Goal: Task Accomplishment & Management: Use online tool/utility

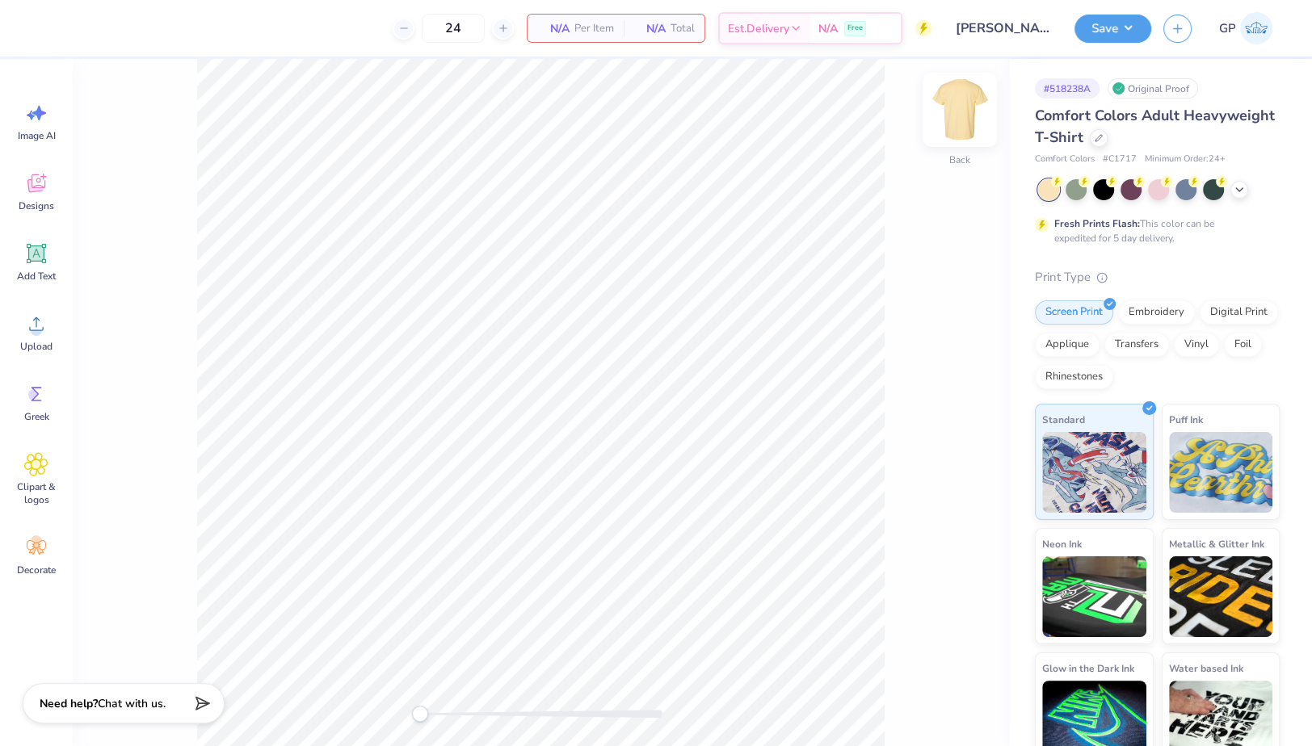
click at [955, 117] on img at bounding box center [959, 110] width 65 height 65
click at [45, 325] on icon at bounding box center [36, 324] width 24 height 24
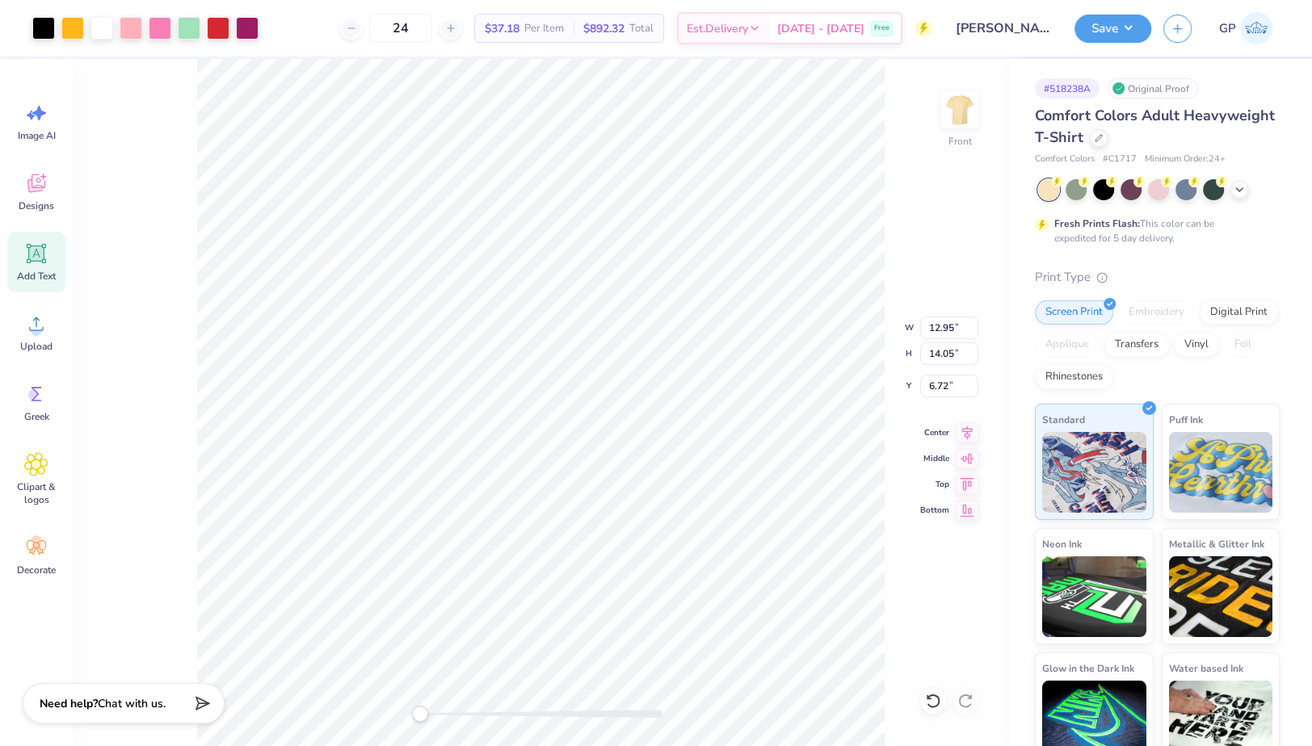
click at [36, 261] on icon at bounding box center [36, 253] width 19 height 19
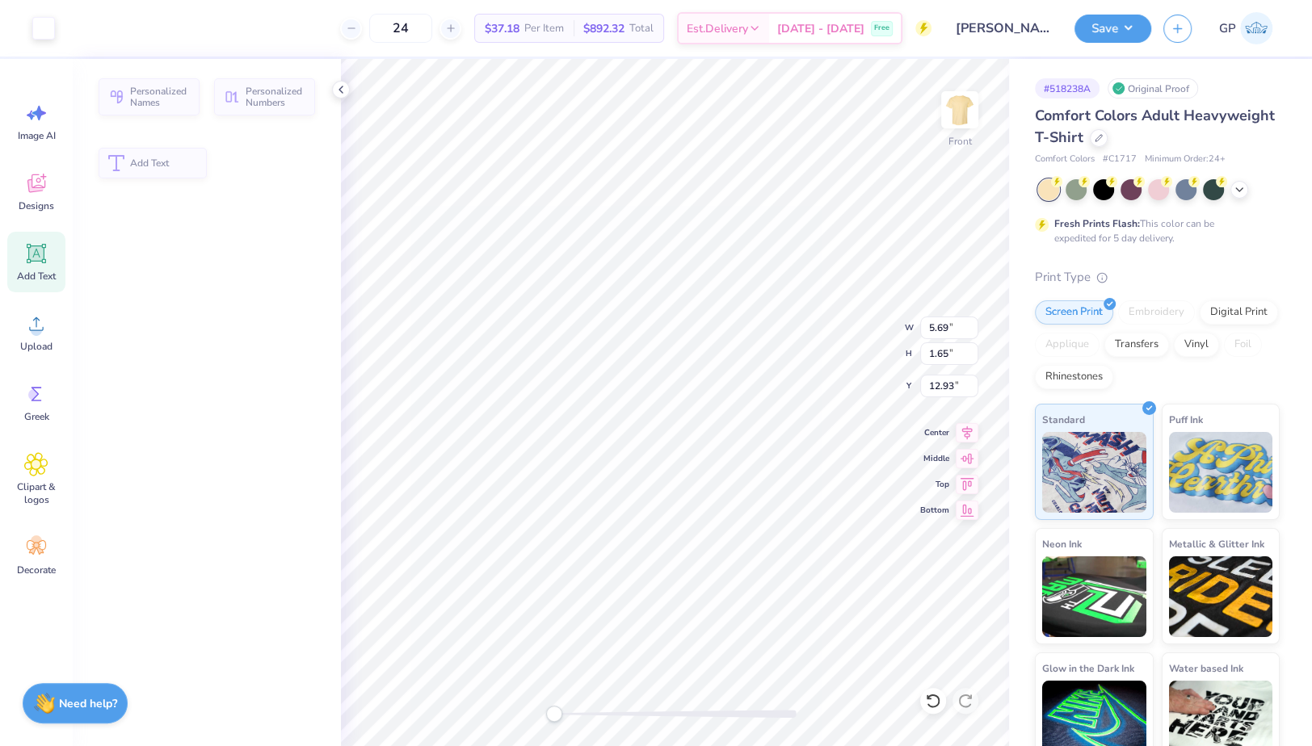
type input "5.69"
type input "1.65"
type input "12.93"
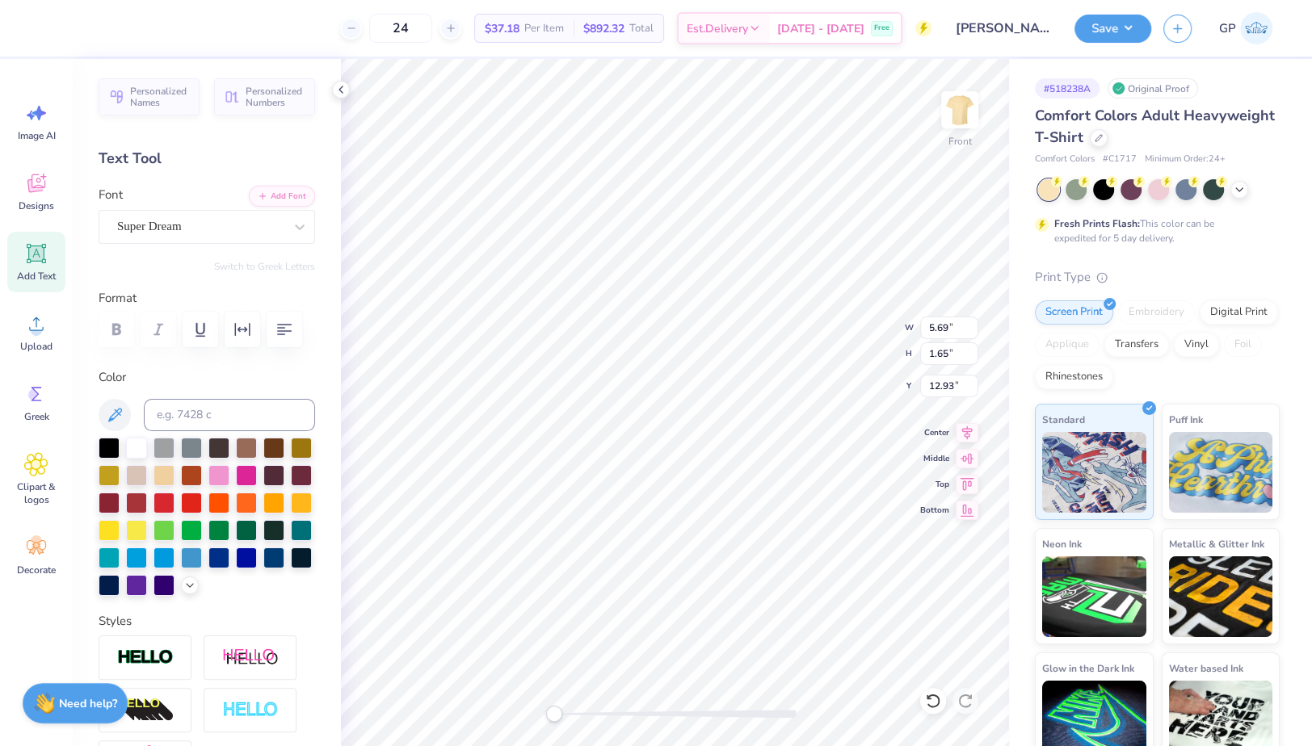
scroll to position [16, 2]
type textarea "Bloom"
click at [274, 191] on button "Add Font" at bounding box center [282, 194] width 66 height 21
click at [598, 714] on div at bounding box center [675, 714] width 242 height 8
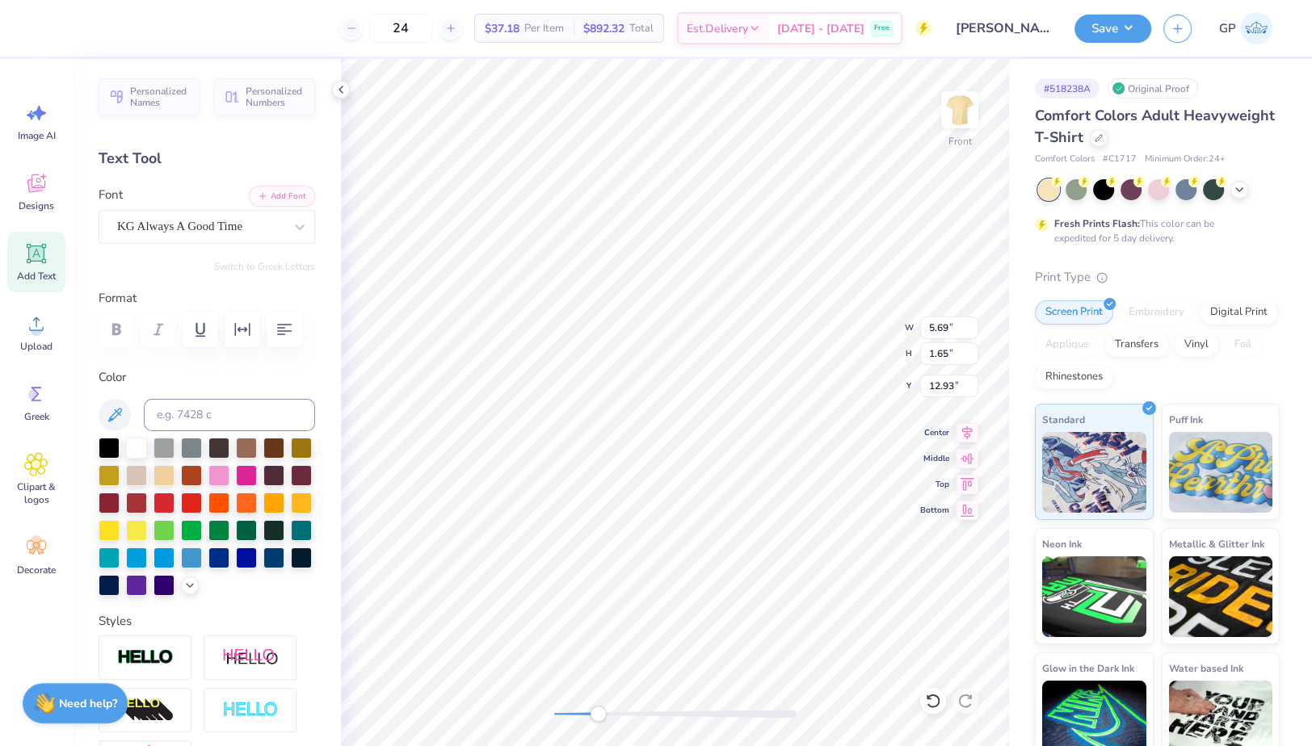
type input "7.37"
type input "2.08"
type input "18.16"
click at [683, 716] on li "Send to Back" at bounding box center [708, 732] width 127 height 32
type input "12.95"
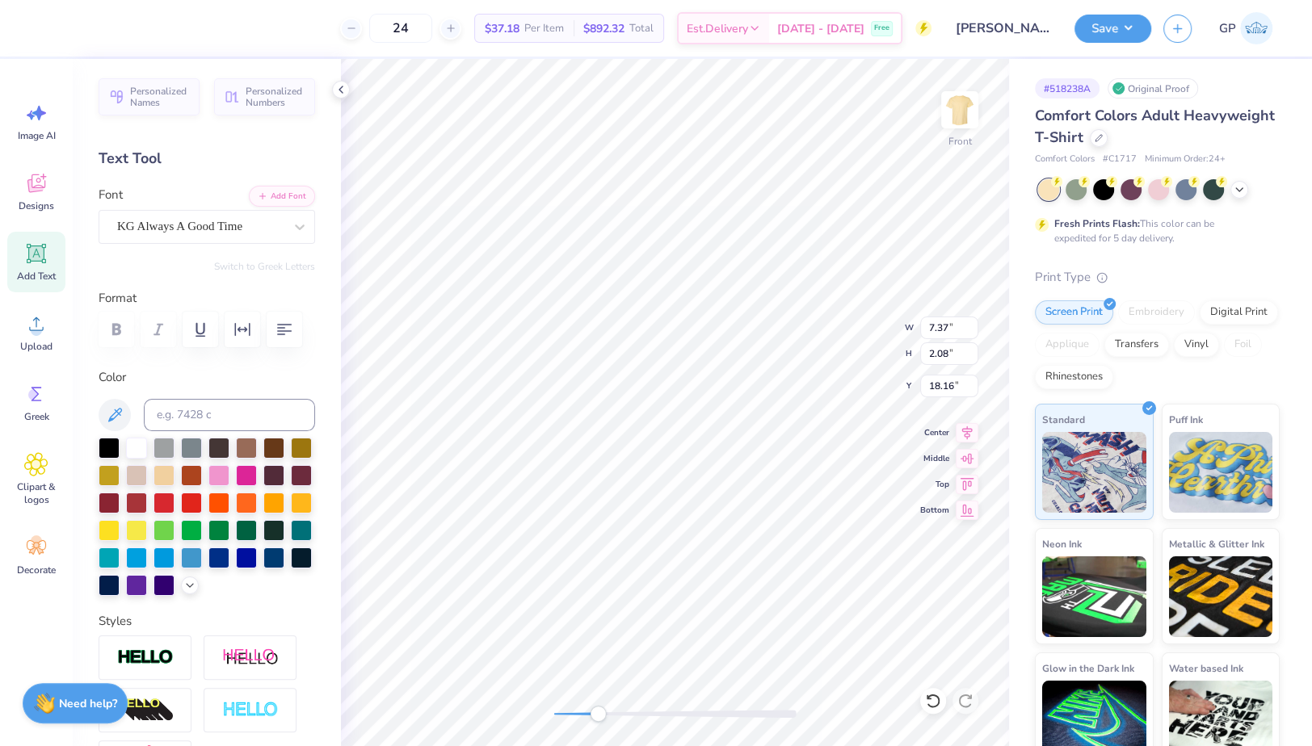
type input "14.05"
type input "6.72"
click at [496, 687] on div "Front W 12.95 12.95 " H 14.05 14.05 " Y 6.72 6.72 " Center Middle Top Bottom" at bounding box center [675, 402] width 668 height 687
click at [49, 32] on div at bounding box center [43, 26] width 23 height 23
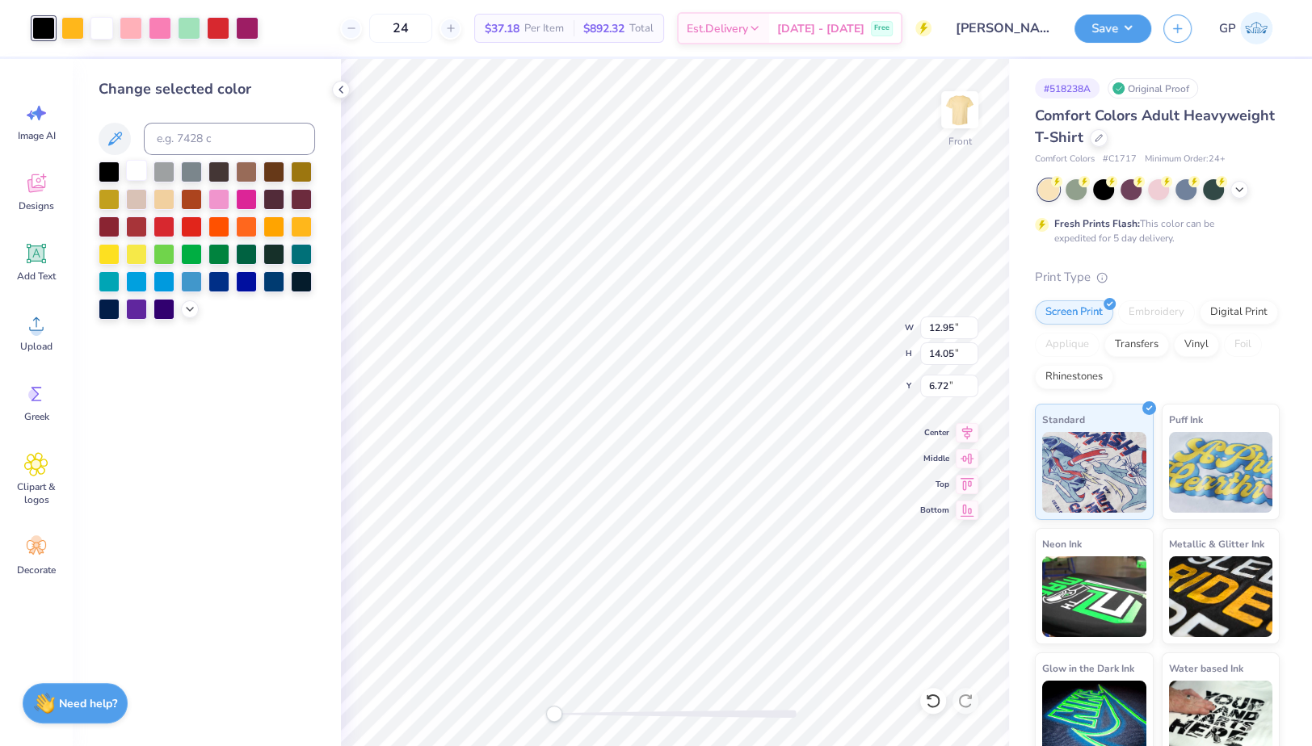
click at [141, 170] on div at bounding box center [136, 170] width 21 height 21
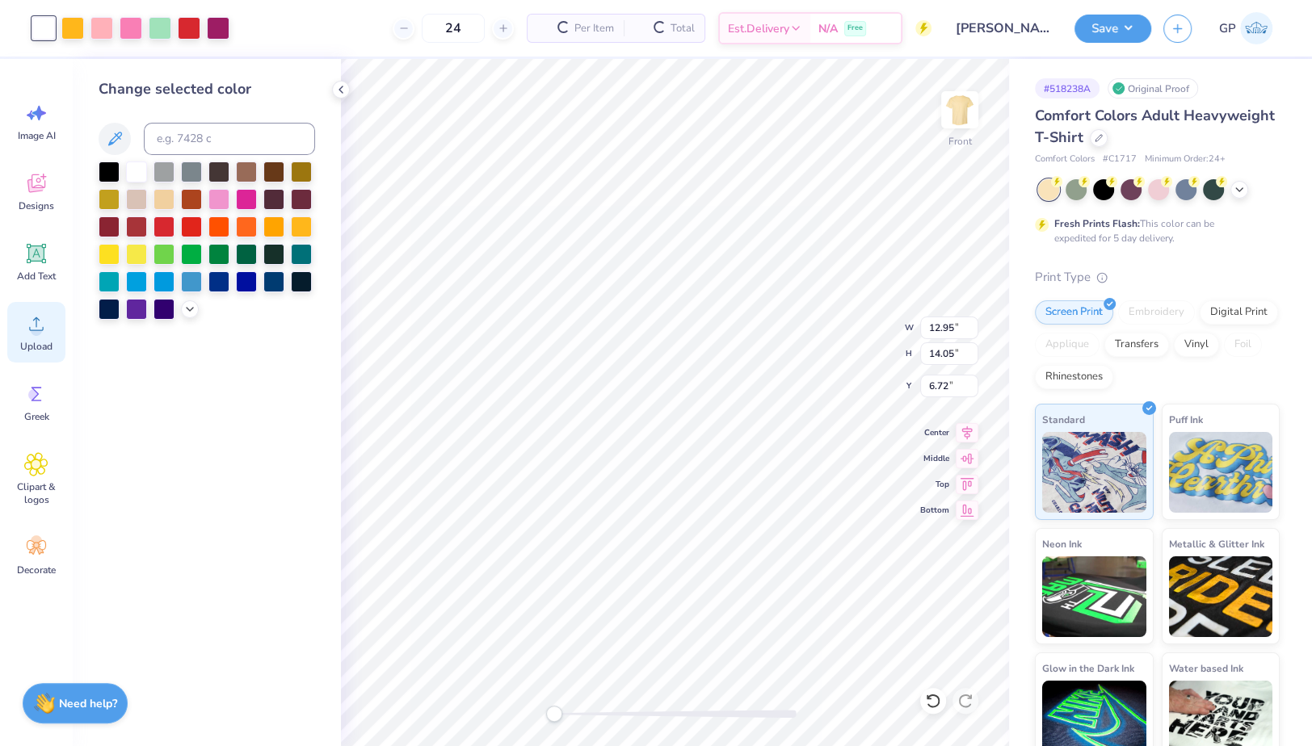
click at [36, 330] on circle at bounding box center [36, 330] width 11 height 11
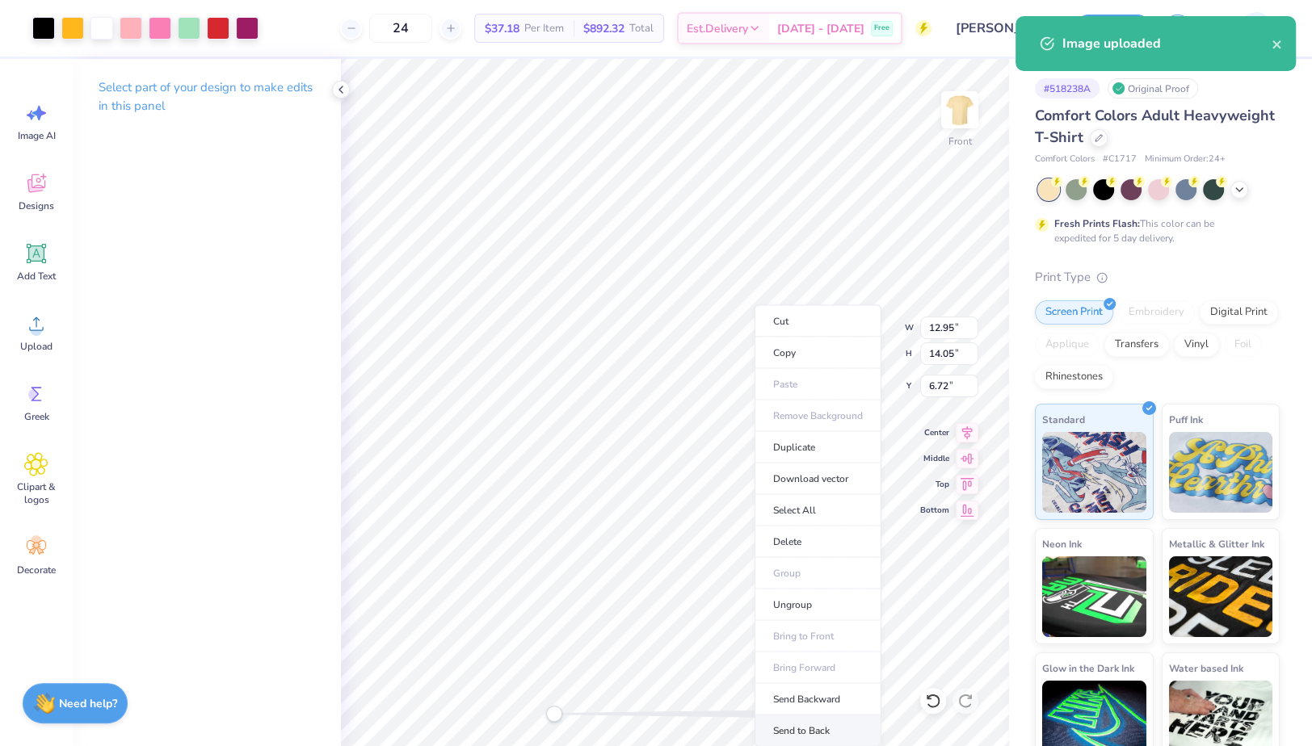
click at [803, 718] on li "Send to Back" at bounding box center [817, 732] width 127 height 32
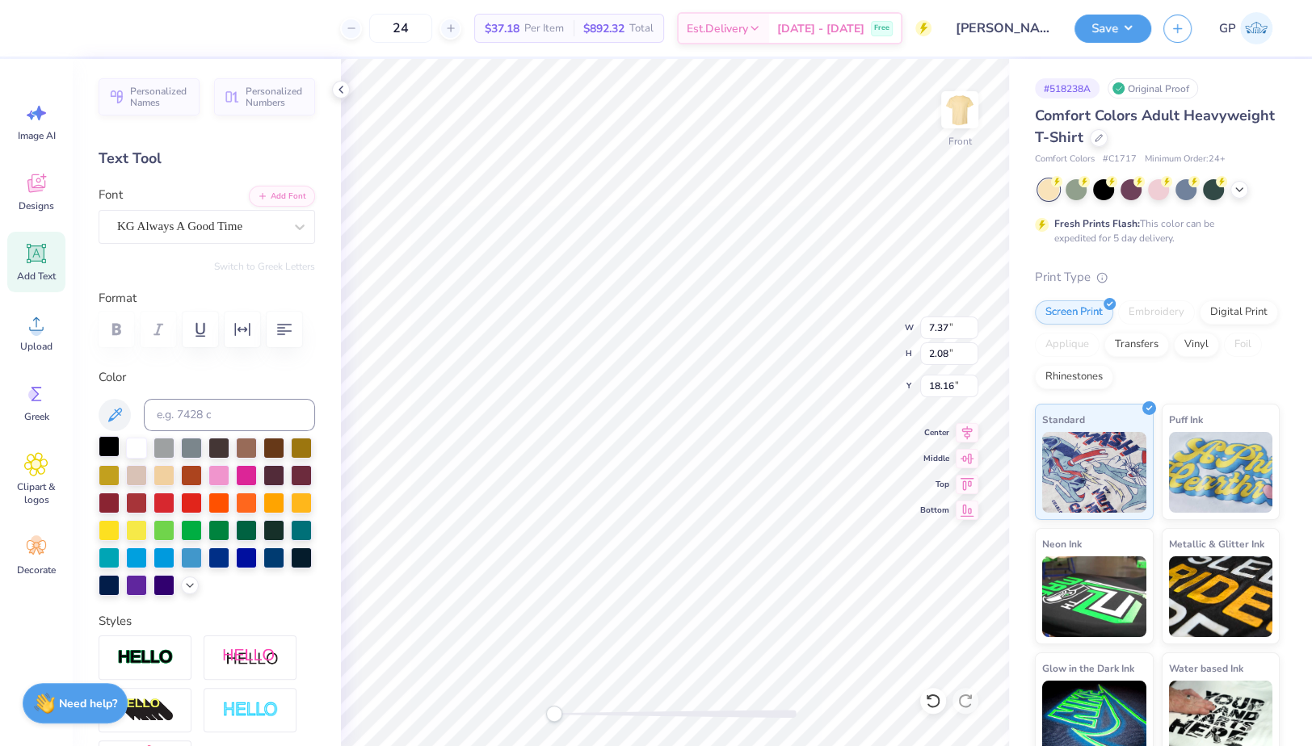
click at [111, 457] on div at bounding box center [109, 446] width 21 height 21
click at [943, 326] on input "12.95" at bounding box center [949, 328] width 58 height 23
type input "12.50"
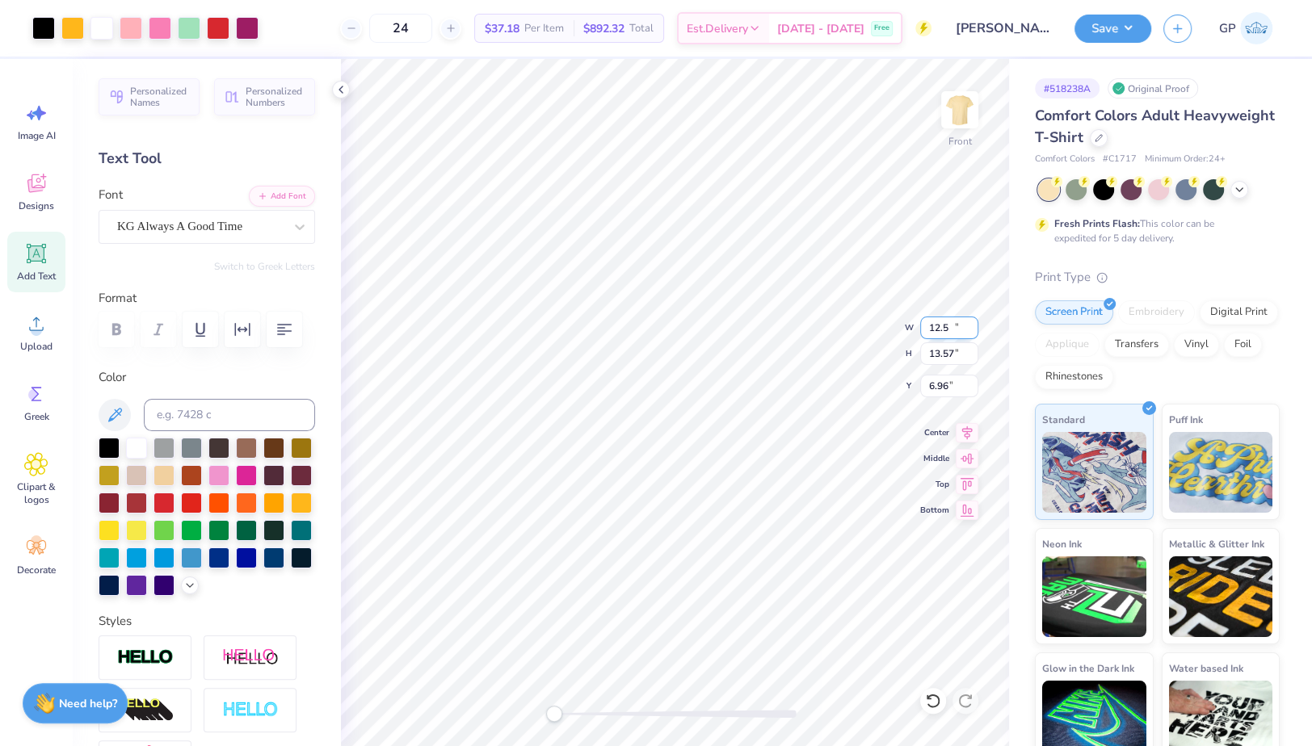
type input "13.57"
click at [943, 385] on input "6.96" at bounding box center [949, 386] width 58 height 23
type input "4"
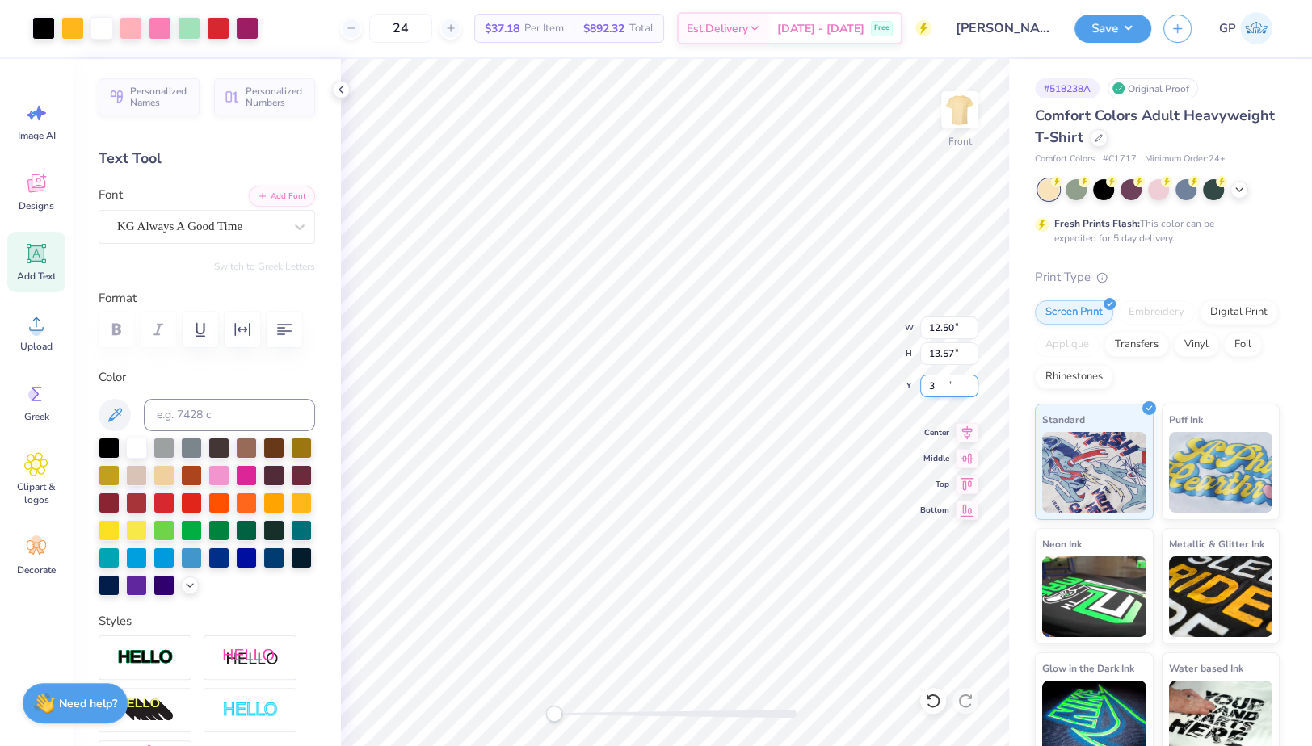
type input "3.00"
click at [962, 111] on img at bounding box center [959, 110] width 65 height 65
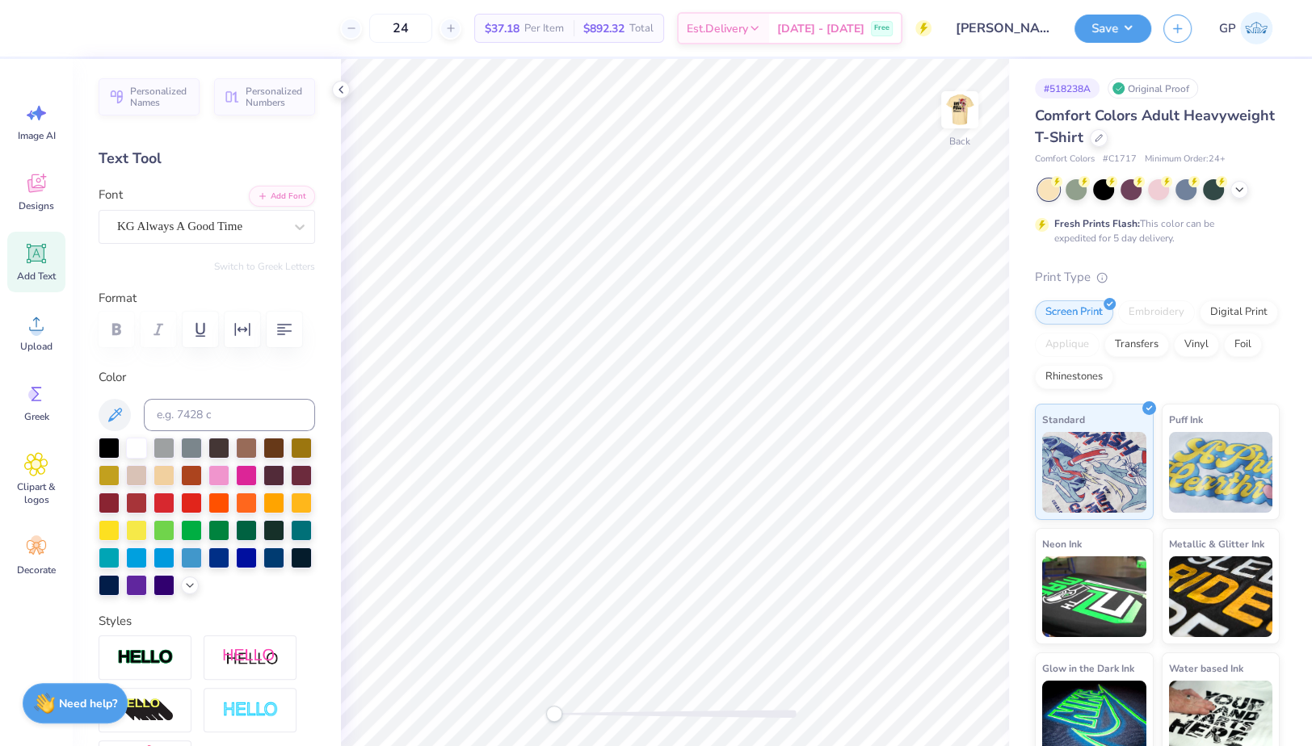
click at [962, 111] on img at bounding box center [960, 110] width 32 height 32
click at [41, 336] on div "Upload" at bounding box center [36, 332] width 58 height 61
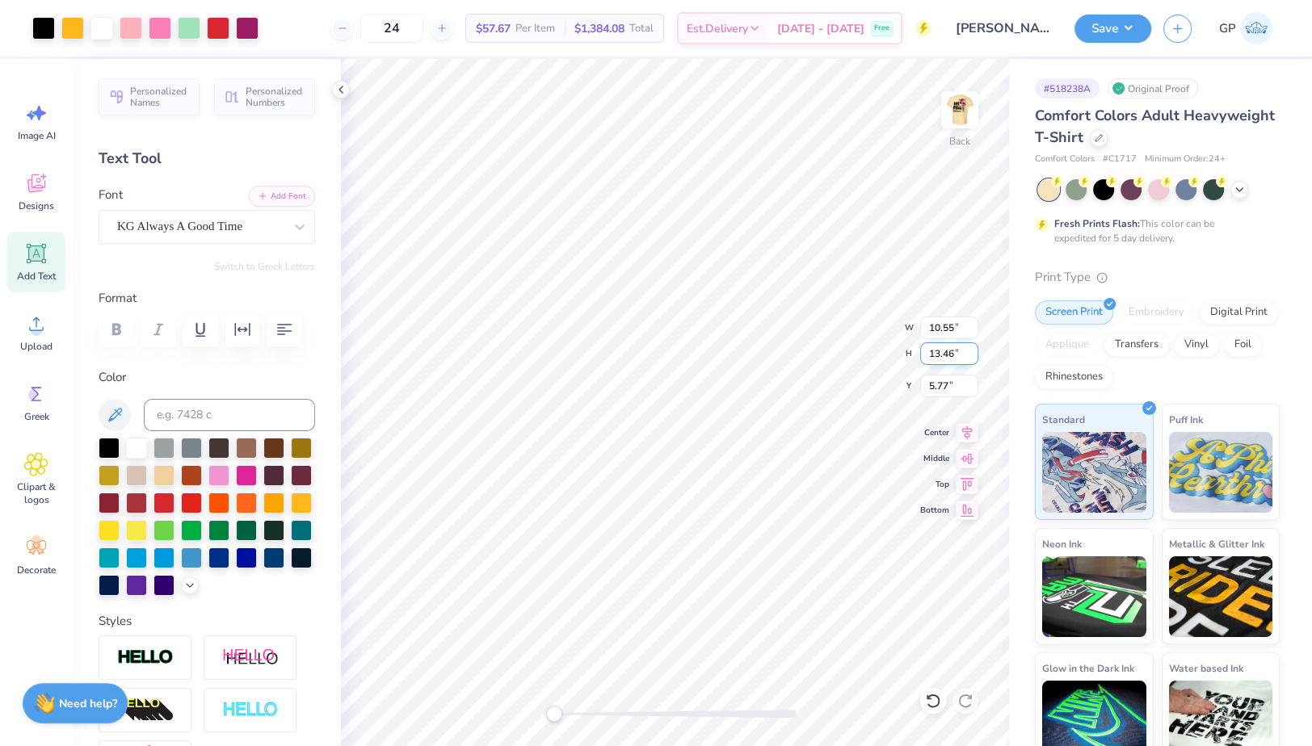
click at [942, 349] on input "13.46" at bounding box center [949, 354] width 58 height 23
type input "4"
type input "3.14"
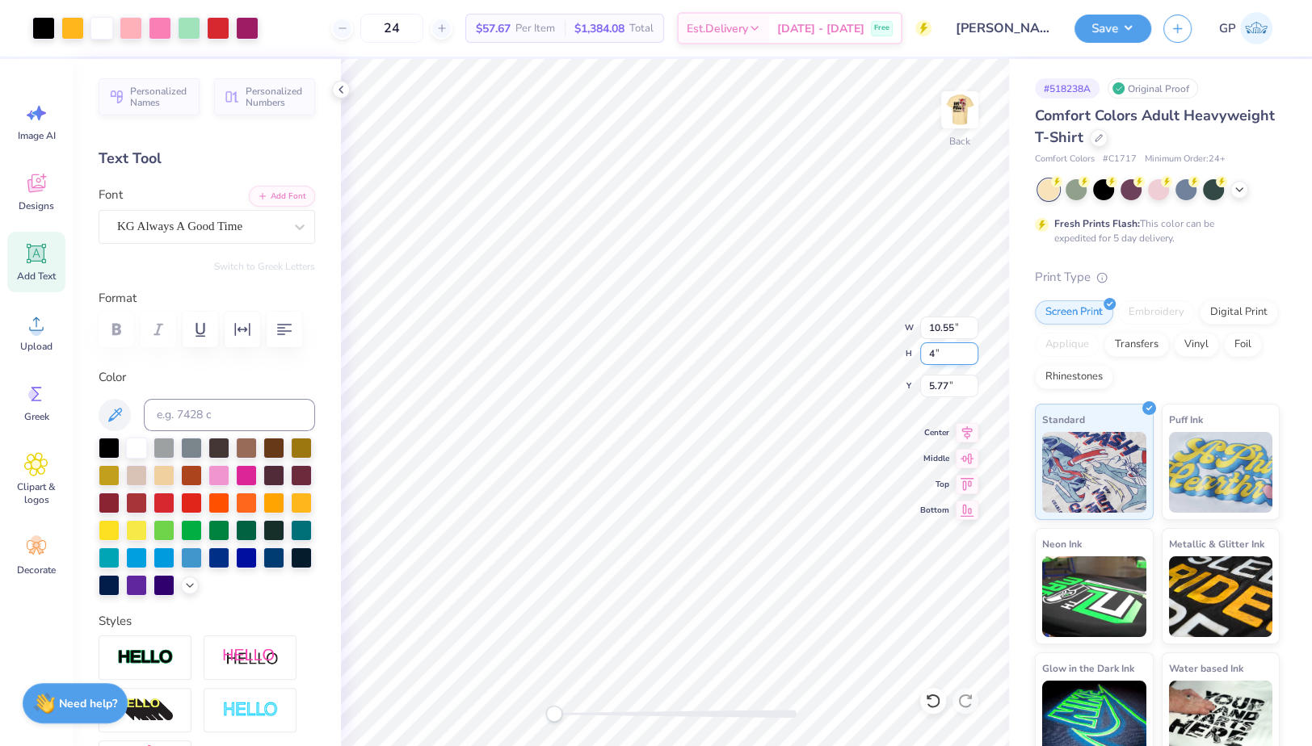
type input "4.00"
click at [943, 387] on input "10.50" at bounding box center [949, 386] width 58 height 23
type input "3"
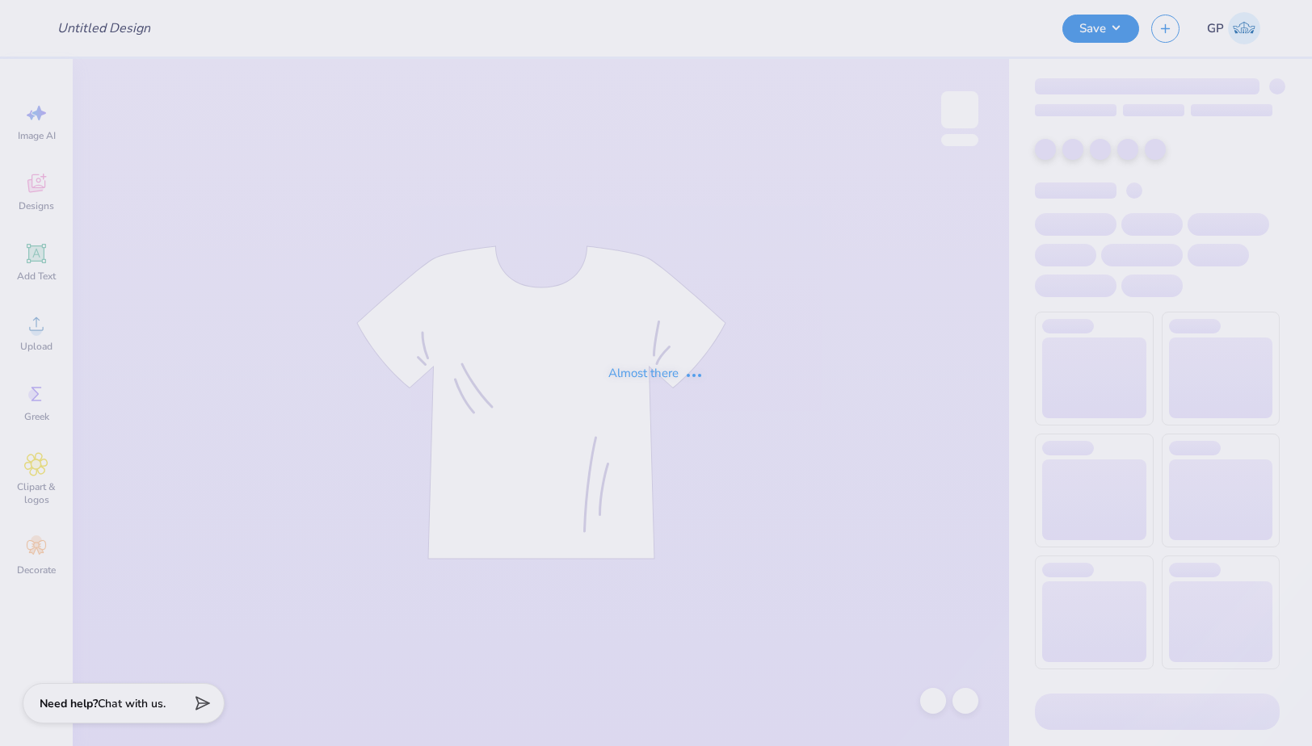
type input "ASK Merch Drop"
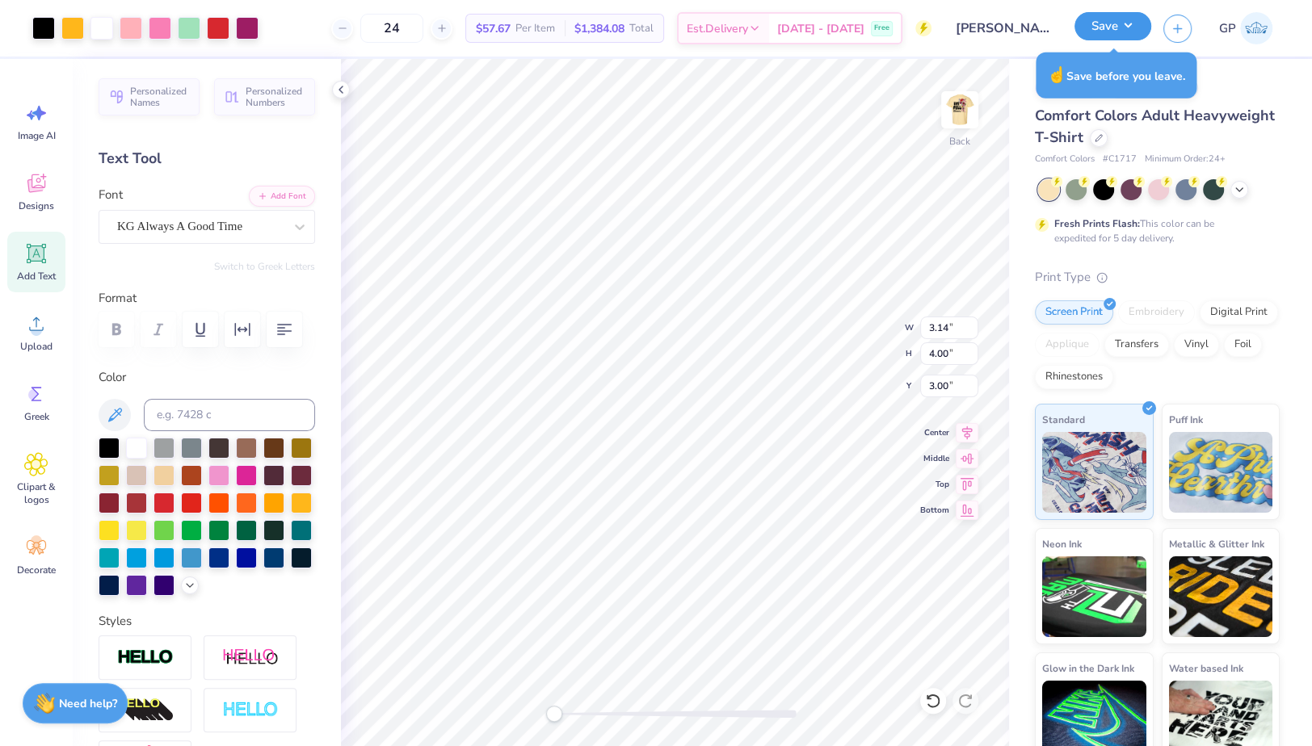
click at [1112, 35] on button "Save" at bounding box center [1112, 26] width 77 height 28
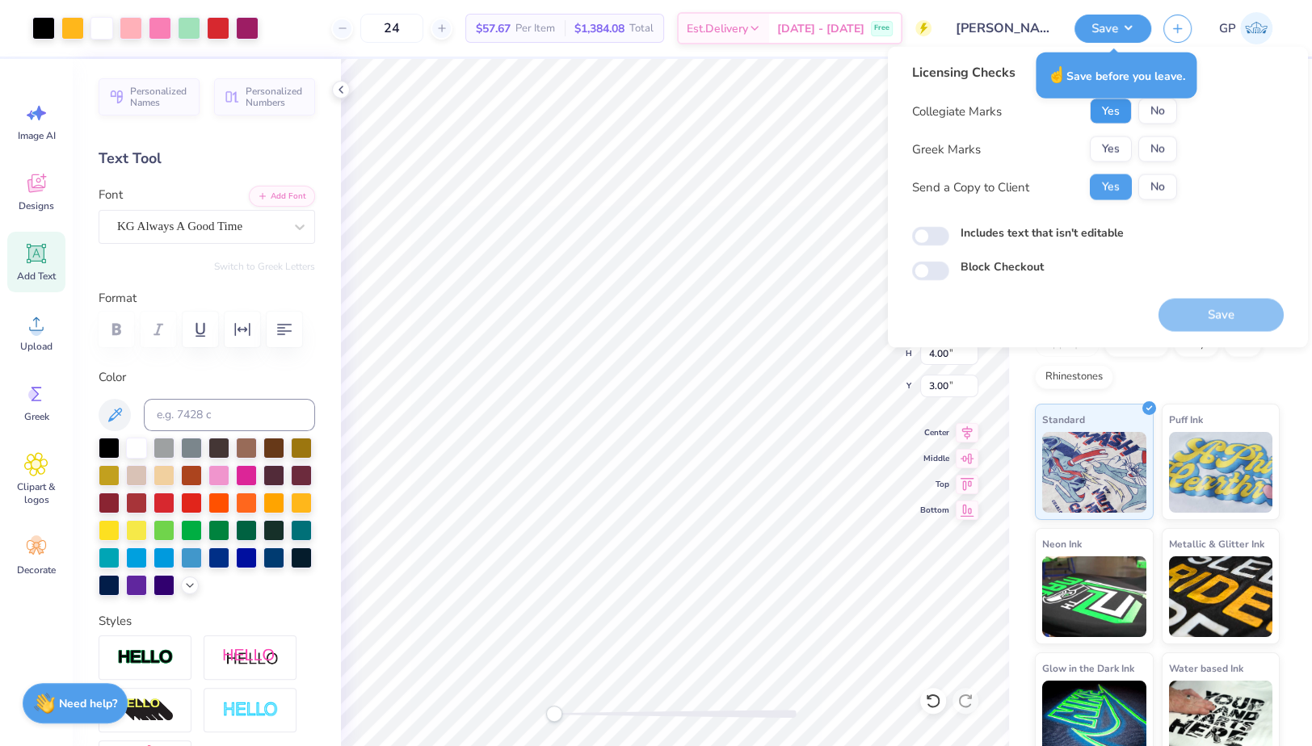
click at [1114, 114] on button "Yes" at bounding box center [1111, 112] width 42 height 26
click at [1112, 159] on button "Yes" at bounding box center [1111, 150] width 42 height 26
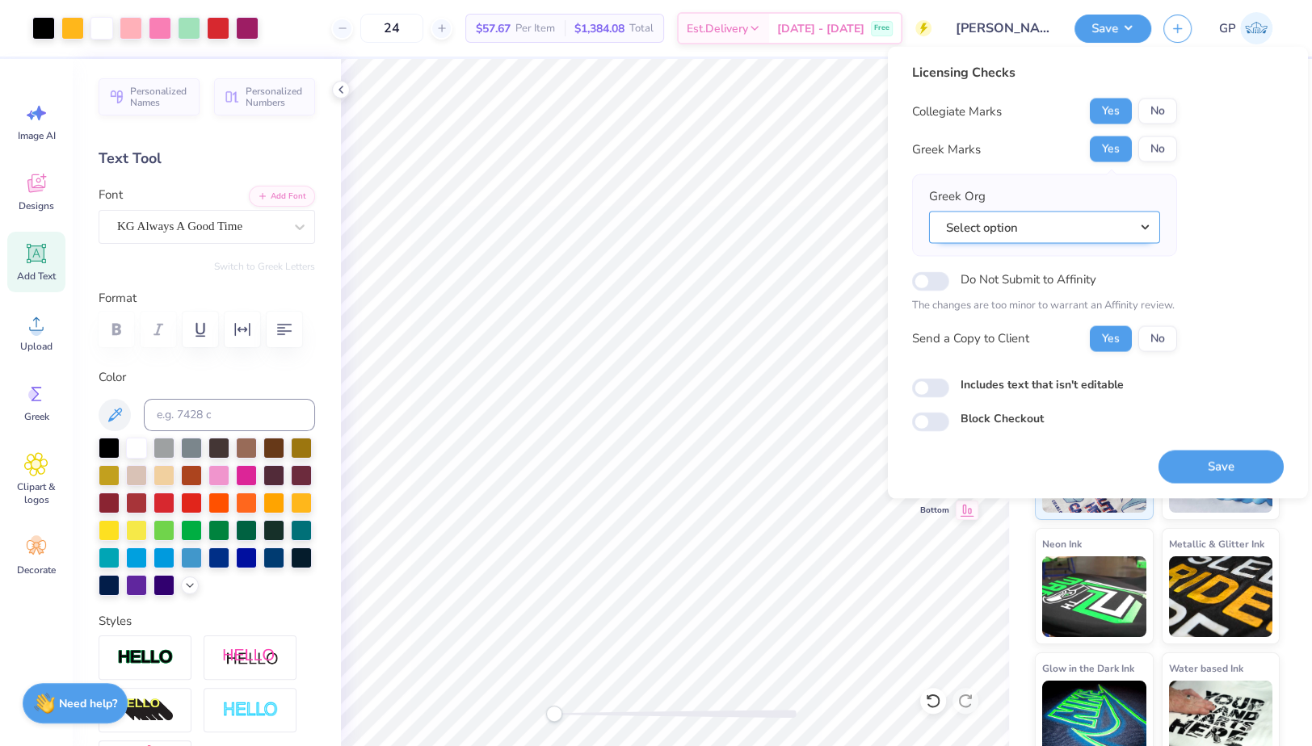
click at [1005, 231] on button "Select option" at bounding box center [1044, 227] width 231 height 33
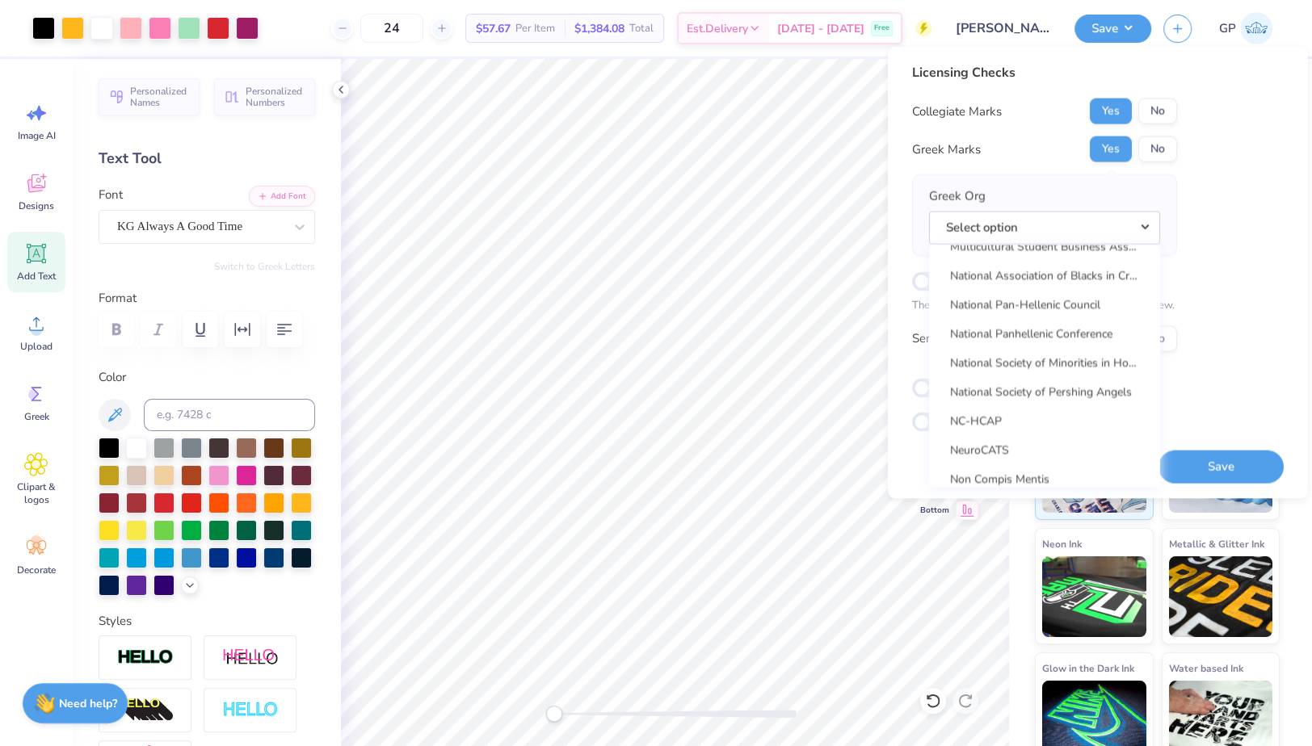
scroll to position [7525, 0]
click at [1067, 324] on link "National Pan-Hellenic Council" at bounding box center [1044, 330] width 218 height 27
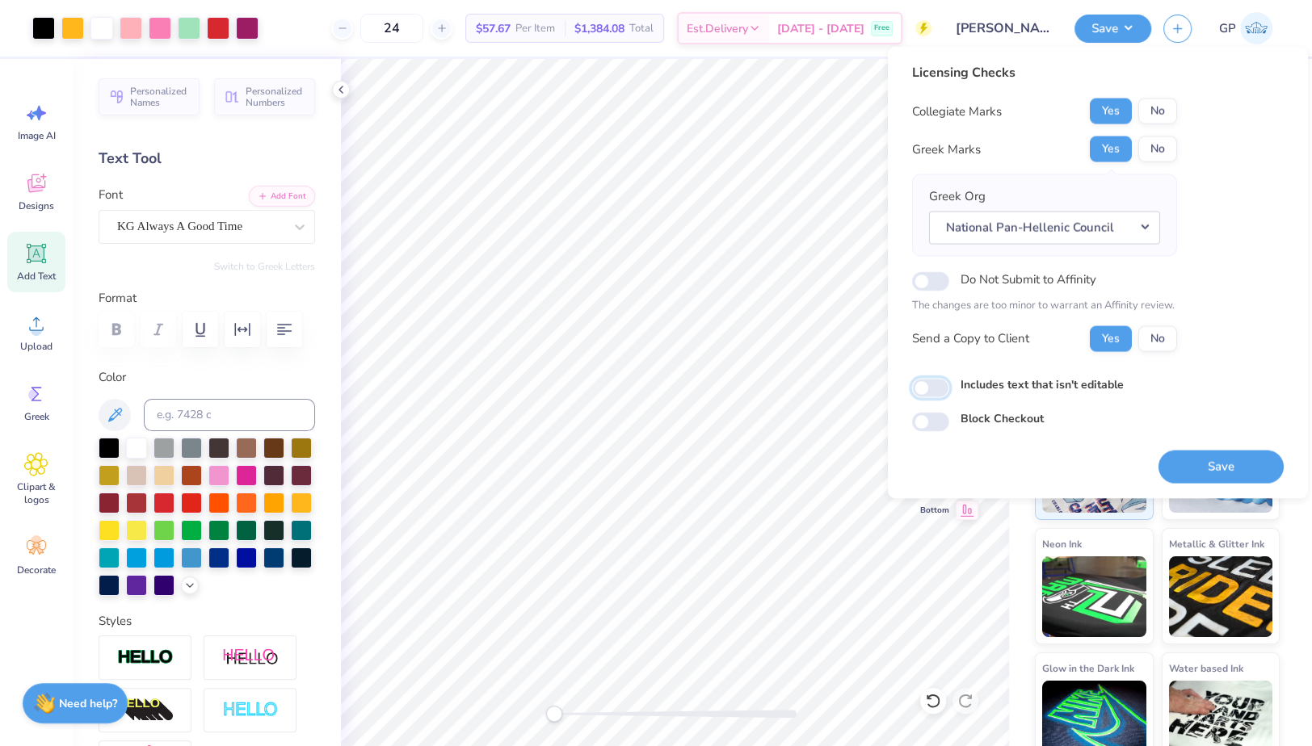
click at [939, 389] on input "Includes text that isn't editable" at bounding box center [930, 387] width 37 height 19
checkbox input "true"
click at [1210, 445] on div "Save" at bounding box center [1220, 457] width 125 height 51
click at [1210, 461] on button "Save" at bounding box center [1220, 466] width 125 height 33
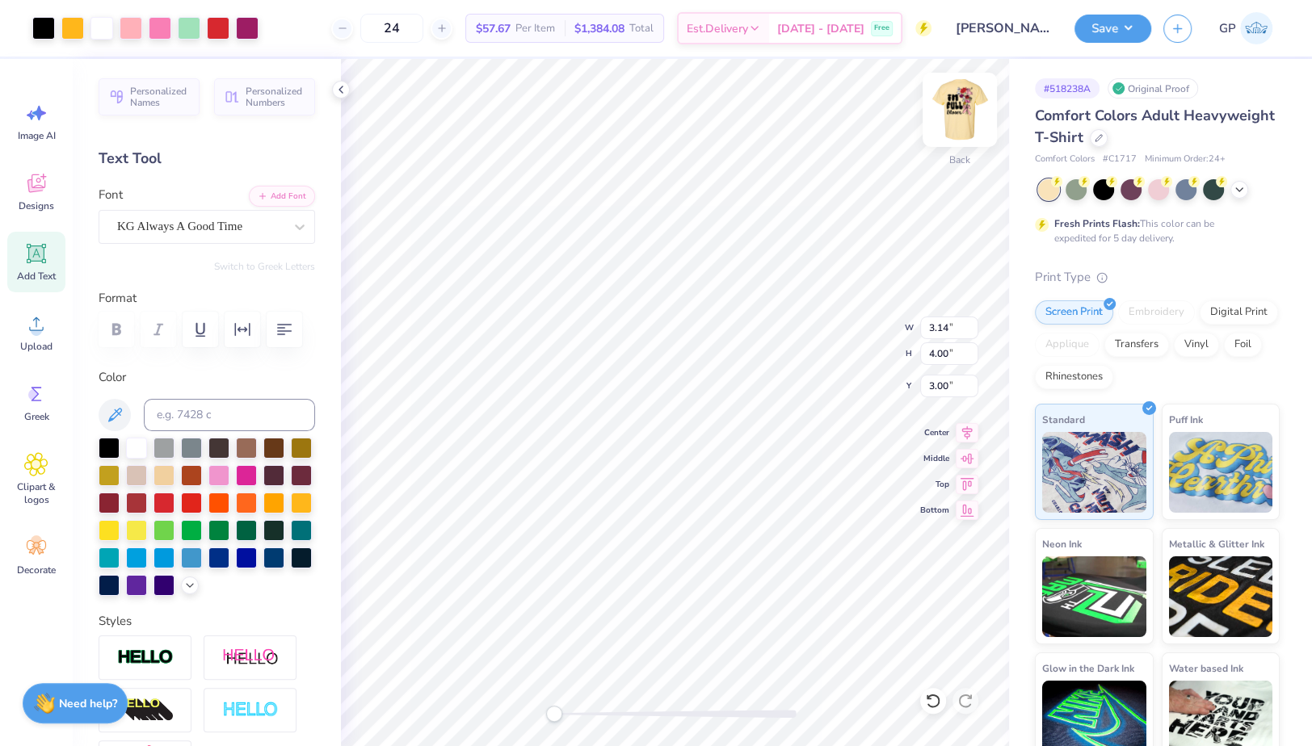
click at [961, 103] on img at bounding box center [959, 110] width 65 height 65
type input "12.50"
type input "13.57"
type input "3.00"
click at [48, 27] on div at bounding box center [43, 26] width 23 height 23
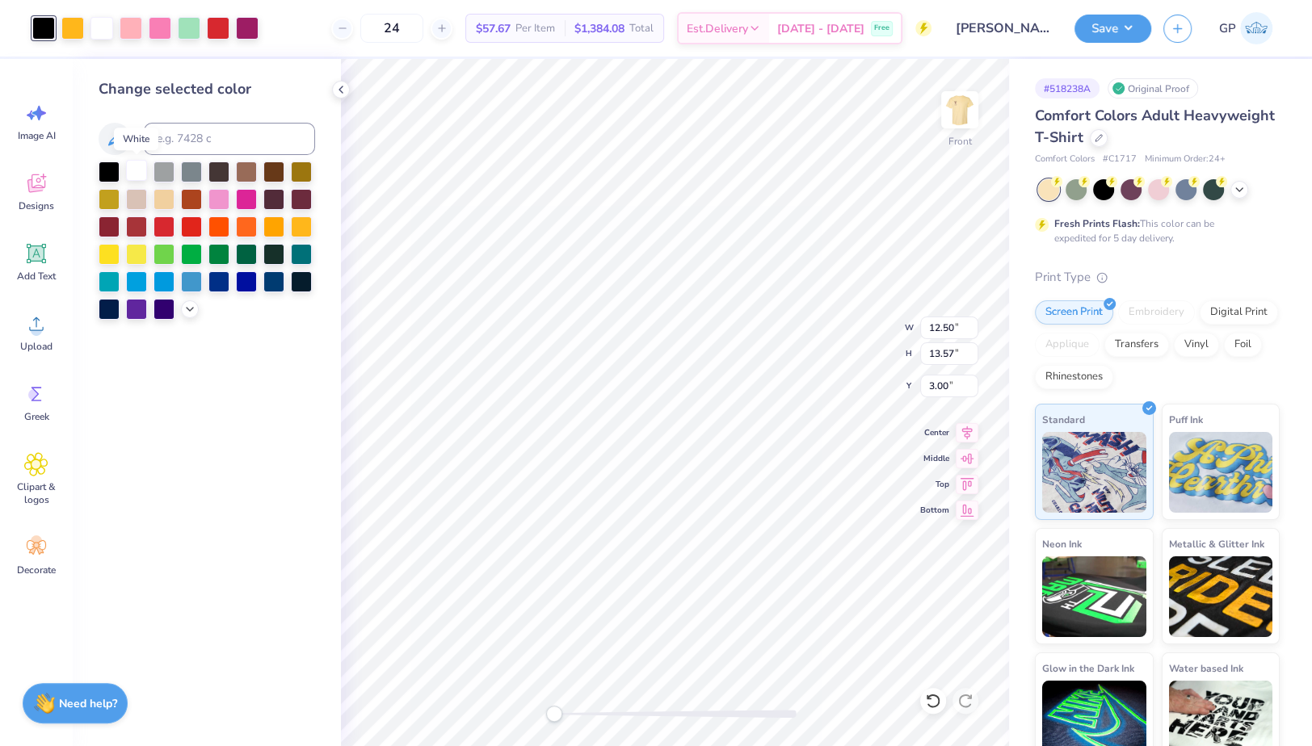
click at [141, 174] on div at bounding box center [136, 170] width 21 height 21
click at [46, 337] on div "Upload" at bounding box center [36, 332] width 58 height 61
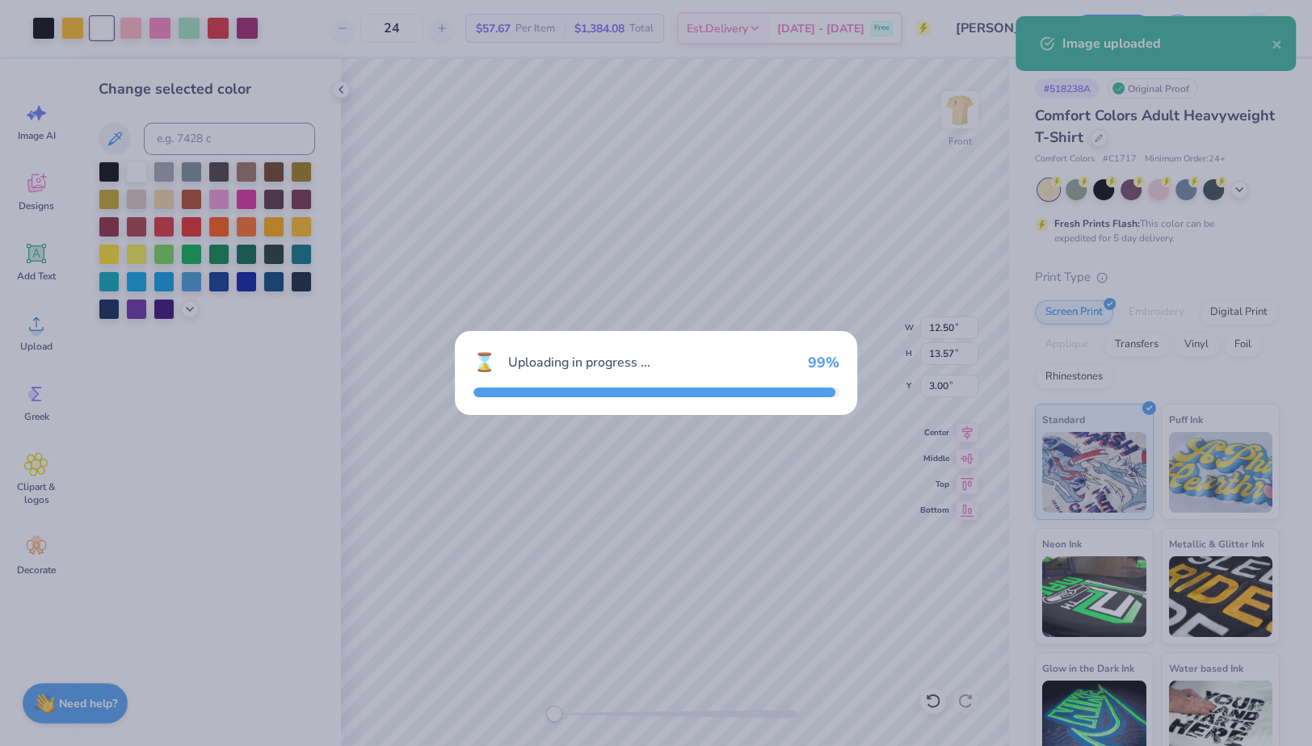
type input "10.52"
type input "11.40"
type input "8.05"
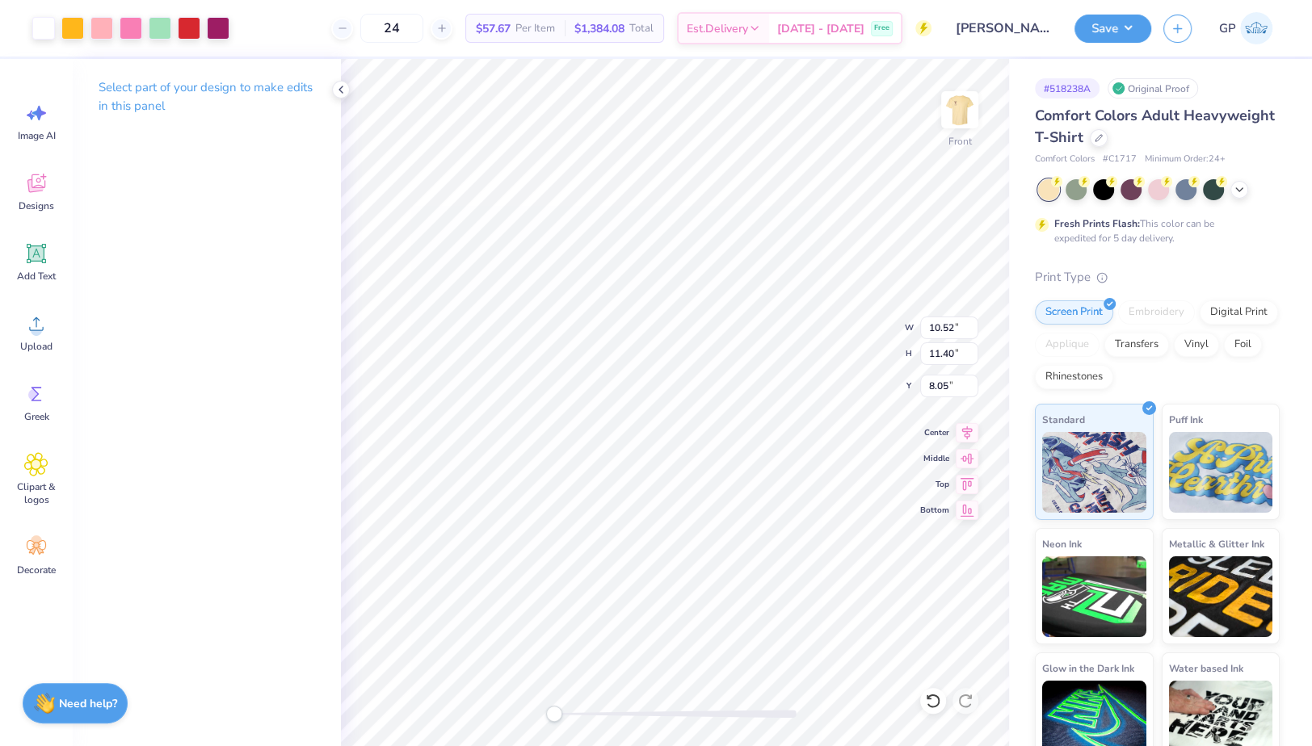
type input "12.50"
type input "13.57"
type input "3.00"
type input "10.52"
type input "11.40"
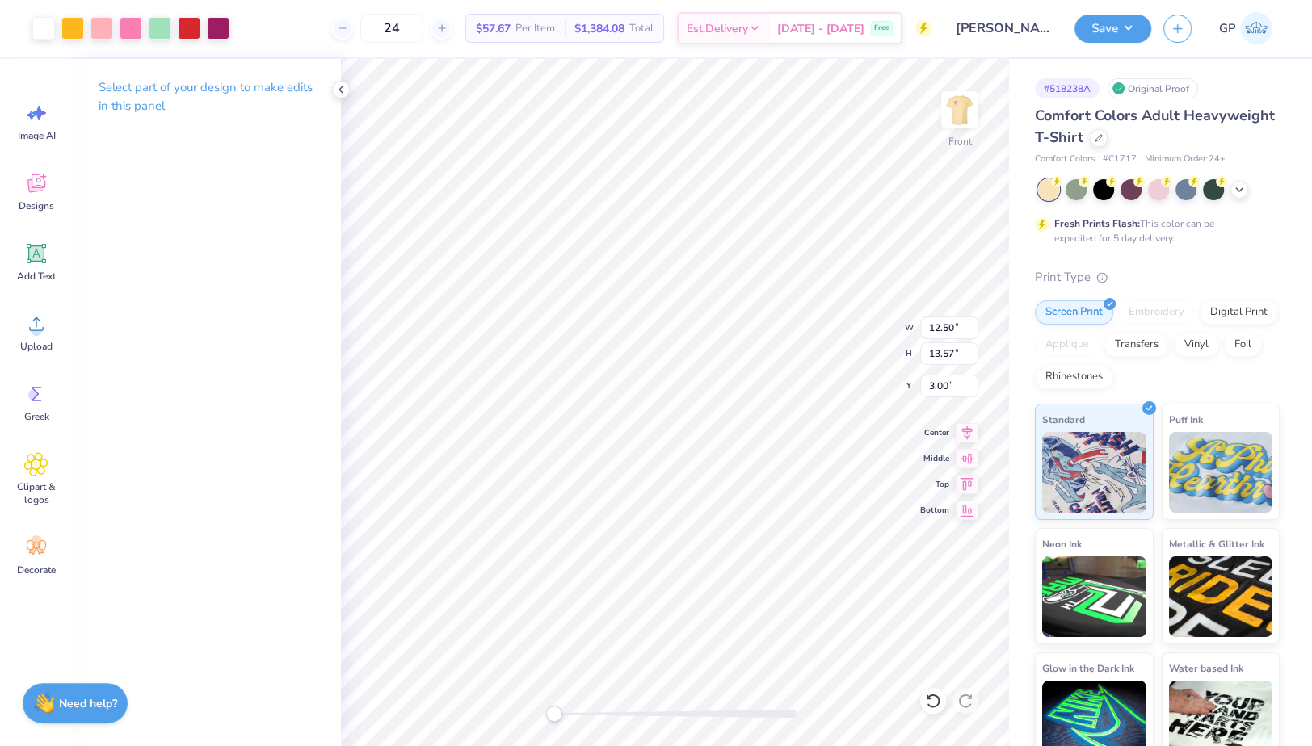
type input "8.05"
click at [943, 331] on input "10.52" at bounding box center [949, 328] width 58 height 23
type input "12.50"
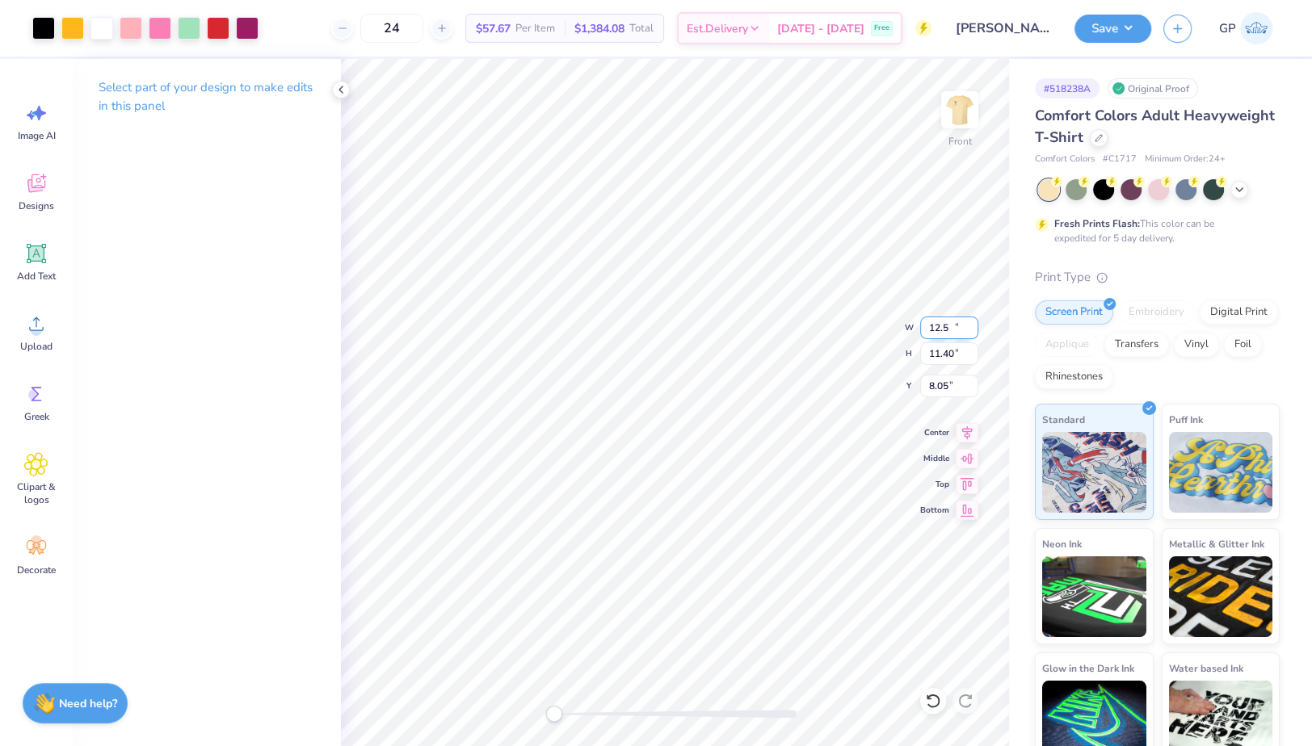
type input "13.55"
type input "6.97"
click at [575, 712] on div at bounding box center [675, 714] width 242 height 8
click at [598, 716] on div at bounding box center [675, 714] width 242 height 8
click at [506, 689] on div "Front W 12.50 12.50 " H 13.55 13.55 " Y 6.97 6.97 " Center Middle Top Bottom" at bounding box center [675, 402] width 668 height 687
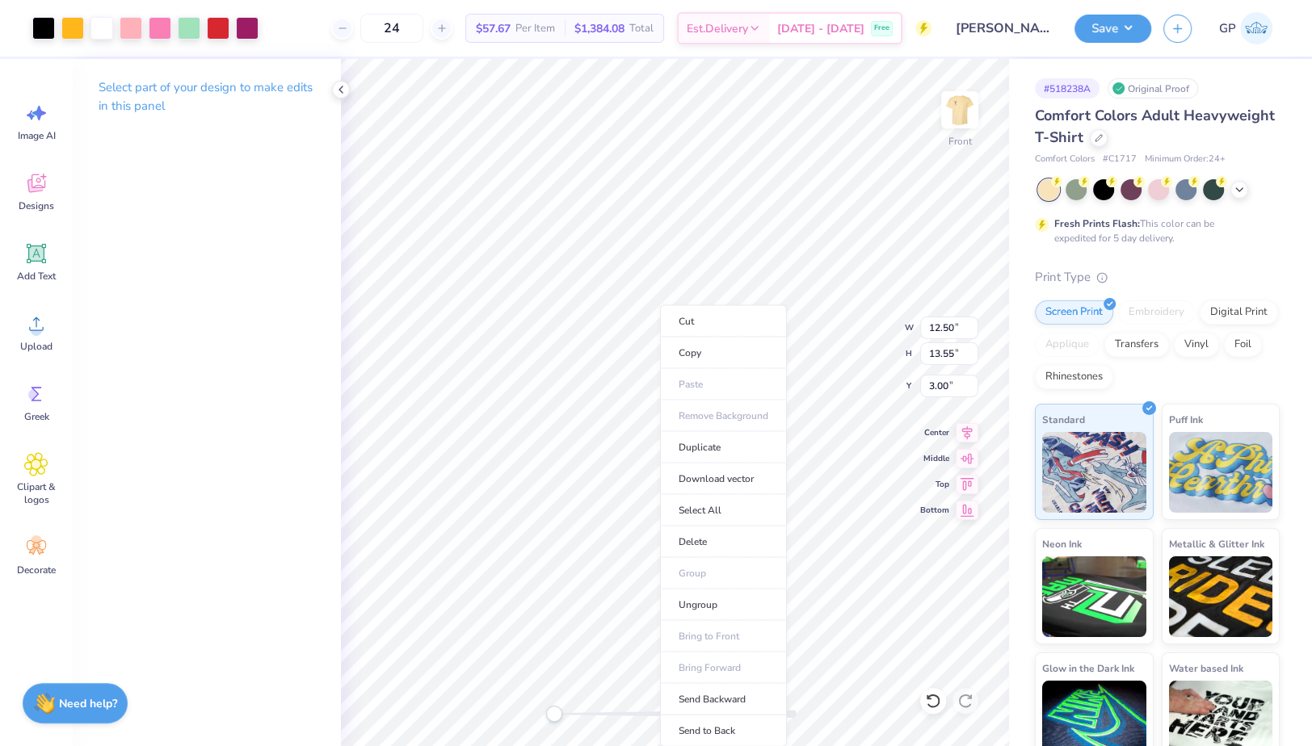
drag, startPoint x: 599, startPoint y: 715, endPoint x: 583, endPoint y: 712, distance: 16.5
click at [713, 716] on li "Send to Back" at bounding box center [723, 732] width 127 height 32
type input "13.57"
click at [960, 102] on img at bounding box center [959, 110] width 65 height 65
type input "12.30"
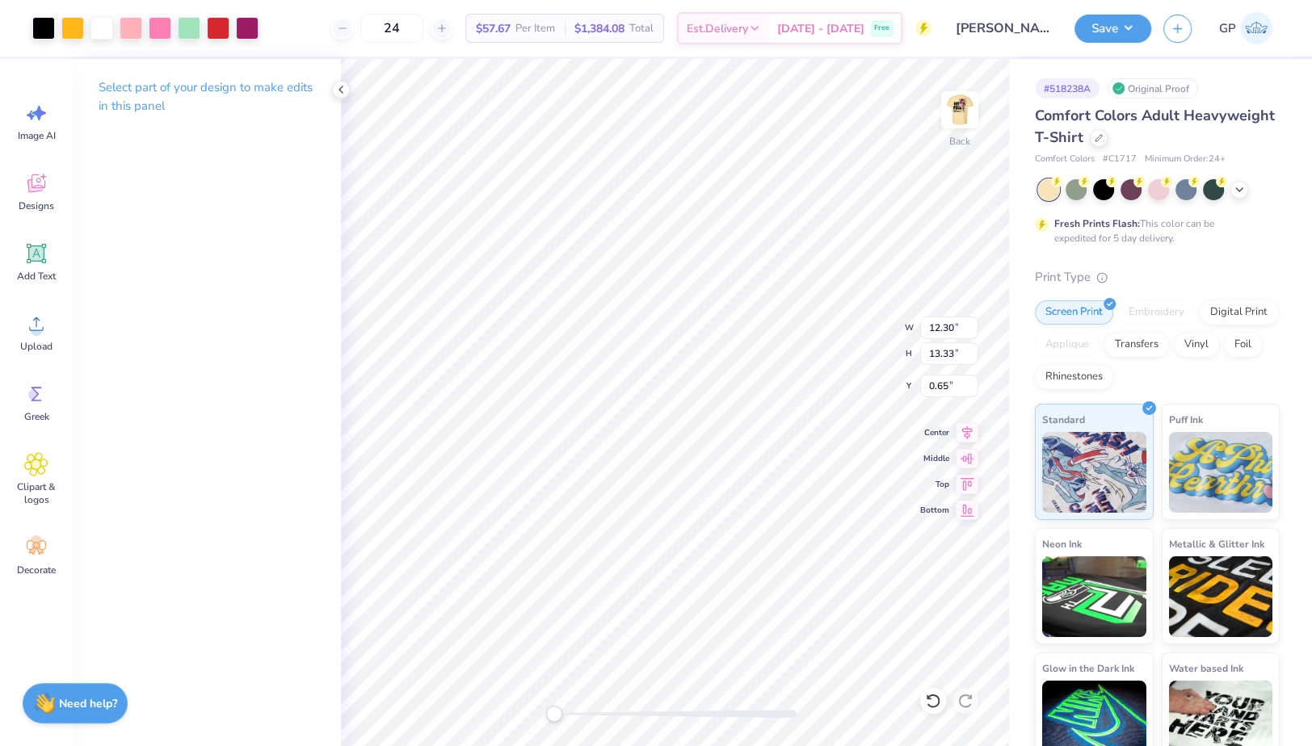
type input "13.33"
type input "0.65"
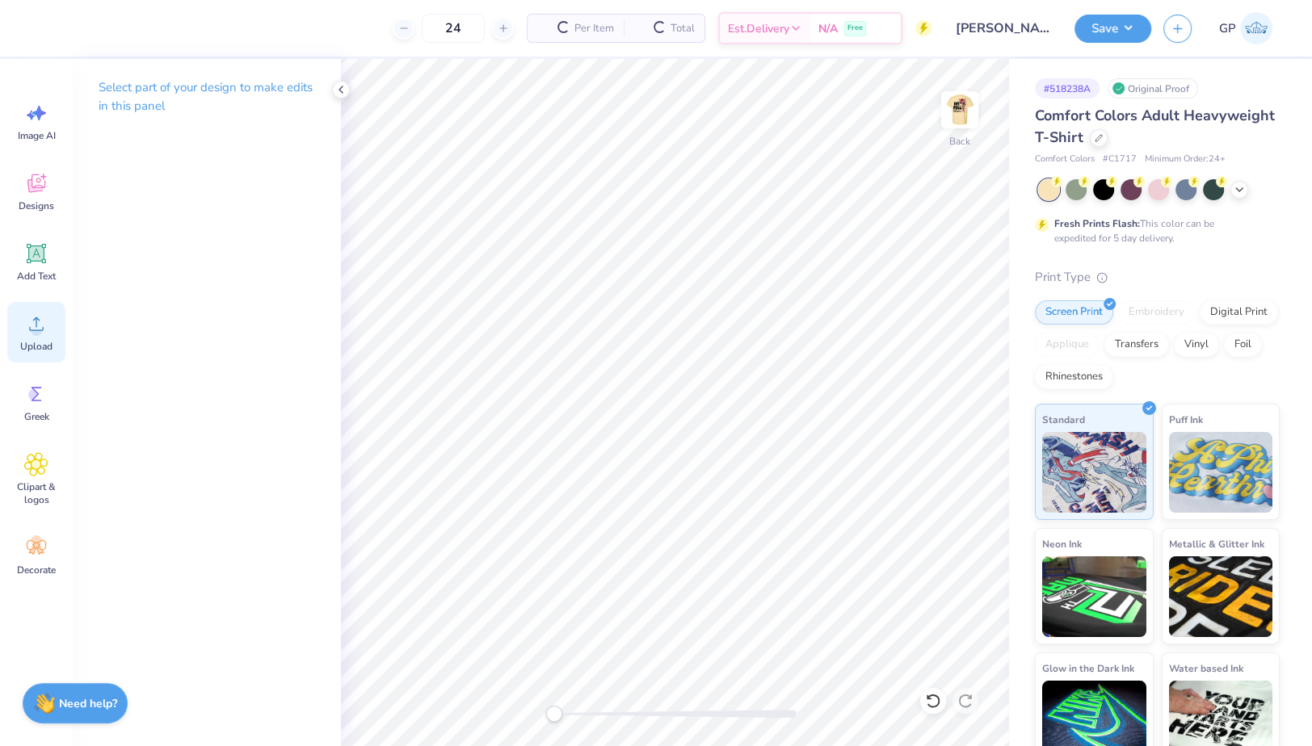
click at [40, 334] on icon at bounding box center [36, 324] width 24 height 24
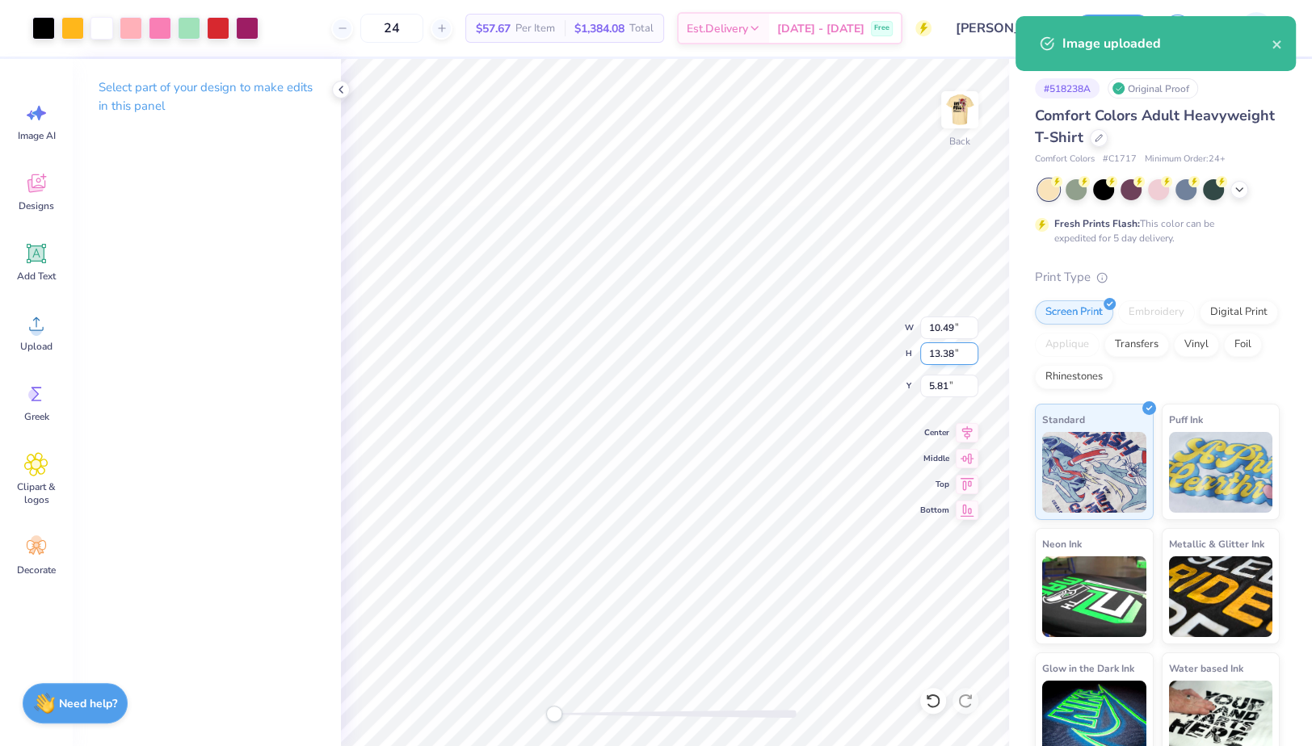
click at [941, 353] on input "13.38" at bounding box center [949, 354] width 58 height 23
type input "4"
type input "3.14"
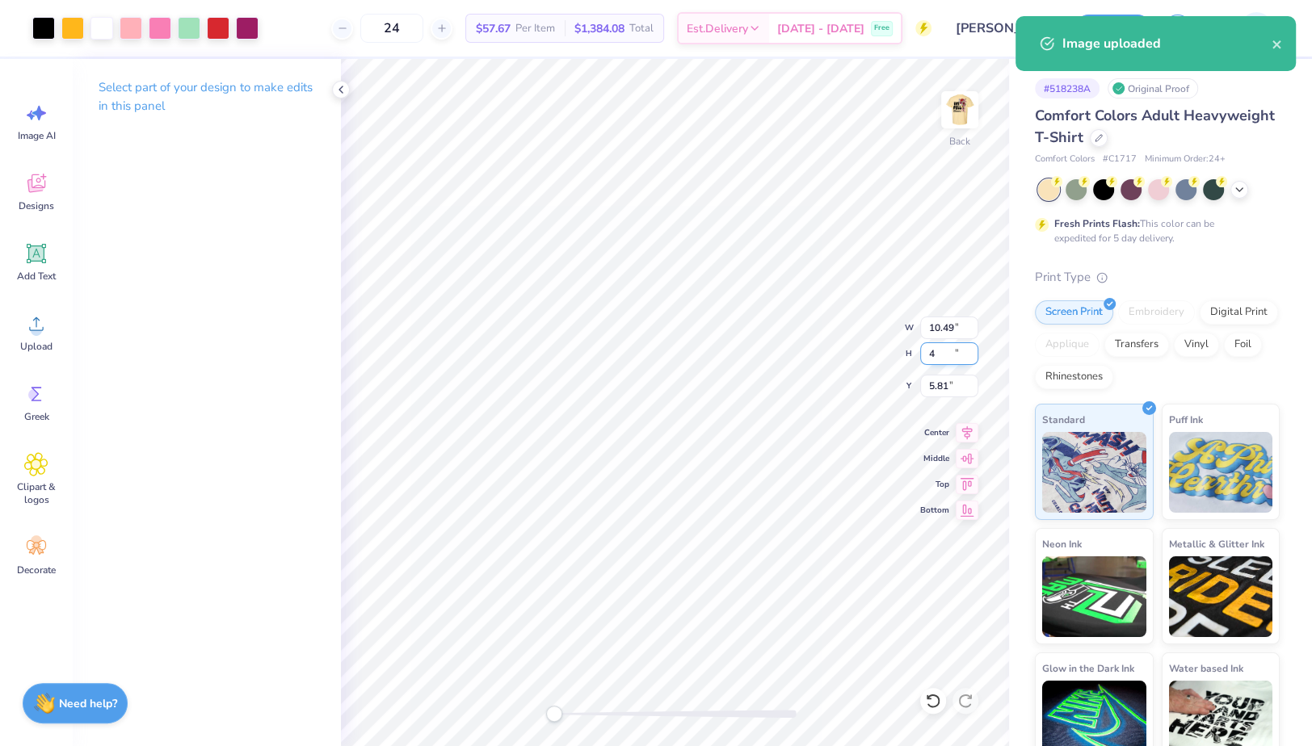
type input "4.00"
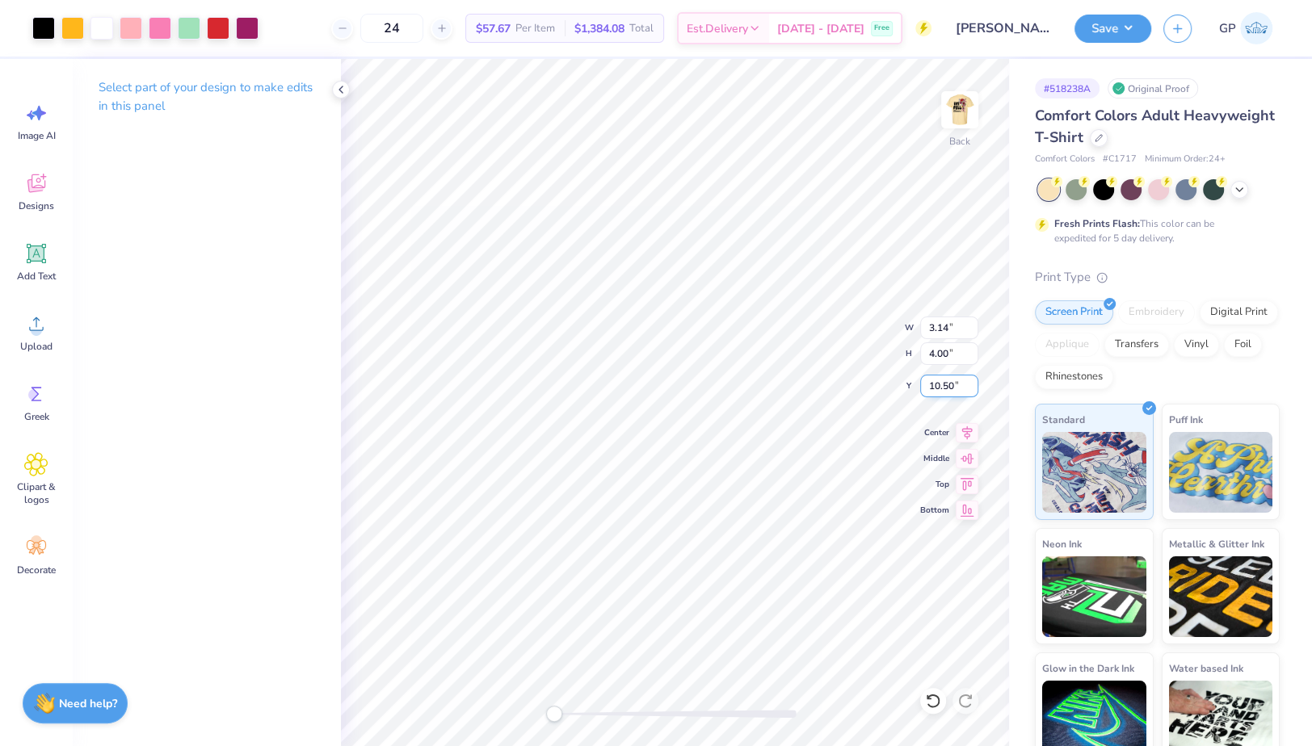
click at [940, 381] on input "10.50" at bounding box center [949, 386] width 58 height 23
type input "3"
click at [966, 123] on img at bounding box center [959, 110] width 65 height 65
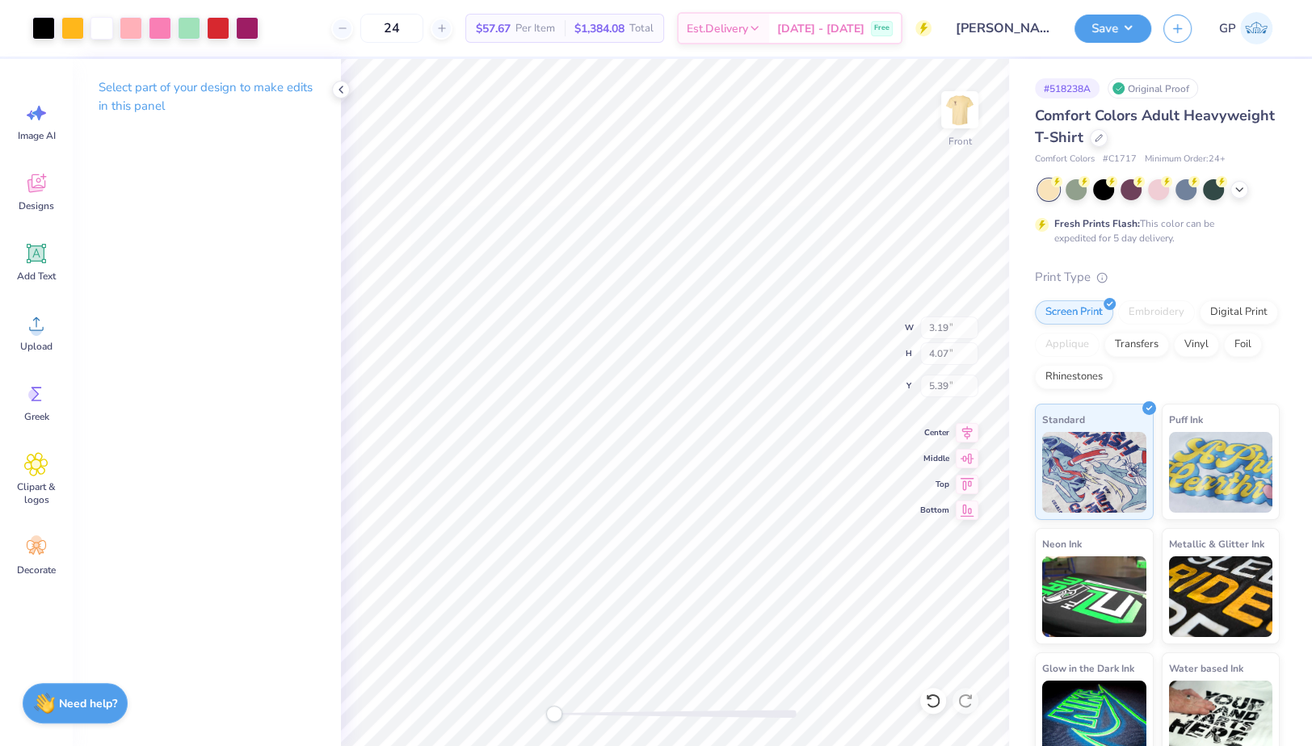
type input "3.19"
type input "4.07"
type input "5.39"
click at [1112, 20] on button "Save" at bounding box center [1112, 26] width 77 height 28
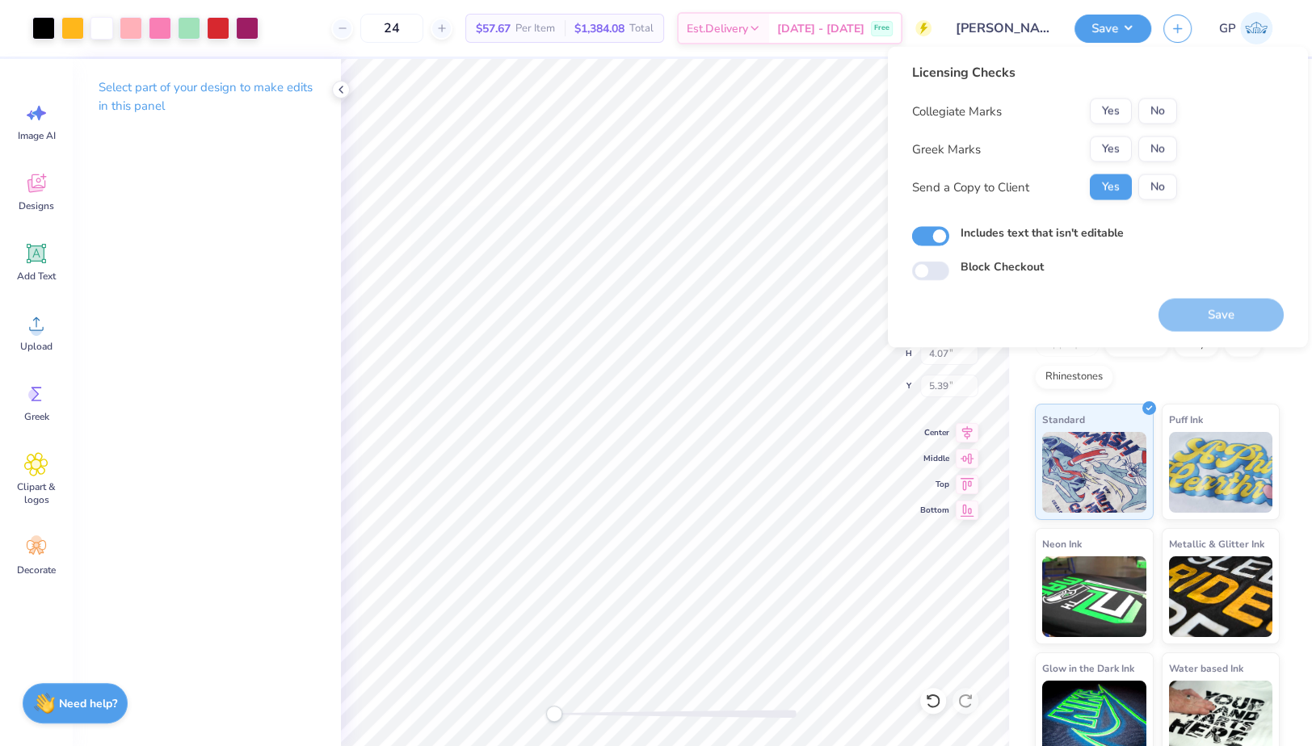
click at [1122, 97] on div "Licensing Checks Collegiate Marks Yes No Greek Marks Yes No Send a Copy to Clie…" at bounding box center [1044, 137] width 265 height 149
click at [1115, 105] on button "Yes" at bounding box center [1111, 112] width 42 height 26
click at [1107, 147] on button "Yes" at bounding box center [1111, 150] width 42 height 26
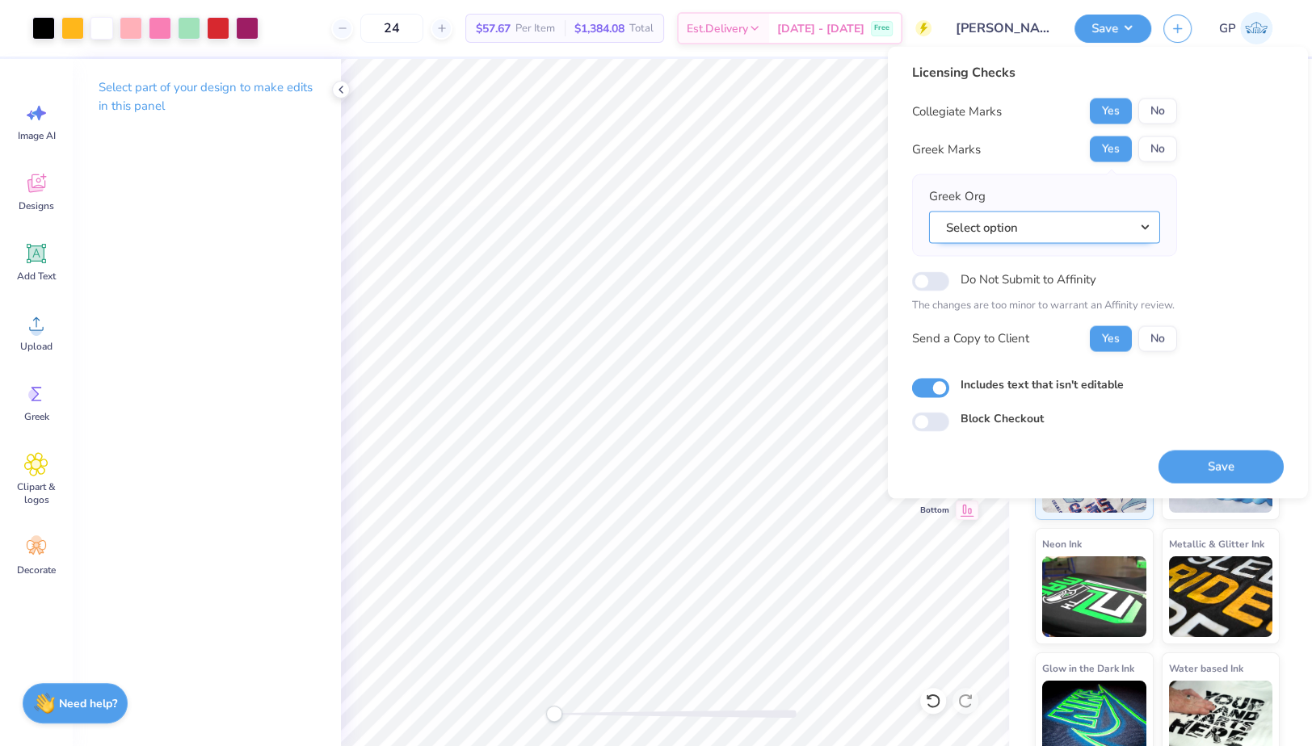
click at [998, 221] on button "Select option" at bounding box center [1044, 227] width 231 height 33
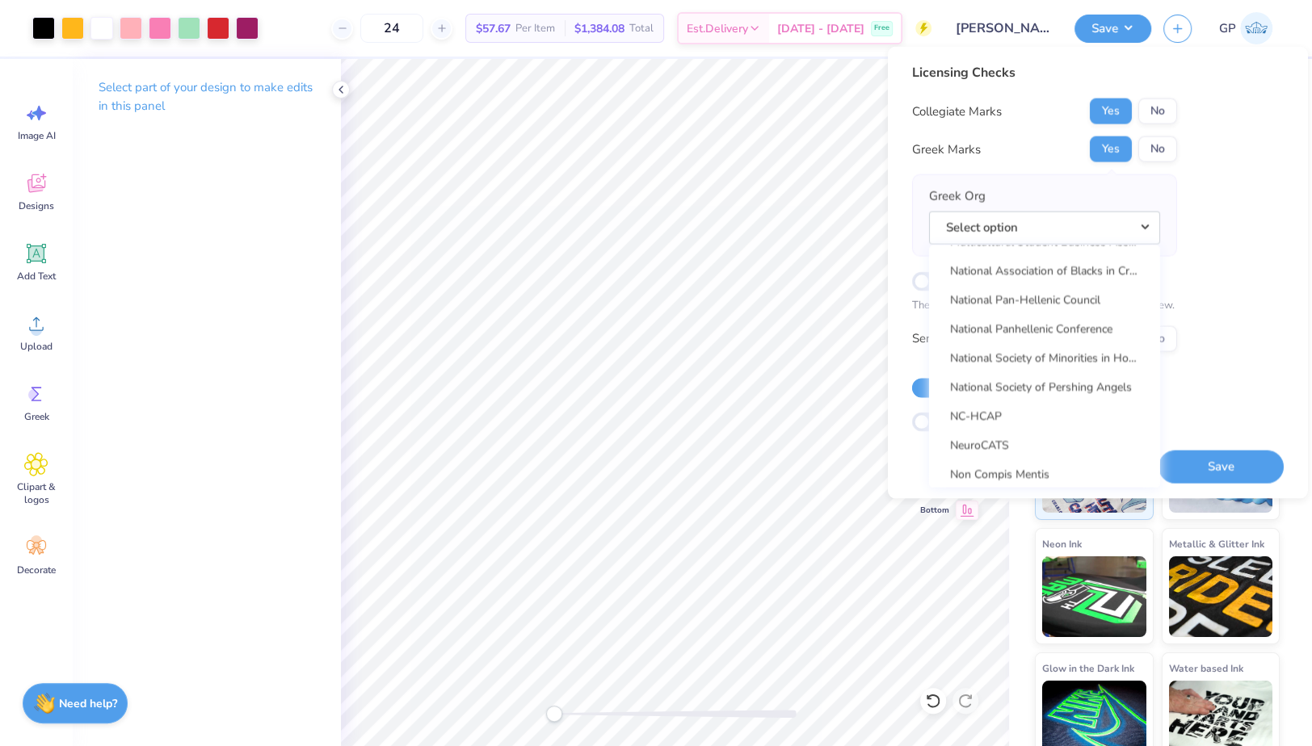
scroll to position [7539, 0]
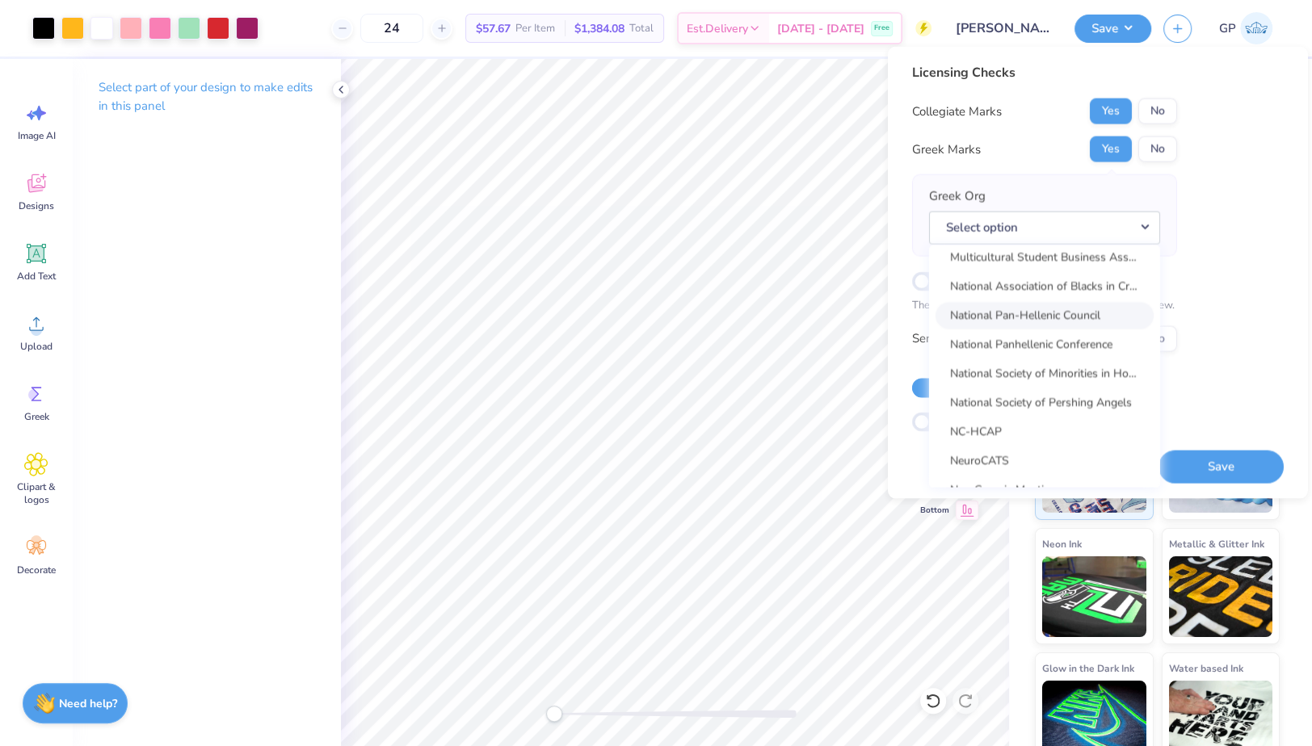
click at [1044, 309] on link "National Pan-Hellenic Council" at bounding box center [1044, 315] width 218 height 27
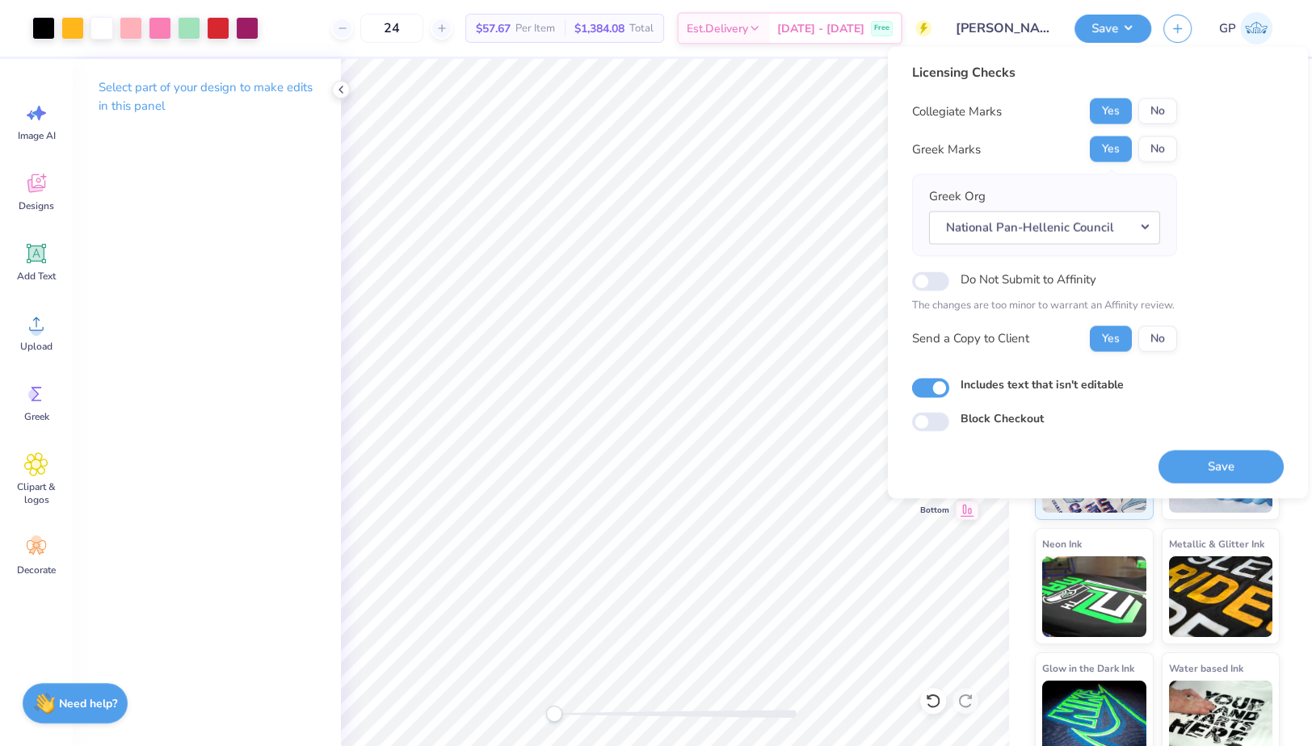
click at [1200, 445] on div "Save" at bounding box center [1220, 457] width 125 height 51
click at [1200, 452] on button "Save" at bounding box center [1220, 466] width 125 height 33
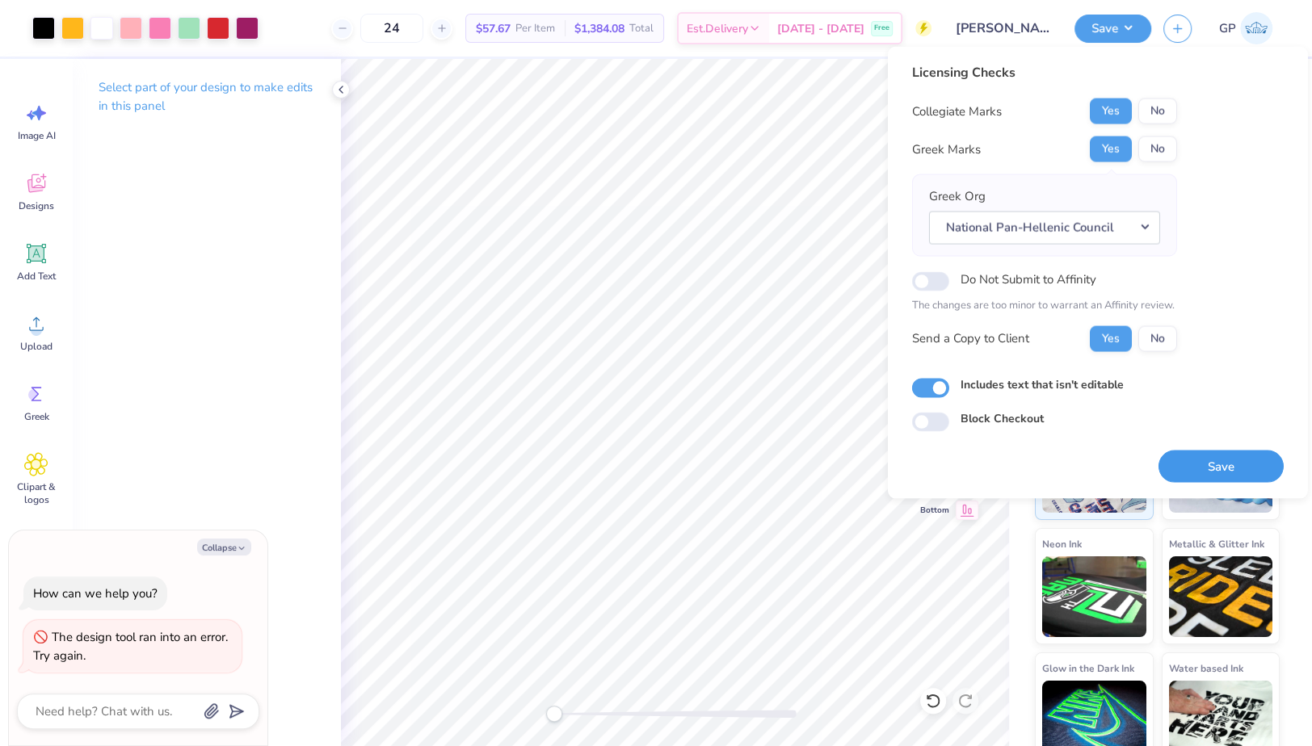
click at [1207, 450] on button "Save" at bounding box center [1220, 466] width 125 height 33
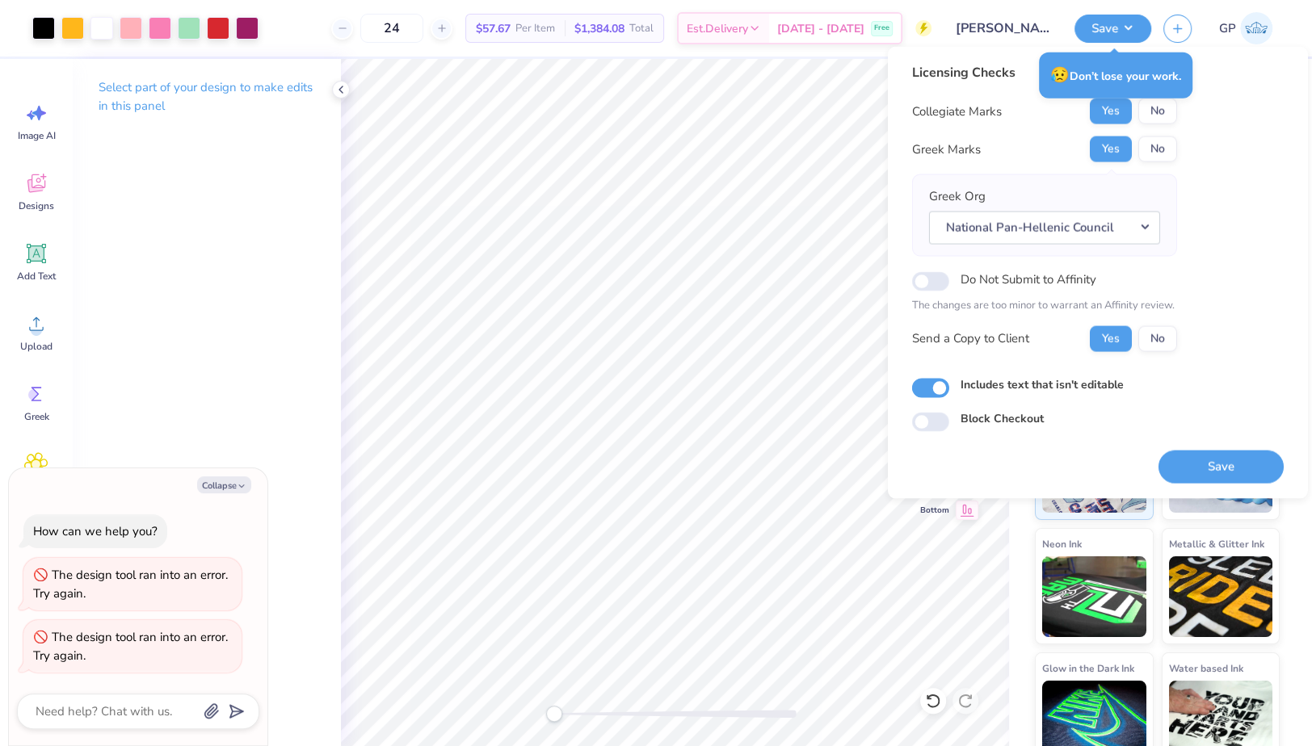
type textarea "x"
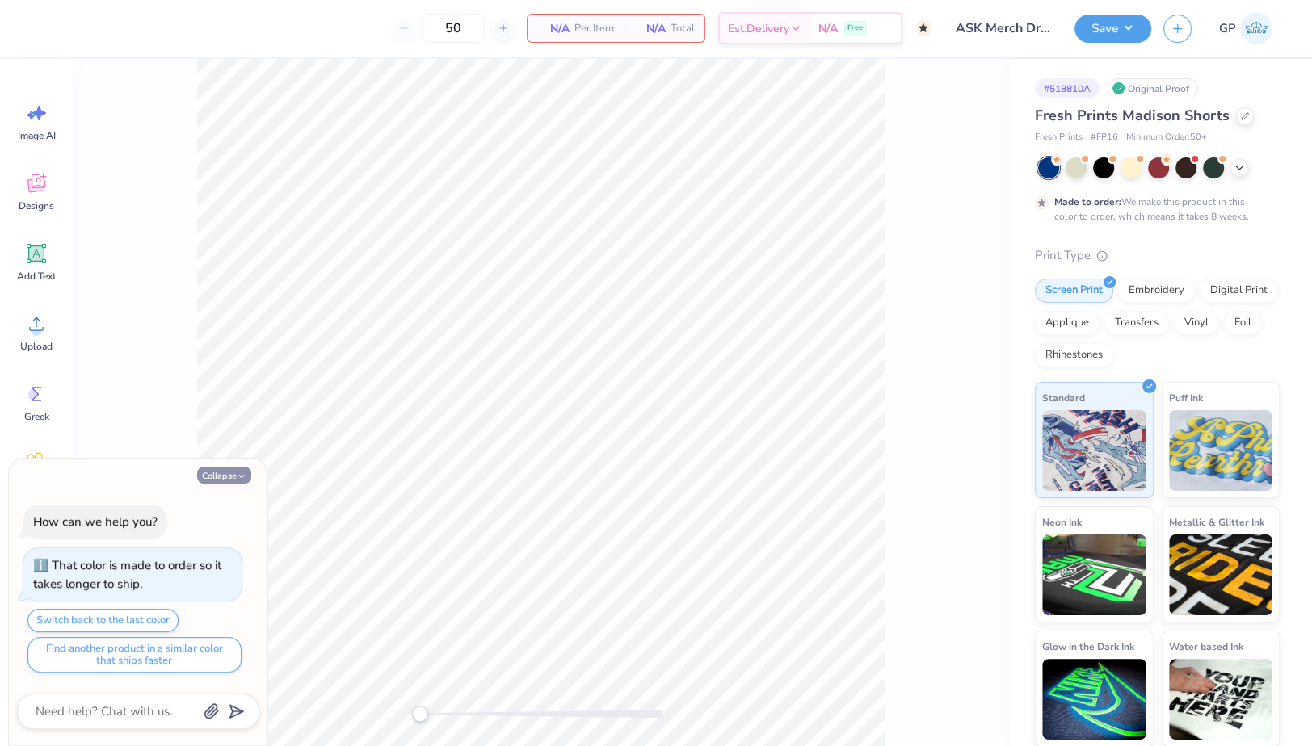
click at [217, 471] on button "Collapse" at bounding box center [224, 475] width 54 height 17
type textarea "x"
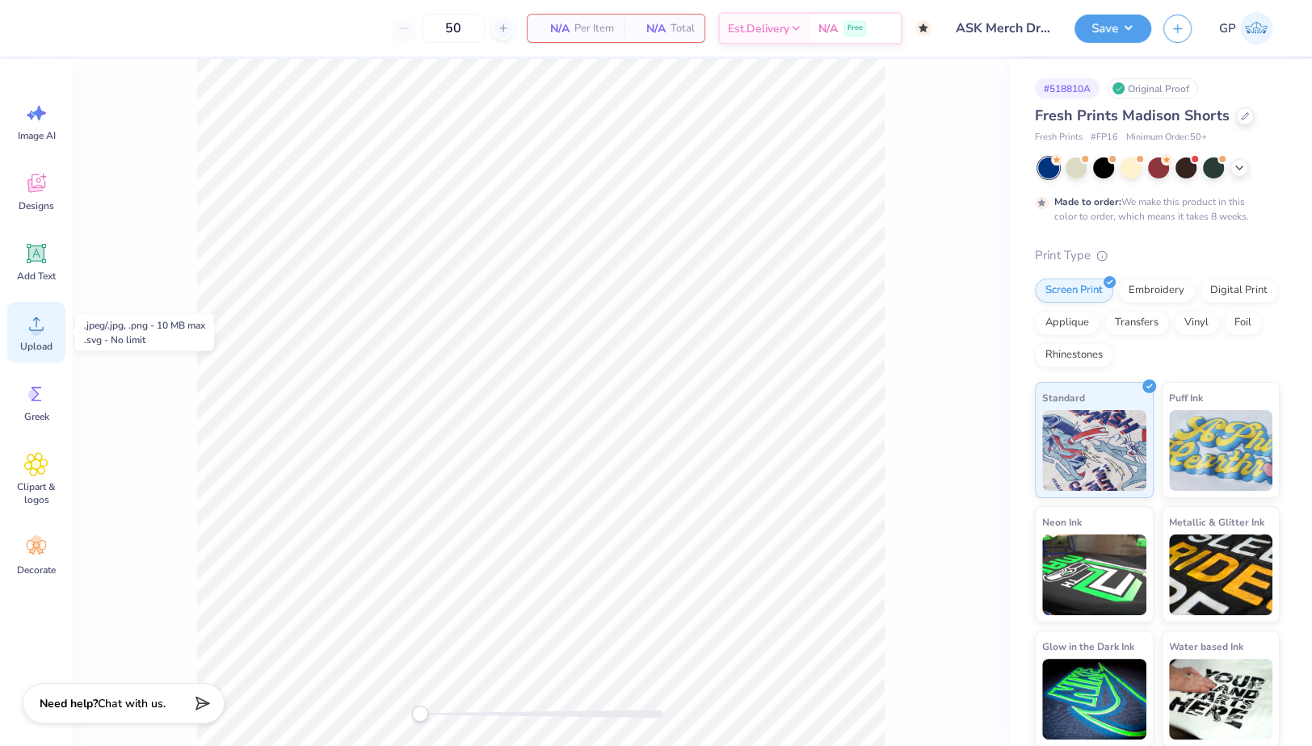
click at [27, 326] on icon at bounding box center [36, 324] width 24 height 24
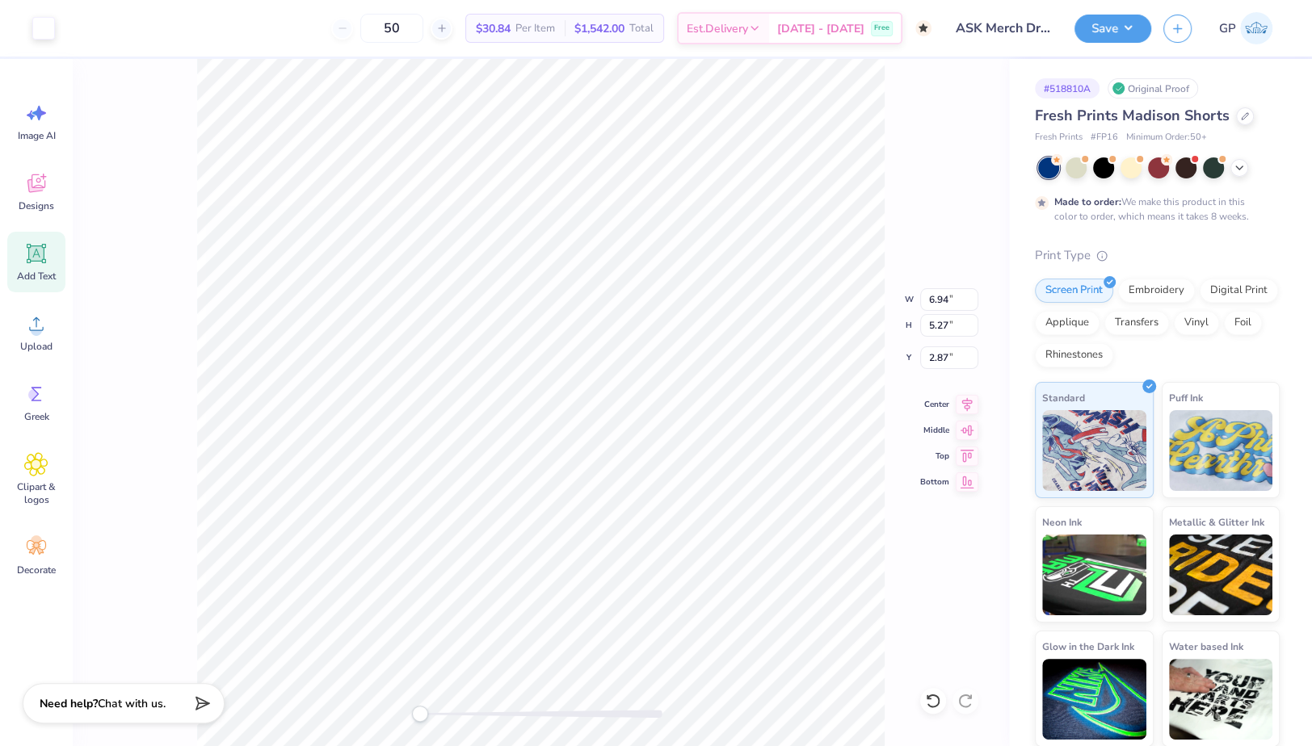
click at [32, 270] on span "Add Text" at bounding box center [36, 276] width 39 height 13
type input "3.26"
type input "0.94"
type input "5.03"
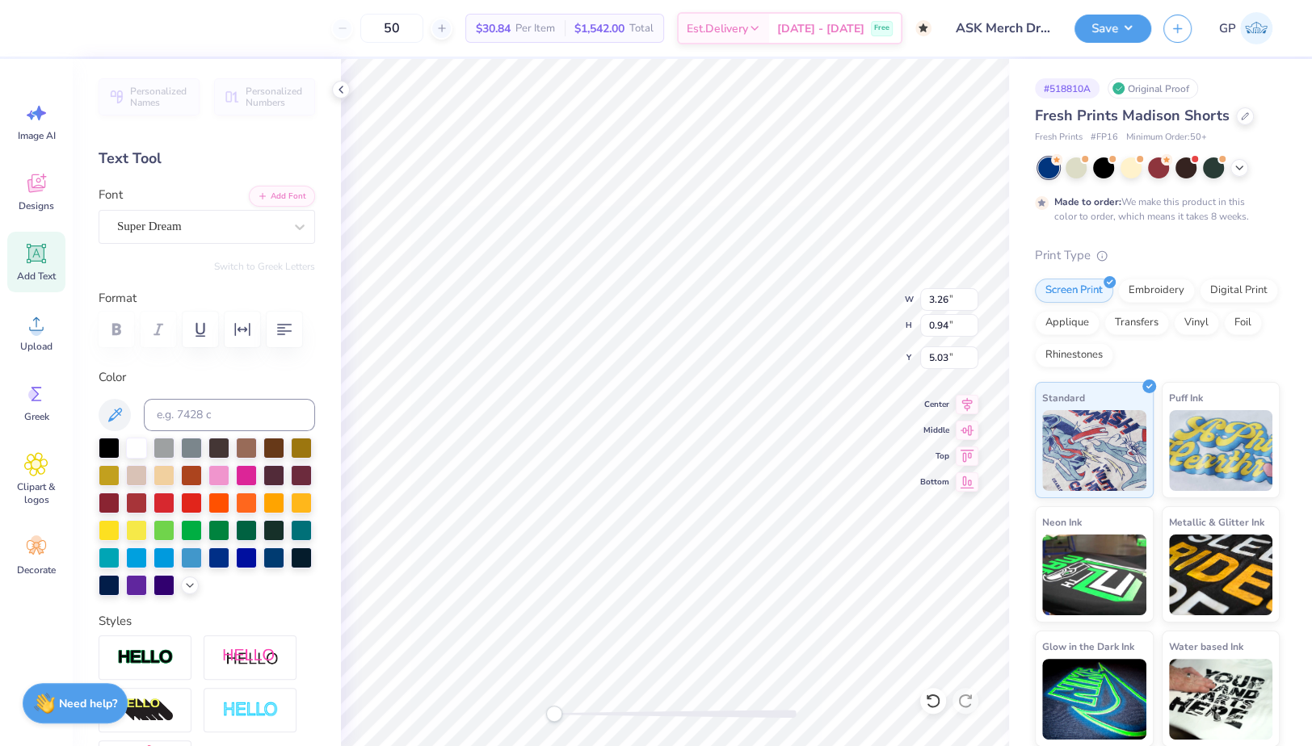
type input "6.94"
type input "5.27"
type input "2.87"
click at [51, 22] on div at bounding box center [43, 26] width 23 height 23
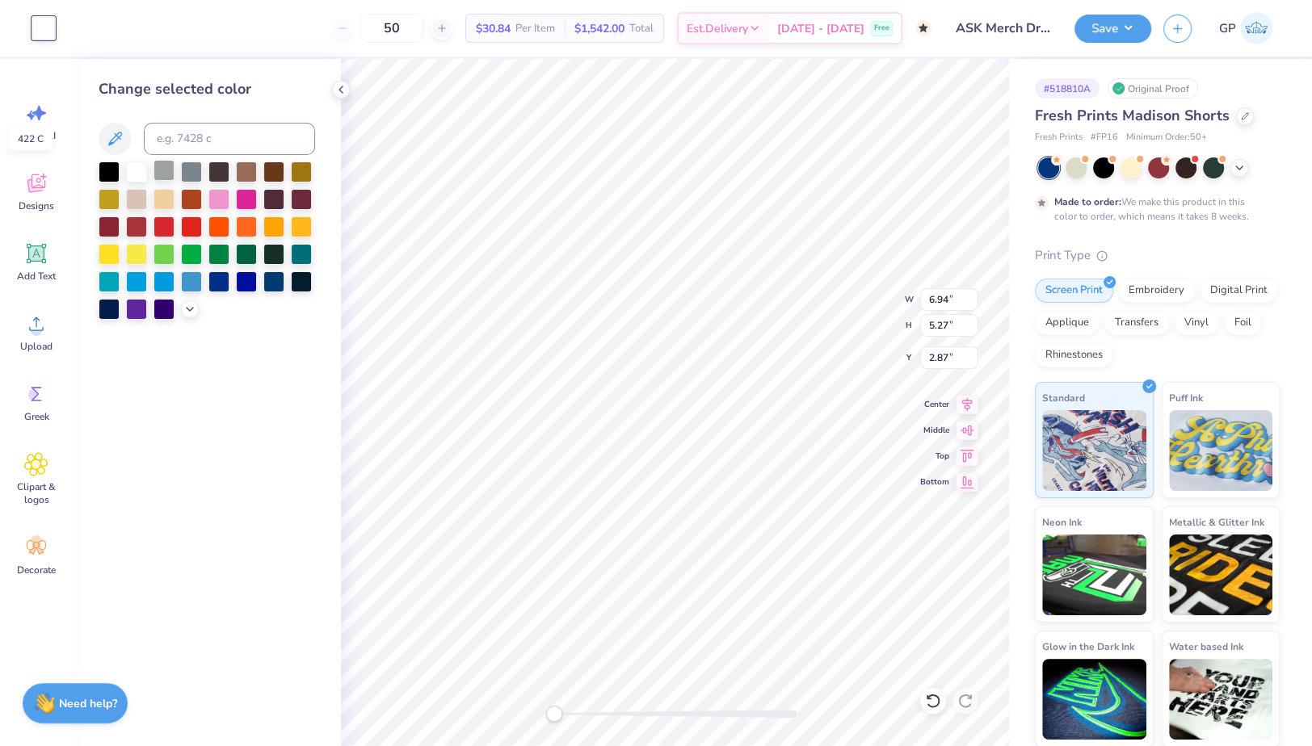
click at [170, 172] on div at bounding box center [163, 170] width 21 height 21
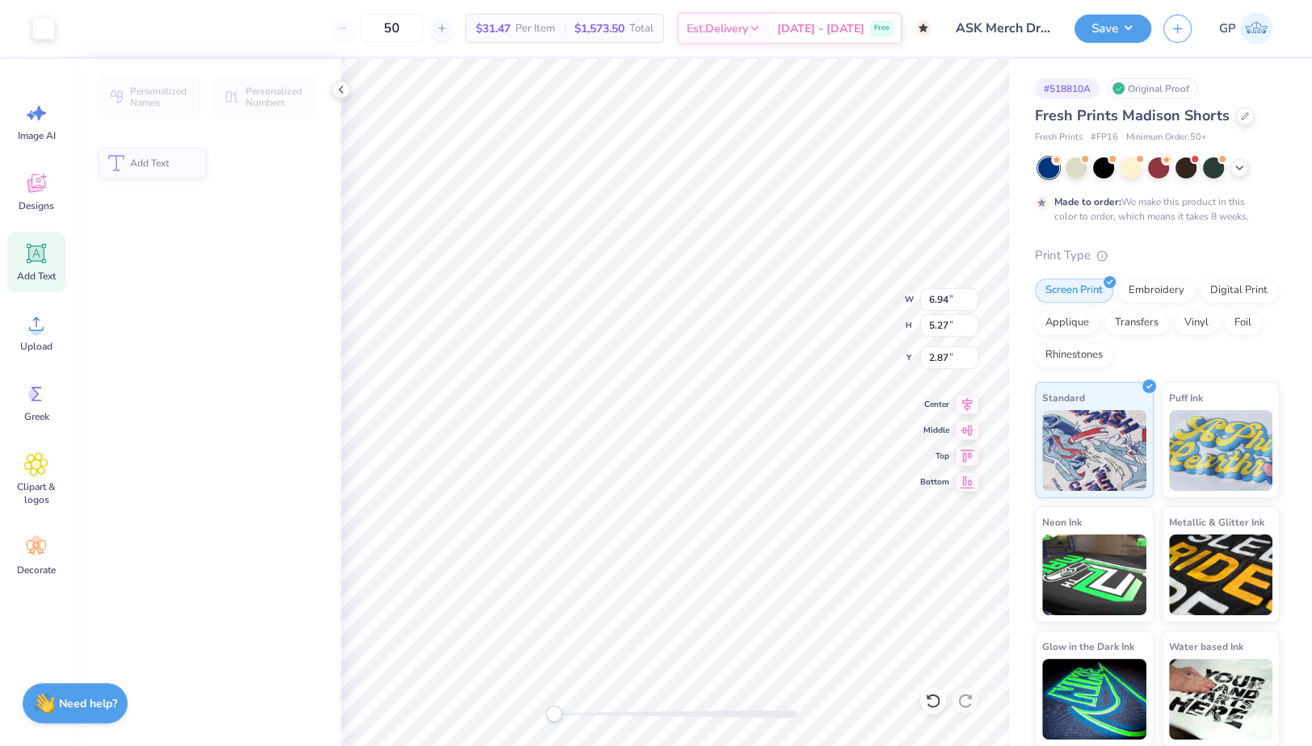
type input "3.26"
type input "0.94"
type input "5.03"
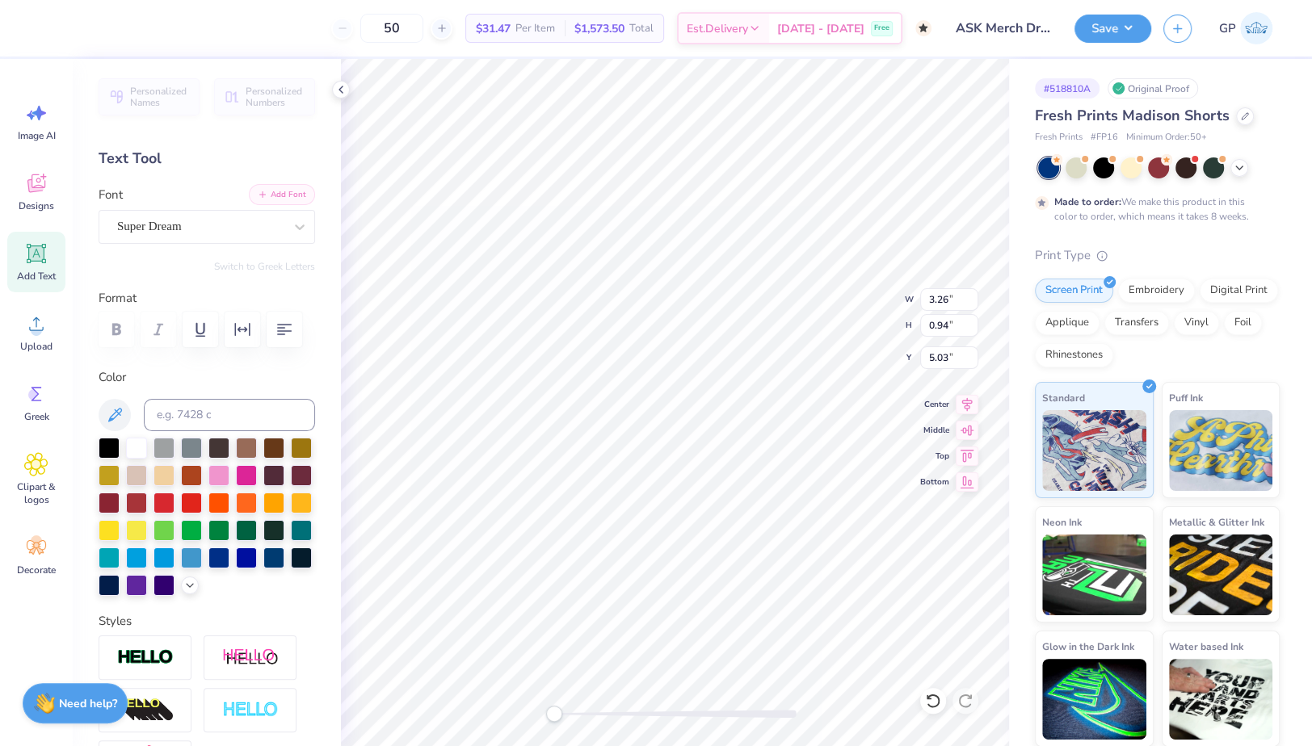
click at [268, 190] on button "Add Font" at bounding box center [282, 194] width 66 height 21
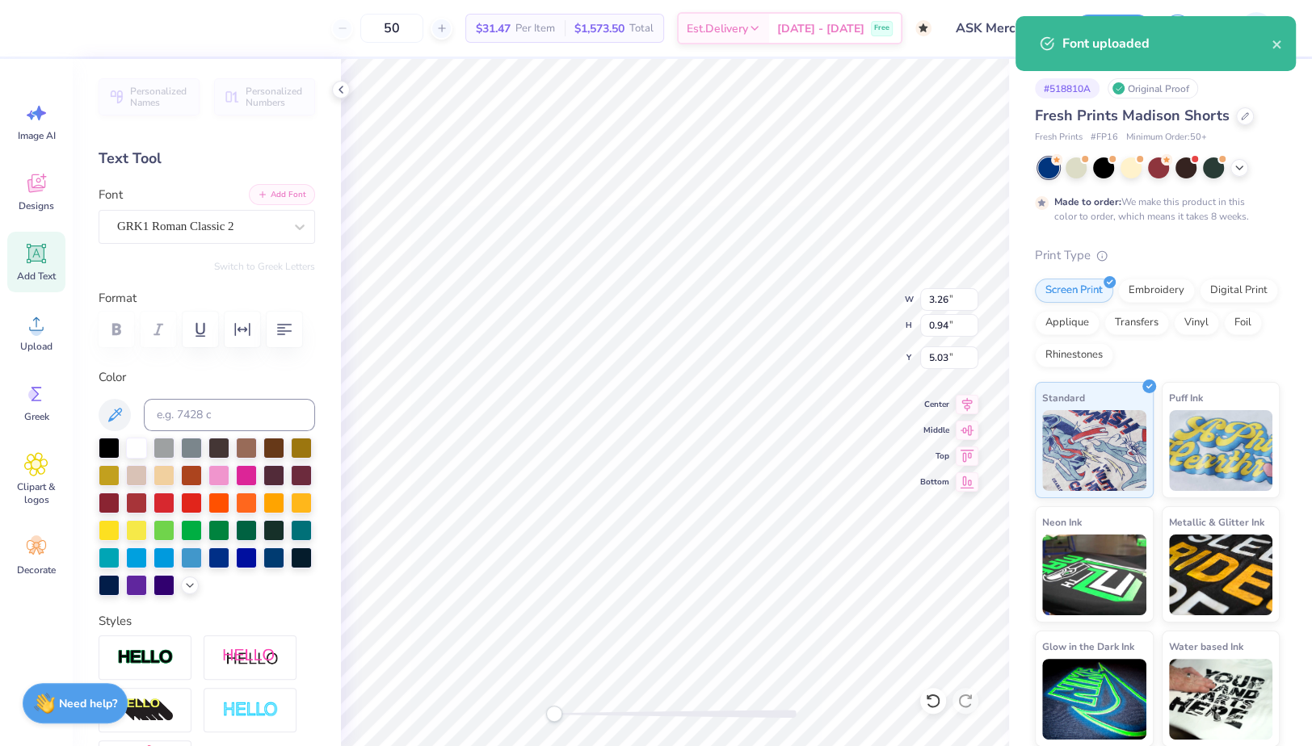
scroll to position [16, 2]
type textarea "ASK"
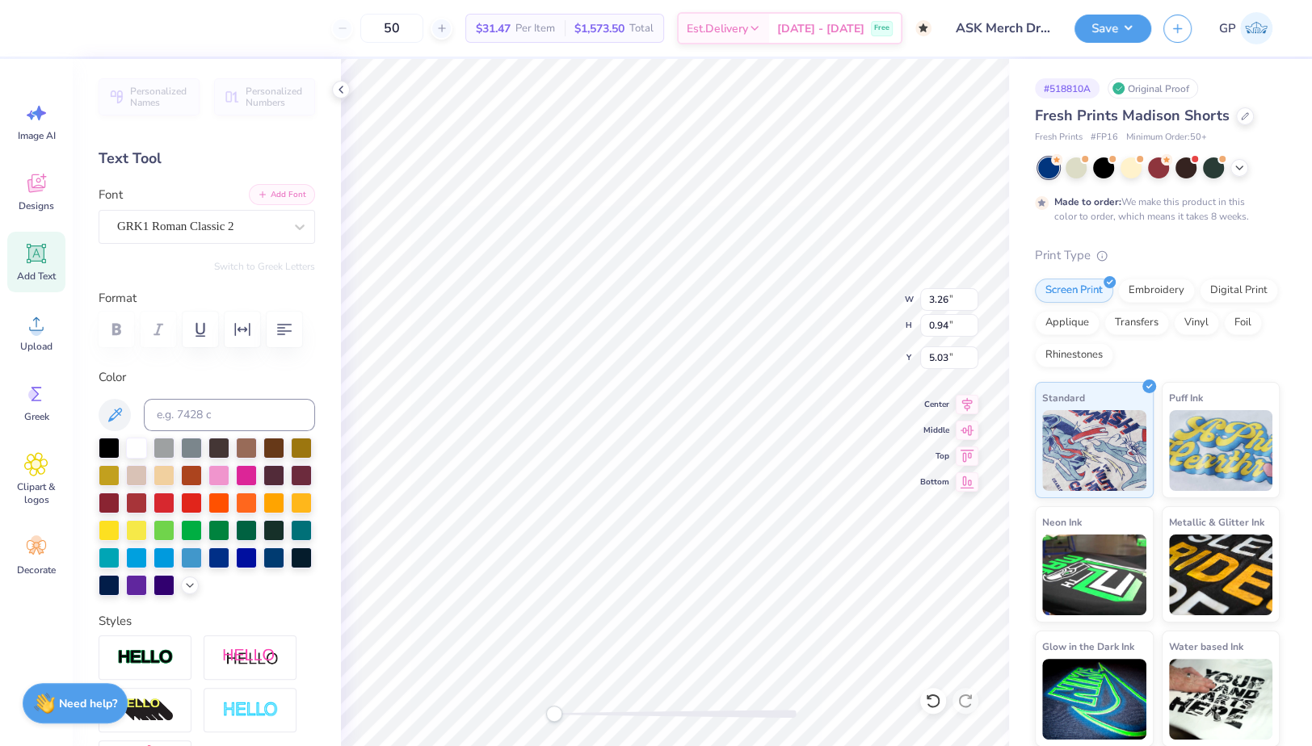
type input "4.84"
type input "1.56"
type input "4.69"
click at [258, 197] on icon "button" at bounding box center [263, 195] width 10 height 10
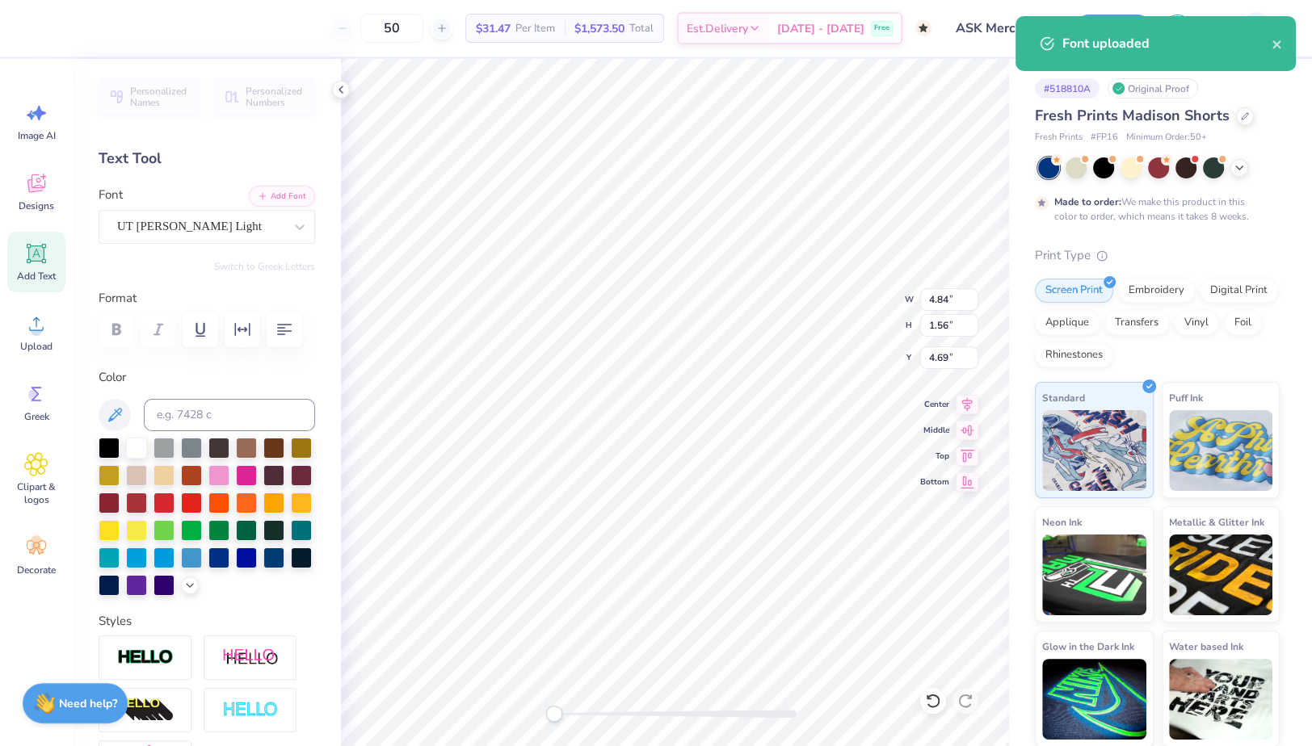
paste textarea "Est. 1989"
type textarea "Est. 1989"
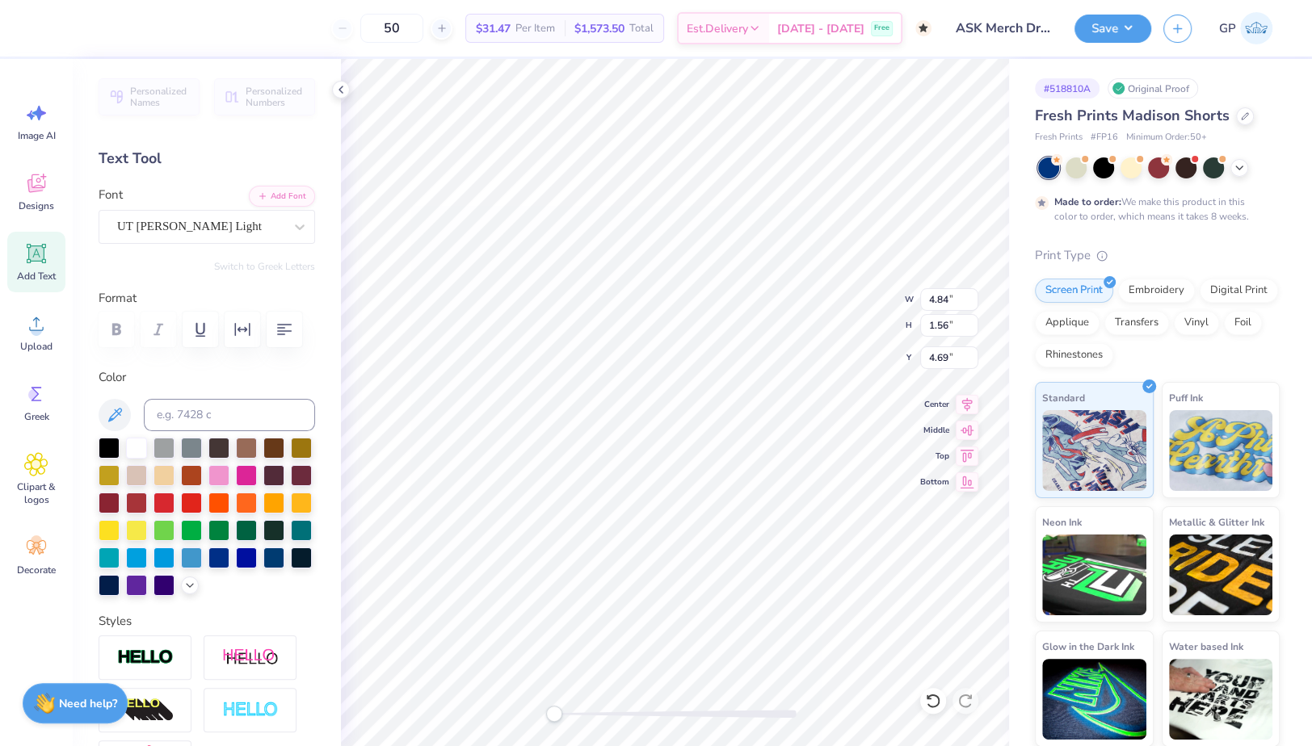
type input "5.10"
type input "0.96"
type input "6.90"
type input "2.74"
type input "0.52"
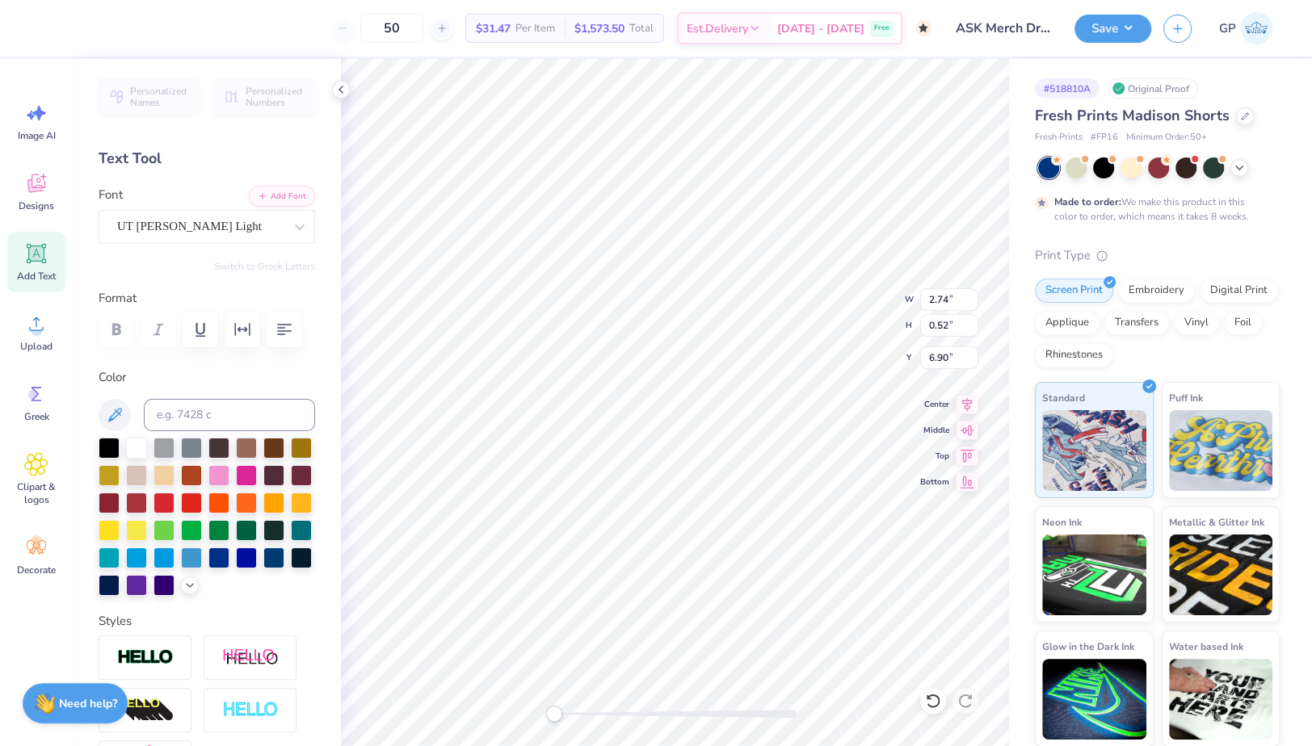
click at [570, 707] on div at bounding box center [675, 714] width 242 height 16
type input "6.94"
type input "5.27"
type input "2.87"
click at [545, 713] on div at bounding box center [675, 402] width 668 height 687
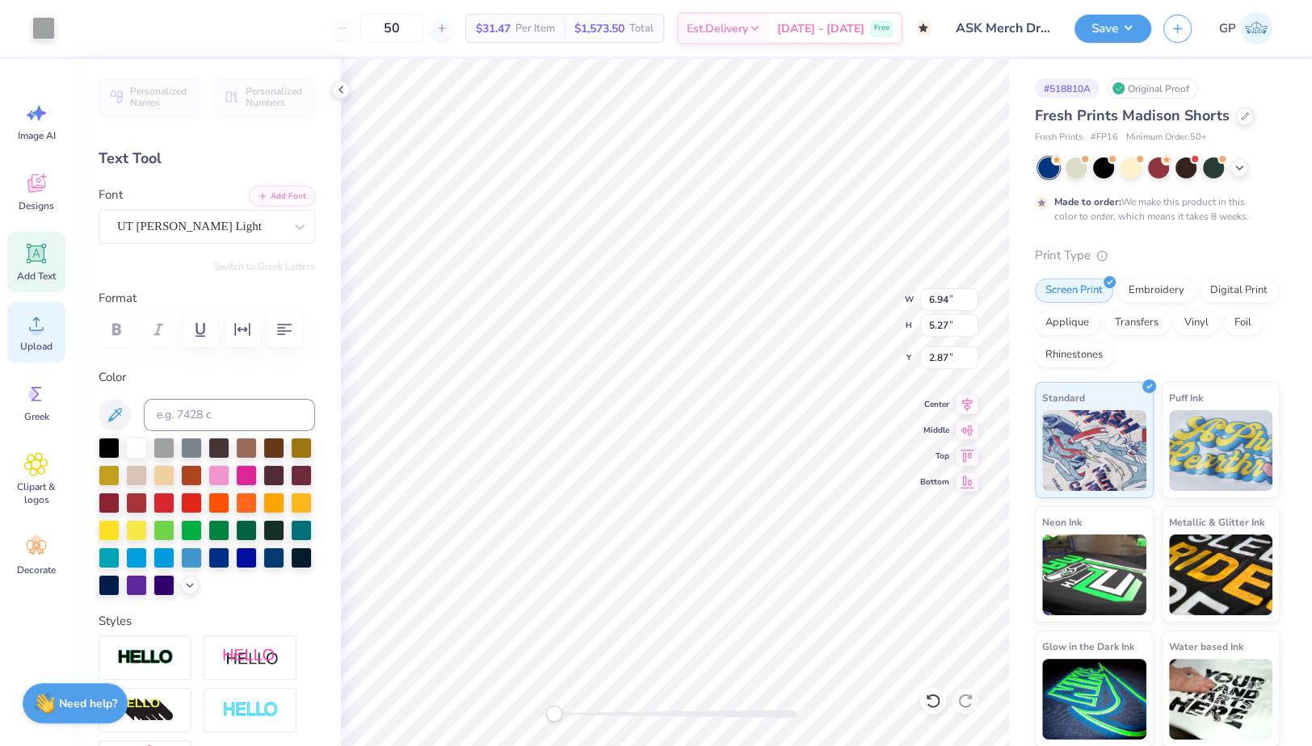
click at [28, 314] on icon at bounding box center [36, 324] width 24 height 24
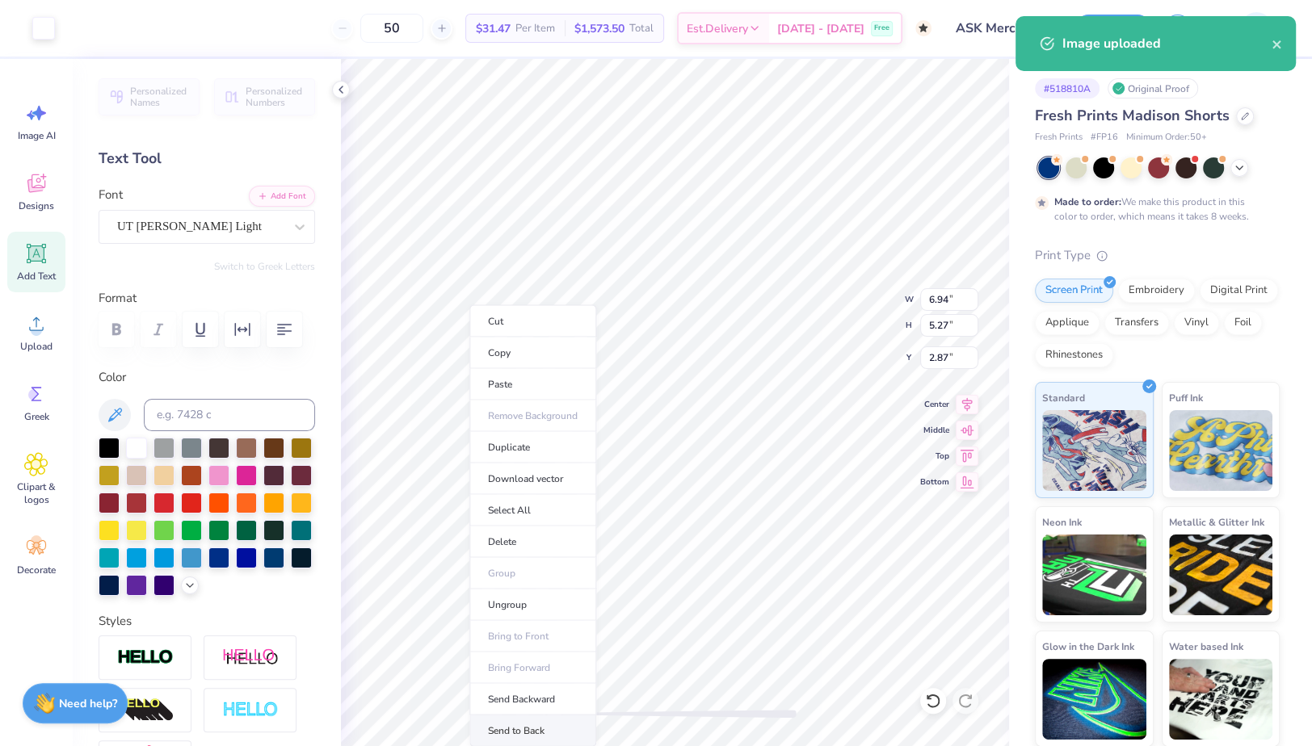
click at [511, 721] on li "Send to Back" at bounding box center [532, 732] width 127 height 32
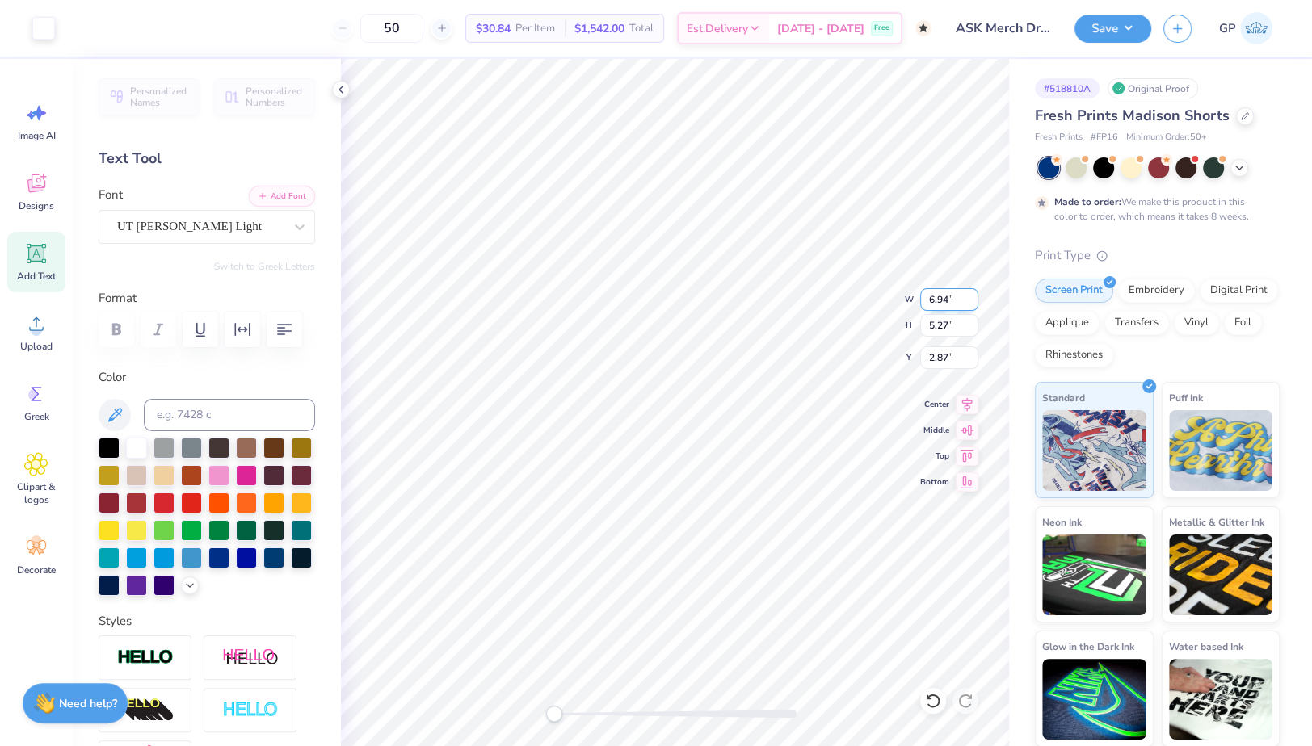
click at [940, 301] on input "6.94" at bounding box center [949, 299] width 58 height 23
type input "5.00"
type input "3.80"
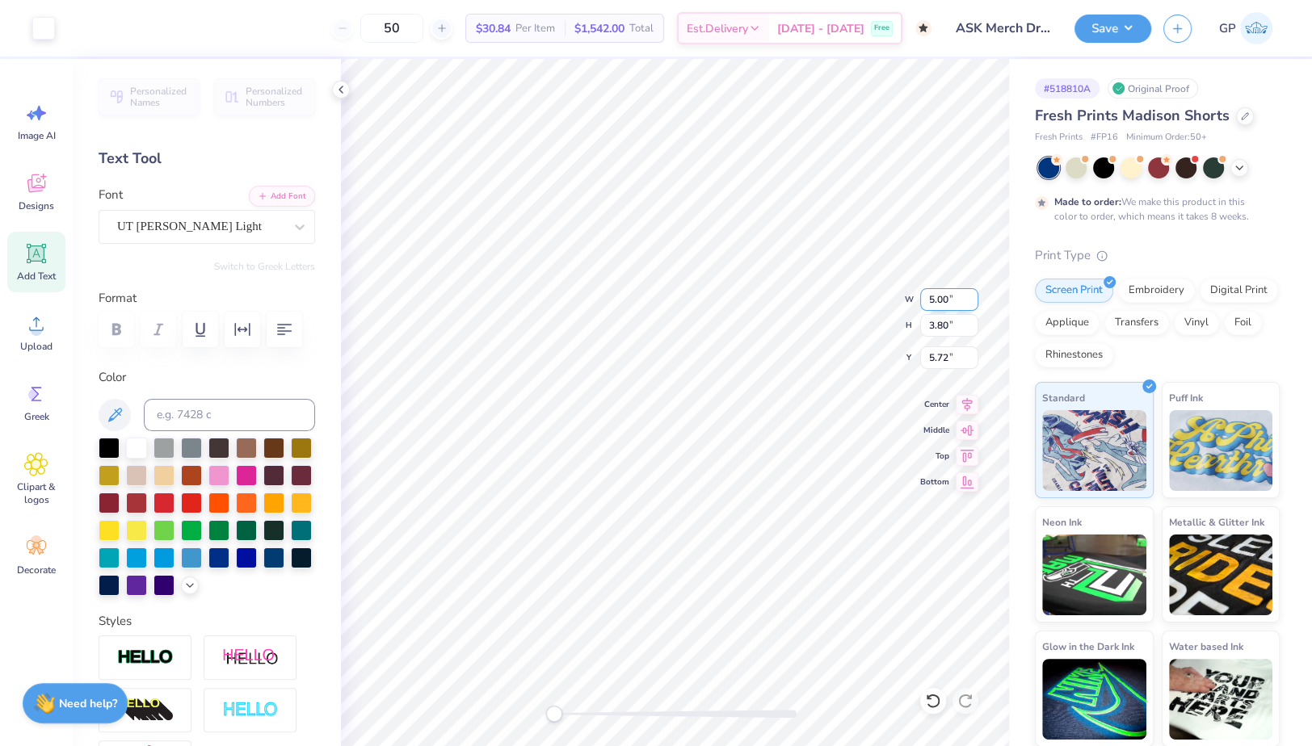
type input "6.25"
click at [935, 301] on input "5.00" at bounding box center [949, 299] width 58 height 23
type input "4.00"
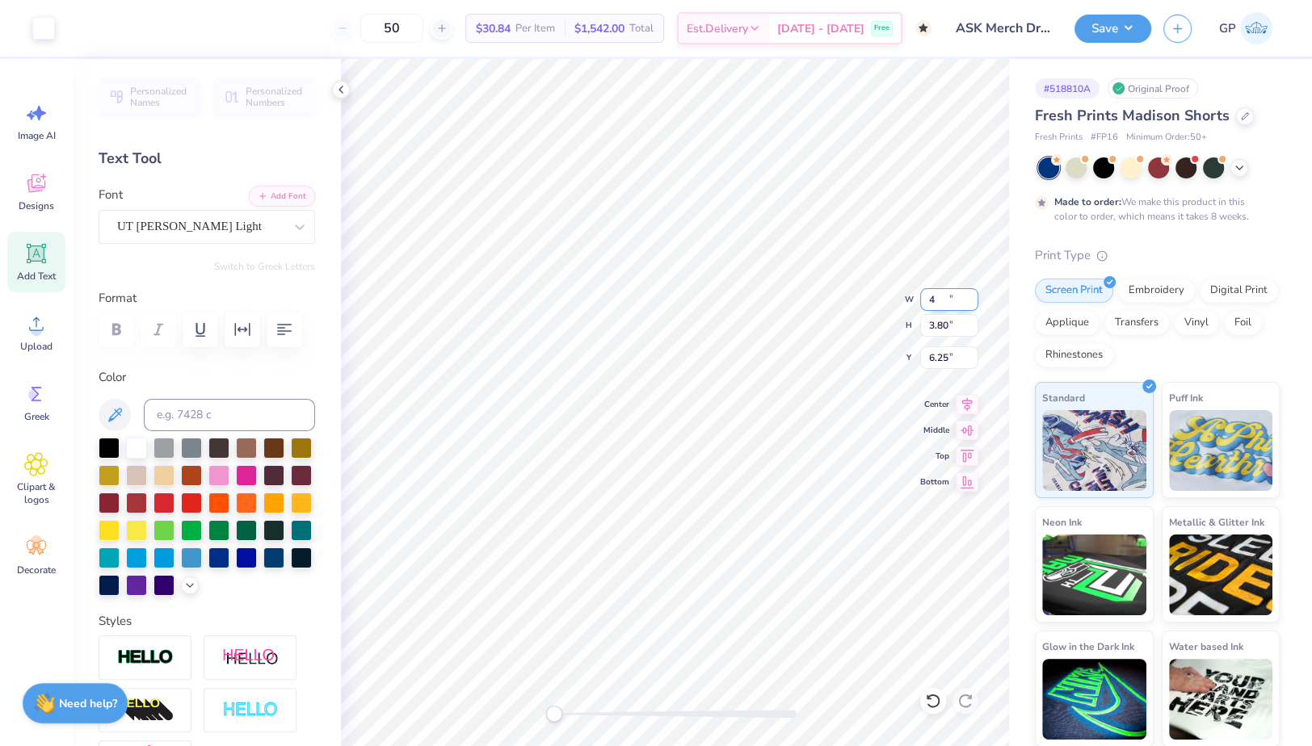
type input "3.04"
type input "6.58"
type input "1.58"
type input "0.30"
type input "8.66"
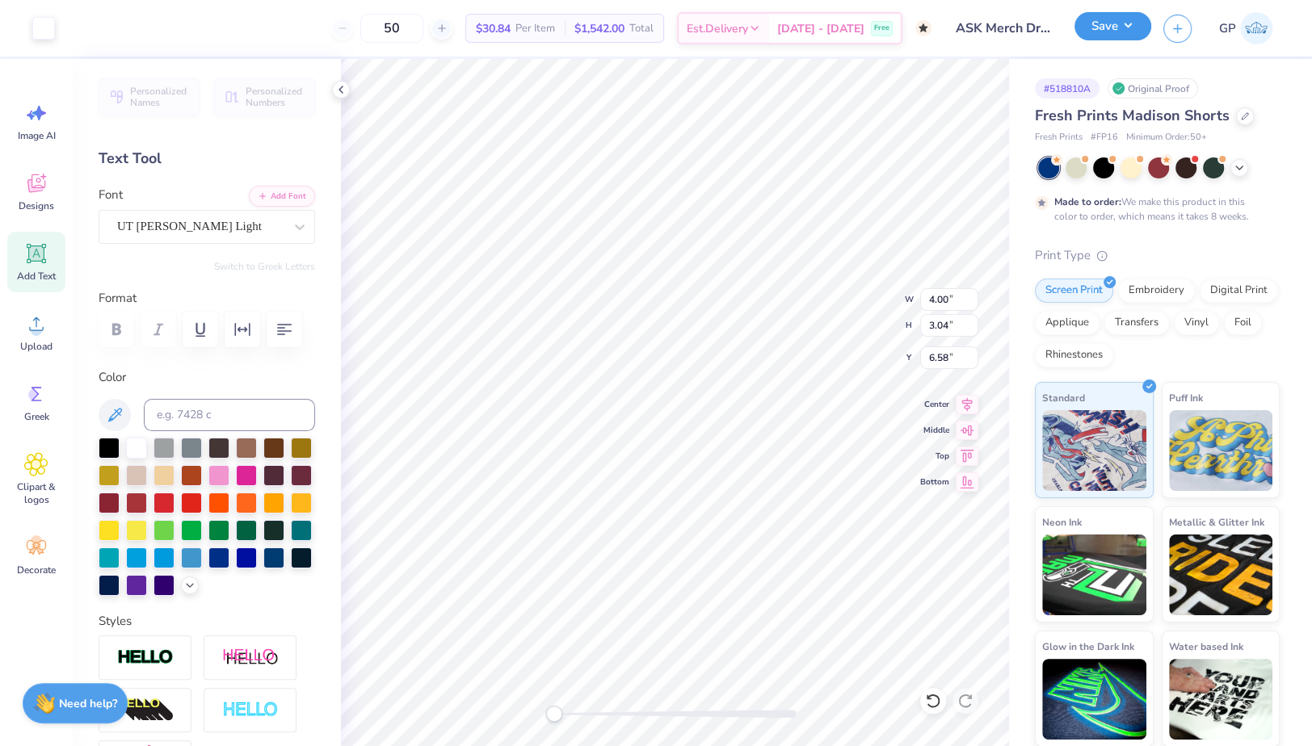
click at [1093, 23] on button "Save" at bounding box center [1112, 26] width 77 height 28
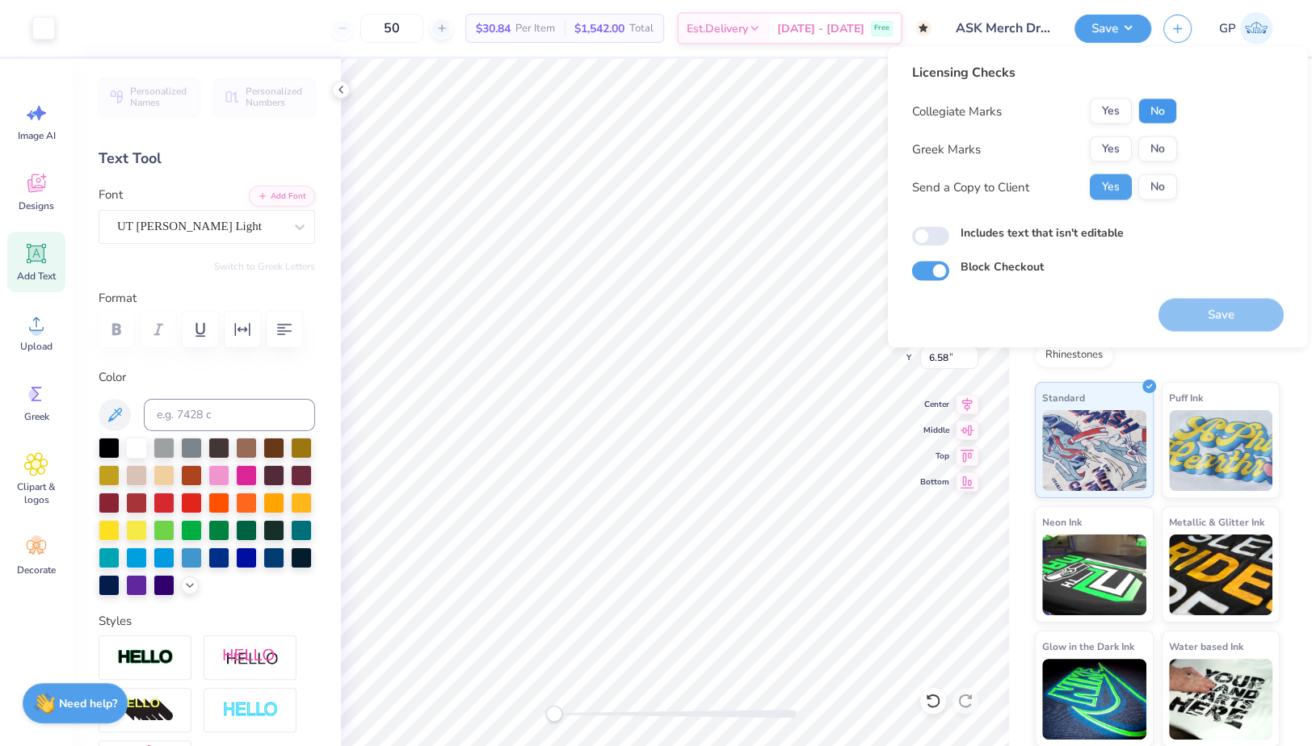
click at [1157, 111] on button "No" at bounding box center [1157, 112] width 39 height 26
click at [1112, 145] on button "Yes" at bounding box center [1111, 150] width 42 height 26
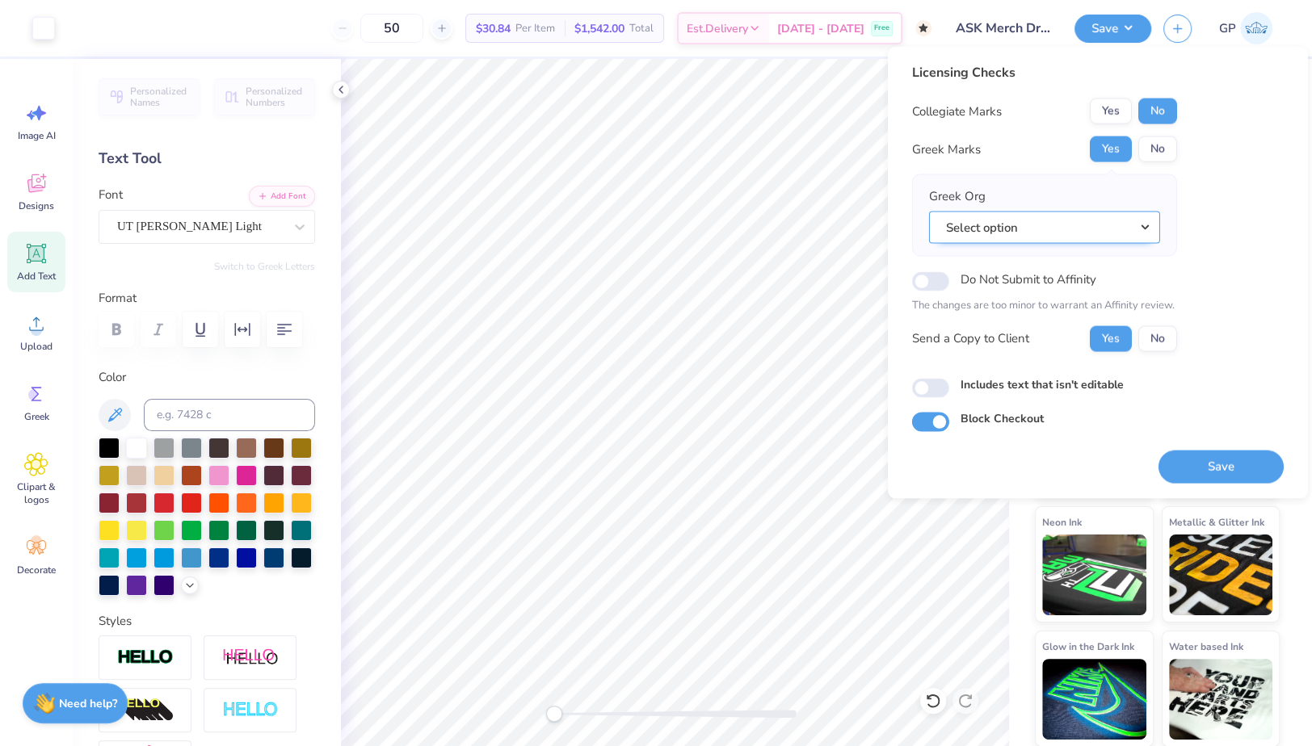
click at [1065, 227] on button "Select option" at bounding box center [1044, 227] width 231 height 33
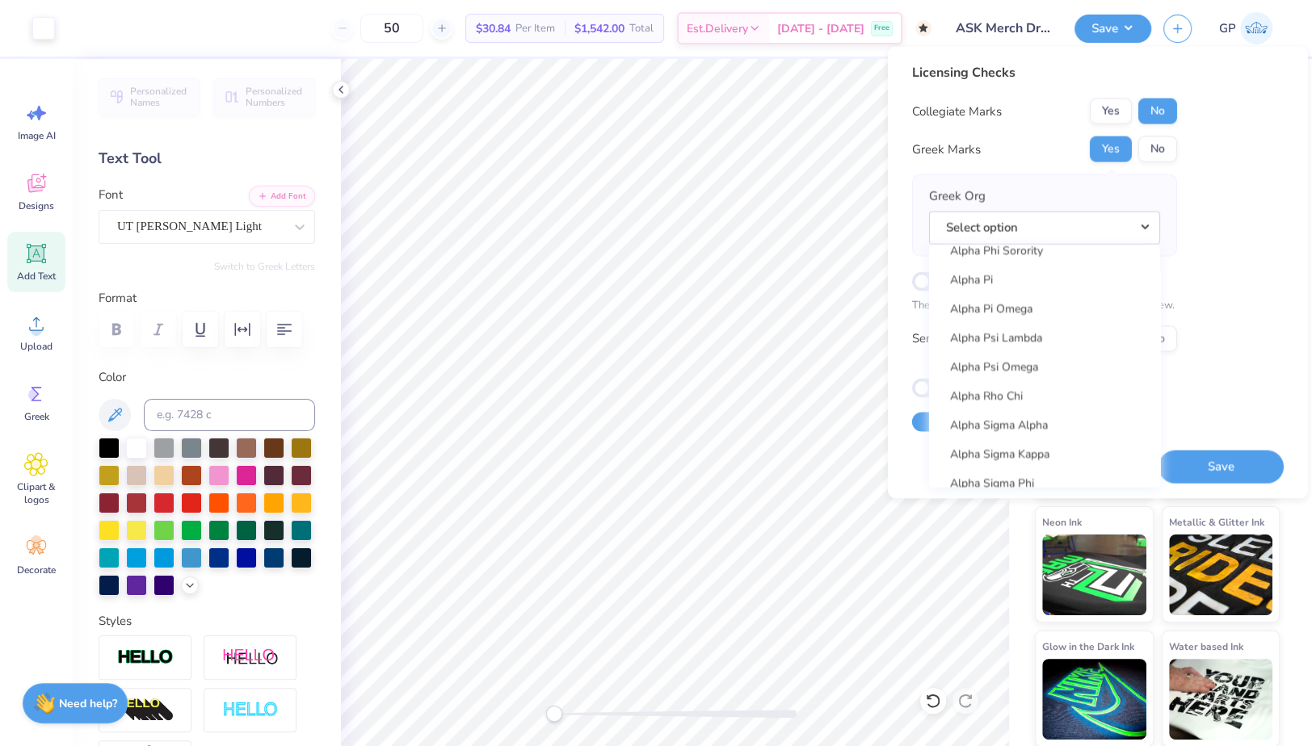
scroll to position [1242, 0]
click at [1045, 417] on link "Alpha Sigma Kappa" at bounding box center [1044, 418] width 218 height 27
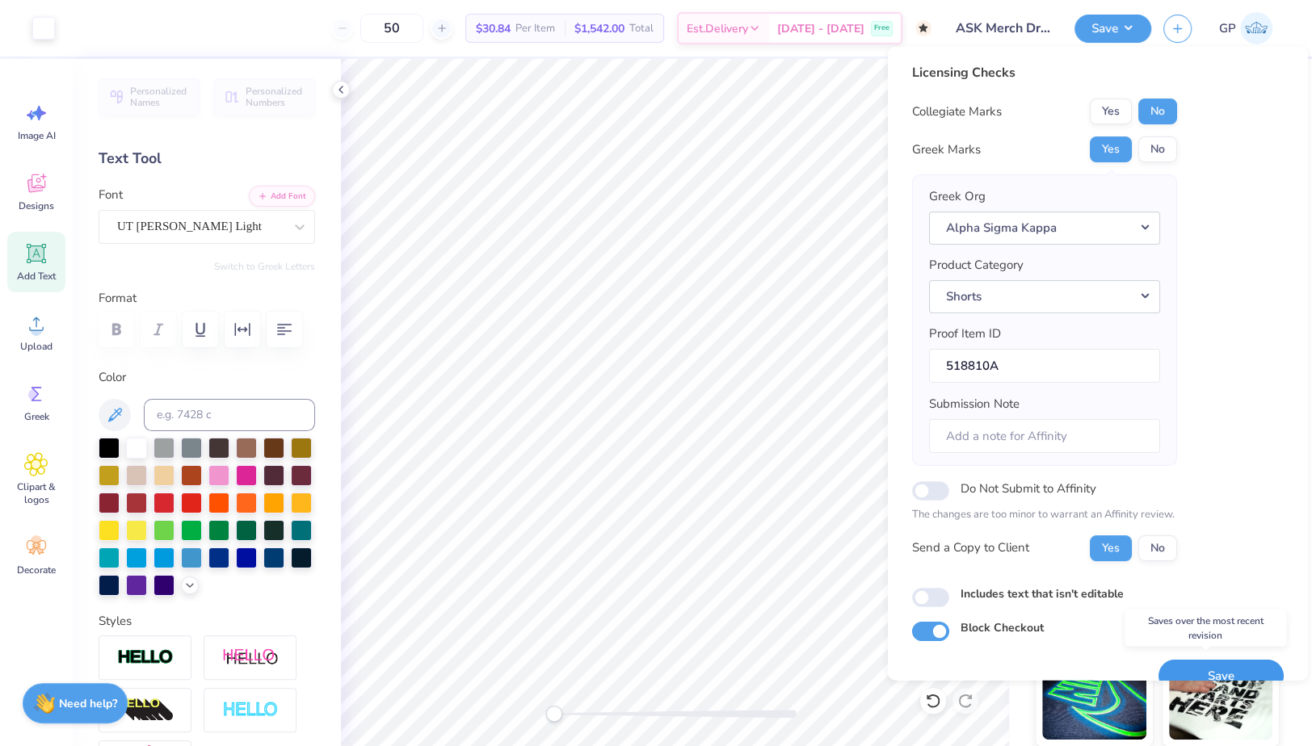
click at [1206, 666] on button "Save" at bounding box center [1220, 675] width 125 height 33
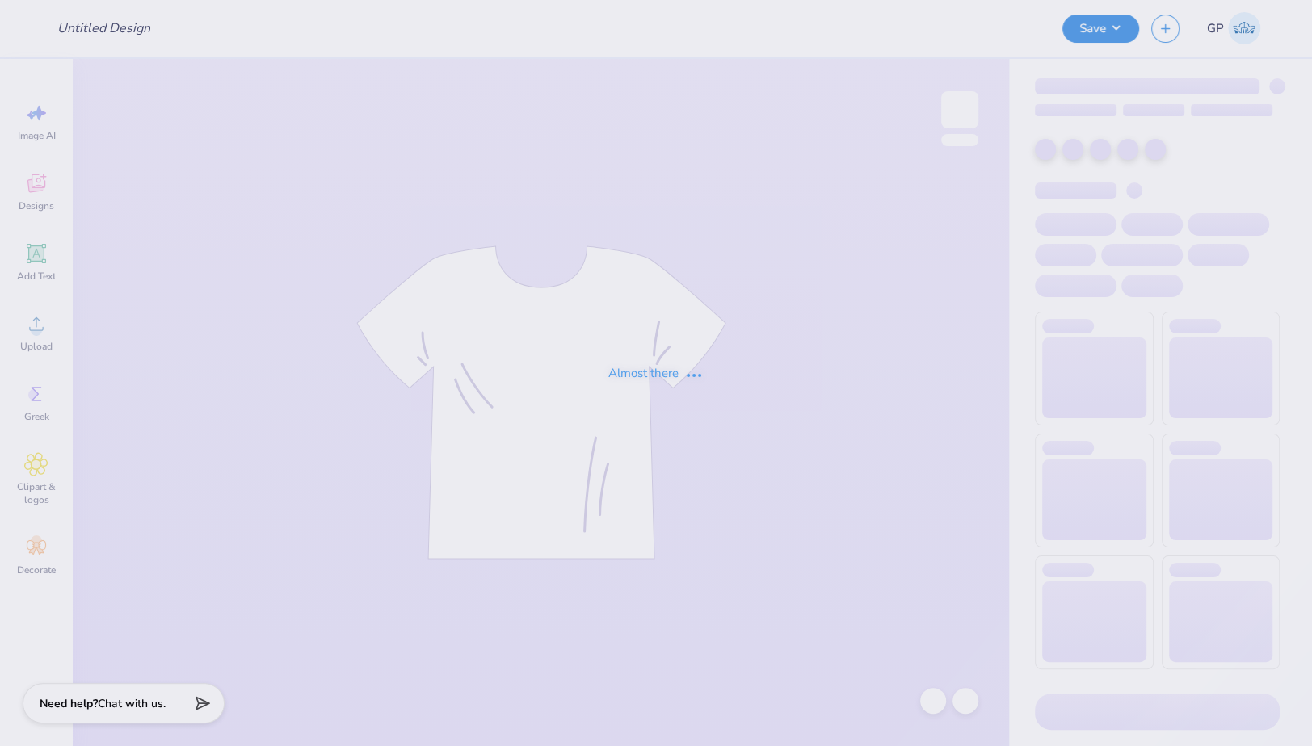
type input "ASK Merch Drop"
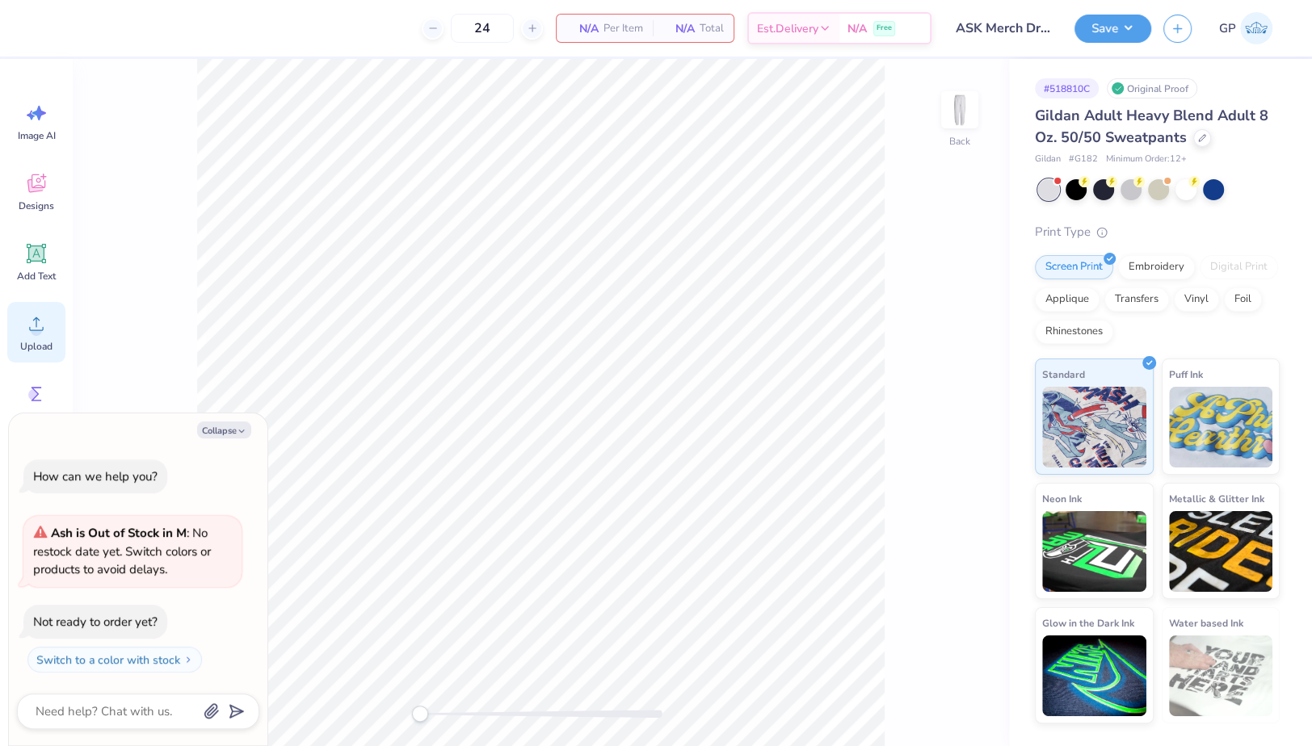
click at [13, 323] on div "Upload" at bounding box center [36, 332] width 58 height 61
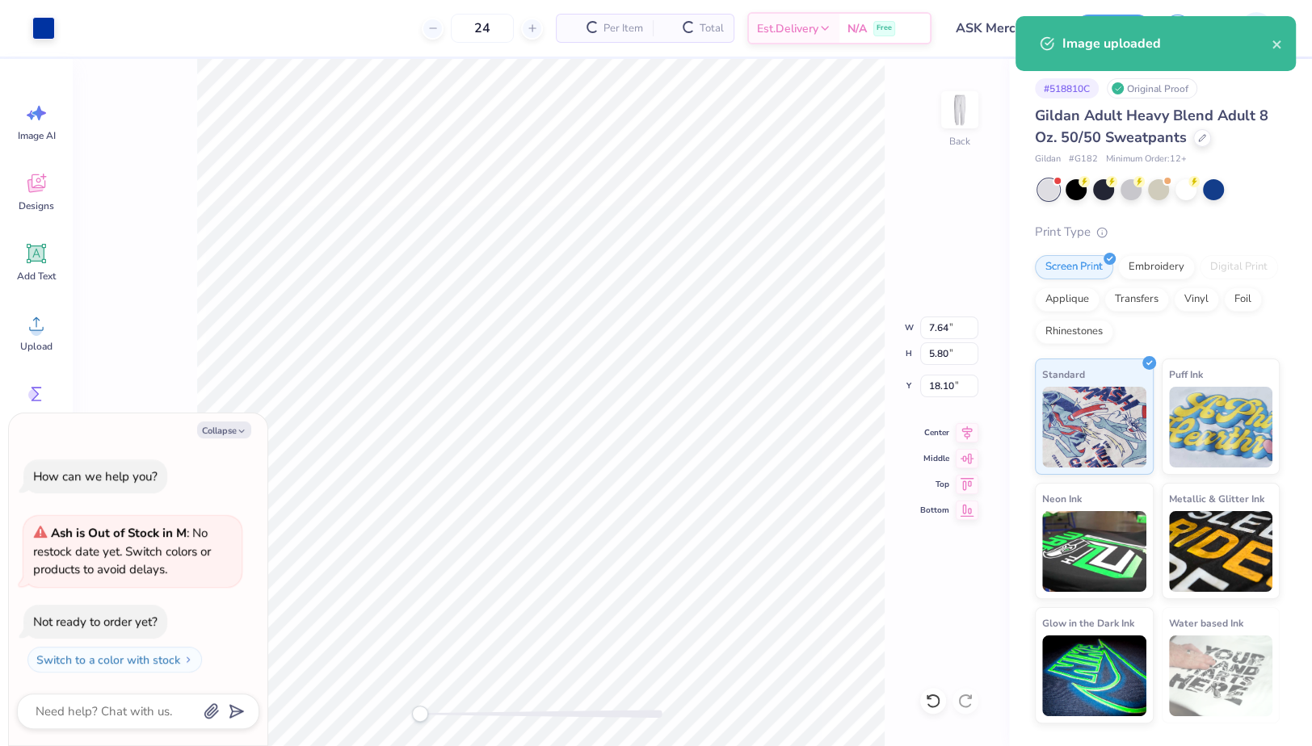
type textarea "x"
click at [948, 329] on input "7.64" at bounding box center [949, 328] width 58 height 23
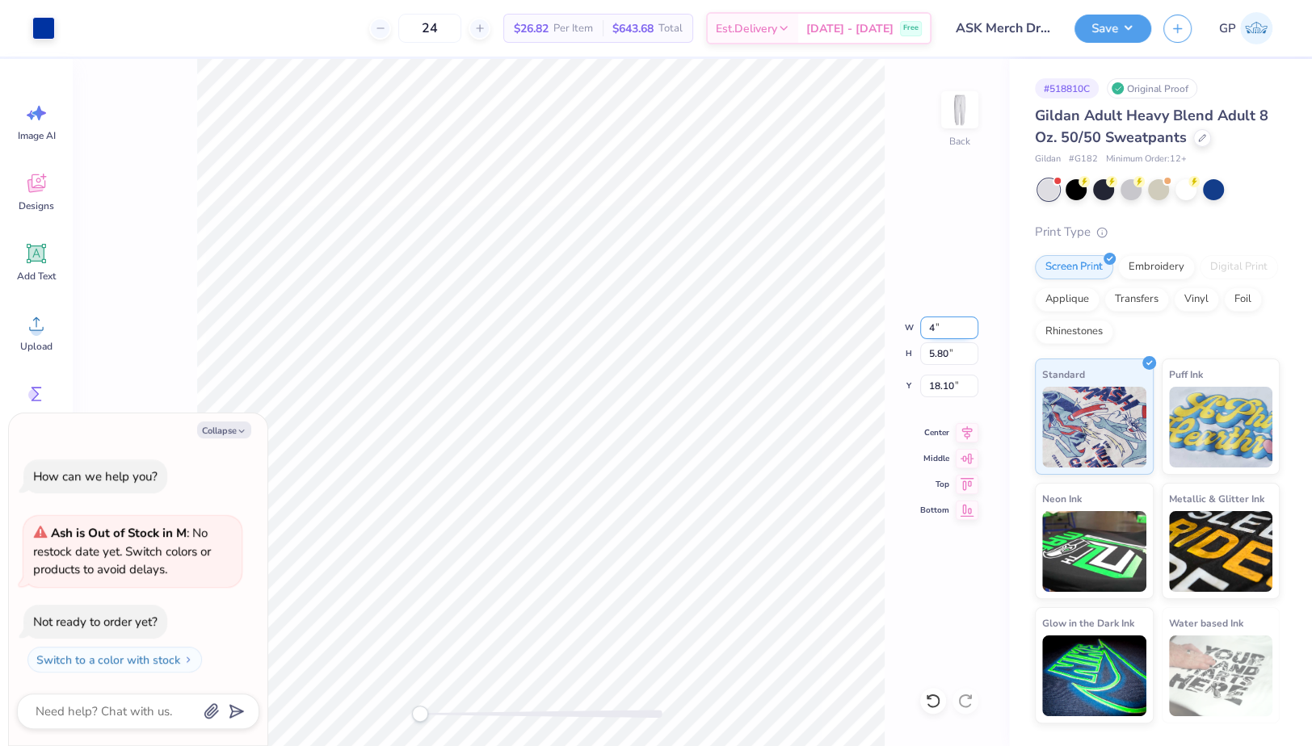
type input "4"
type textarea "x"
type input "4.00"
type input "3.04"
type input "19.48"
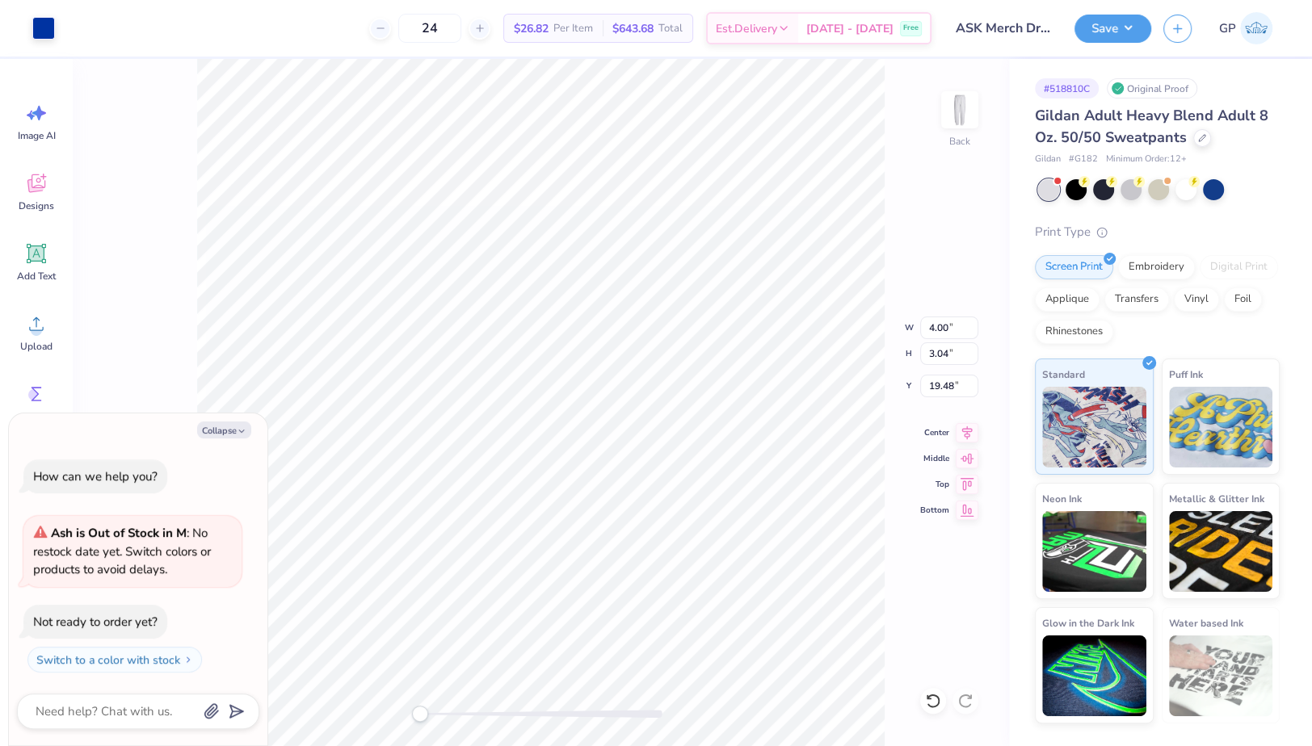
type textarea "x"
click at [941, 383] on input "19.48" at bounding box center [949, 386] width 58 height 23
type input "3"
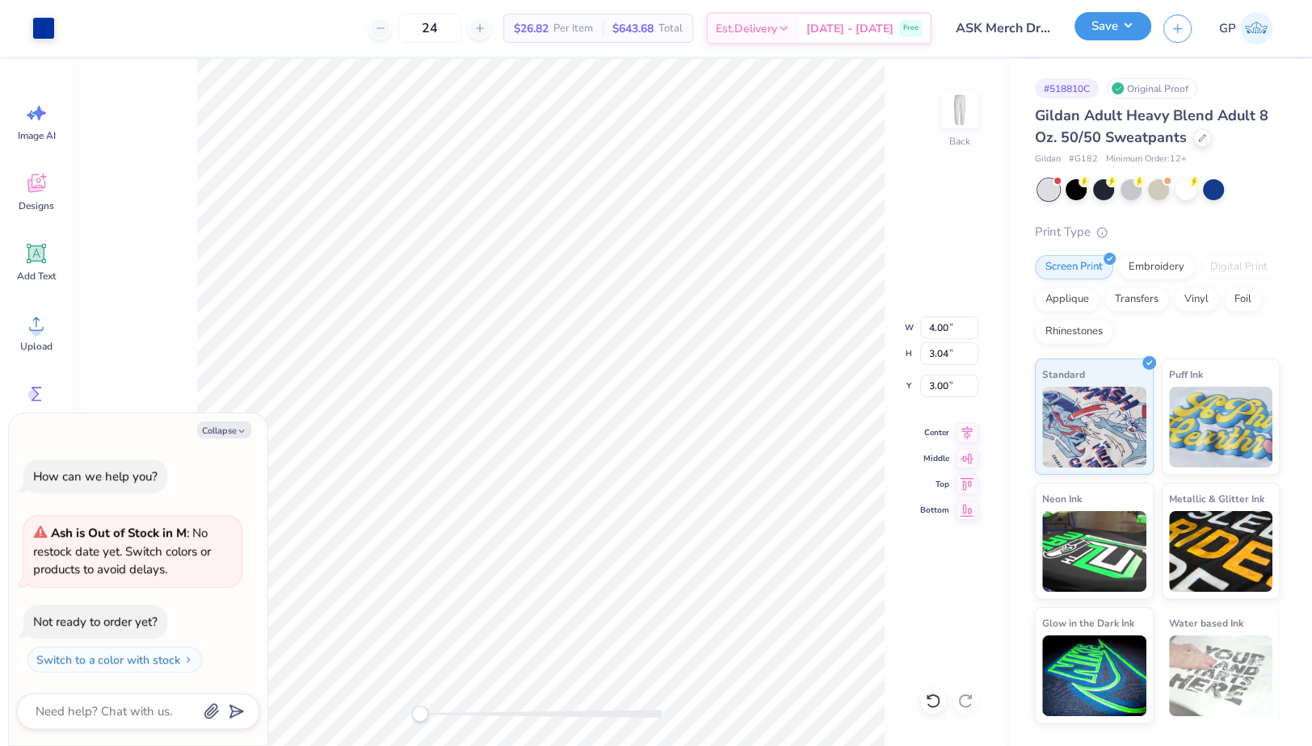
click at [1101, 30] on button "Save" at bounding box center [1112, 26] width 77 height 28
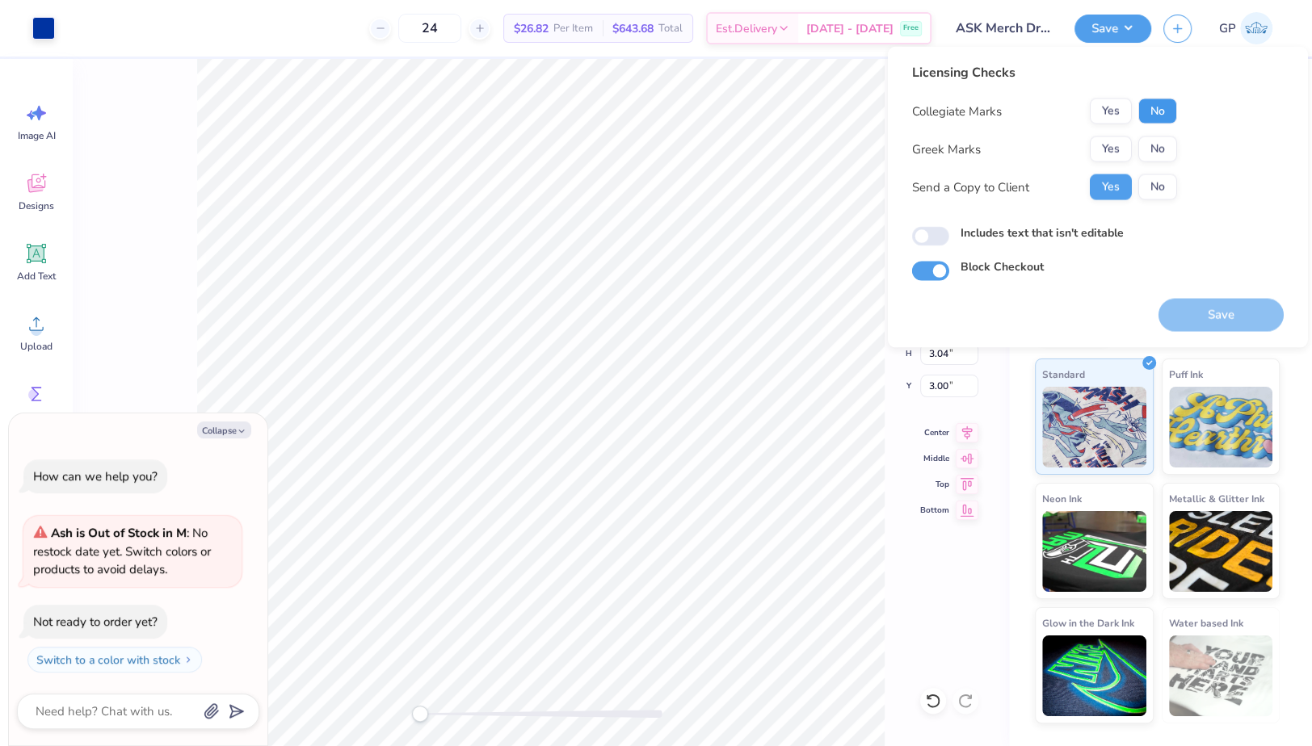
click at [1155, 116] on button "No" at bounding box center [1157, 112] width 39 height 26
click at [1107, 142] on button "Yes" at bounding box center [1111, 150] width 42 height 26
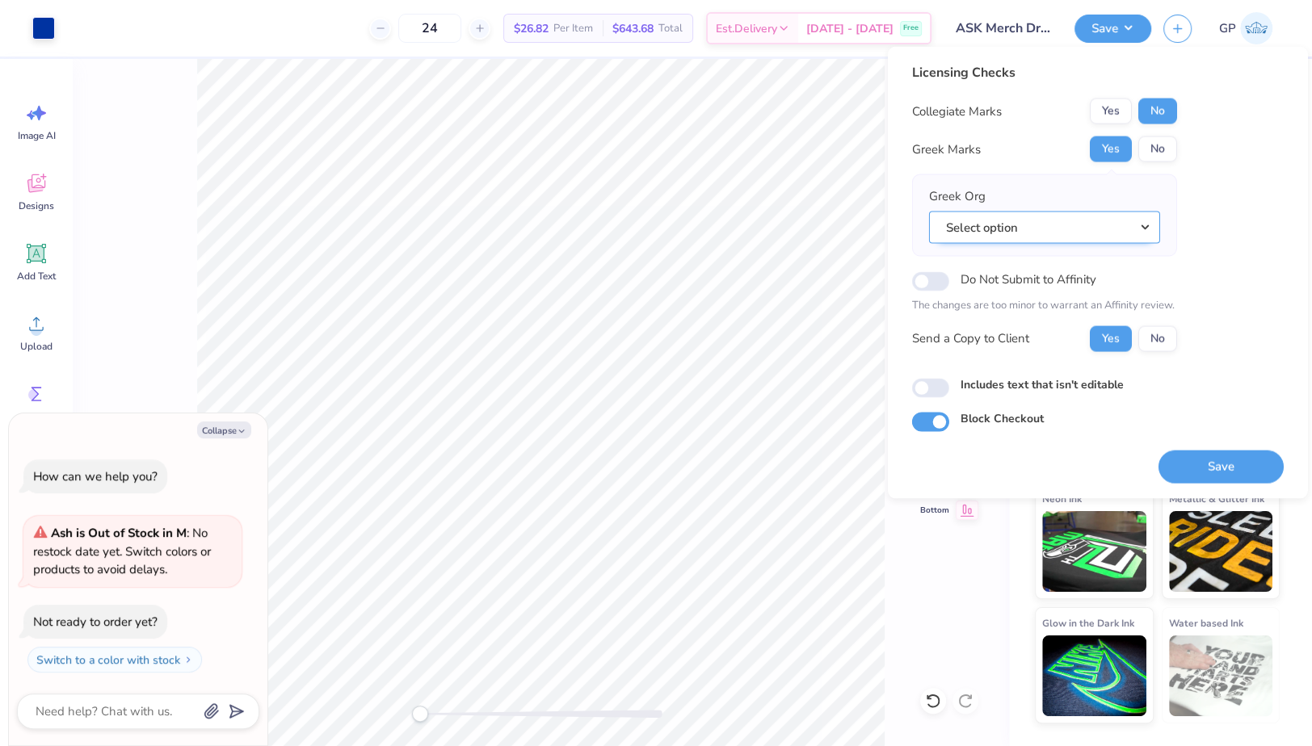
click at [1028, 212] on button "Select option" at bounding box center [1044, 227] width 231 height 33
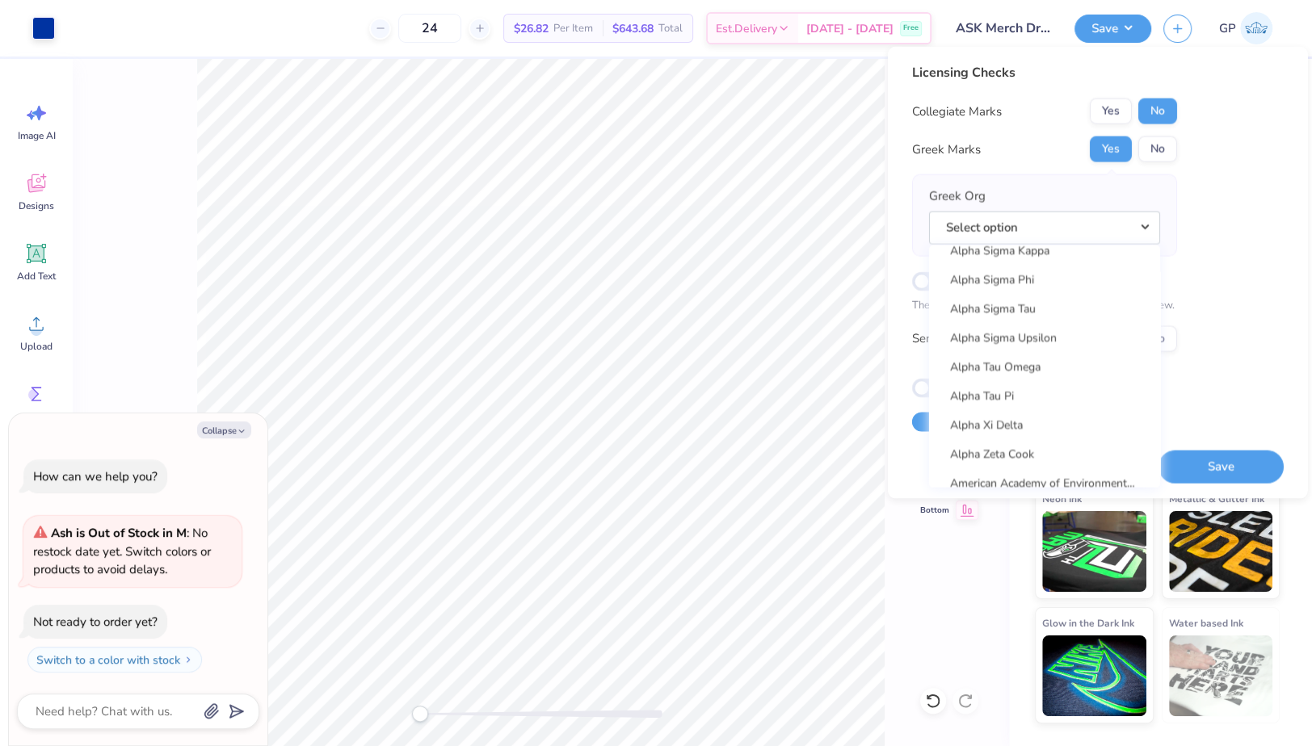
scroll to position [1392, 0]
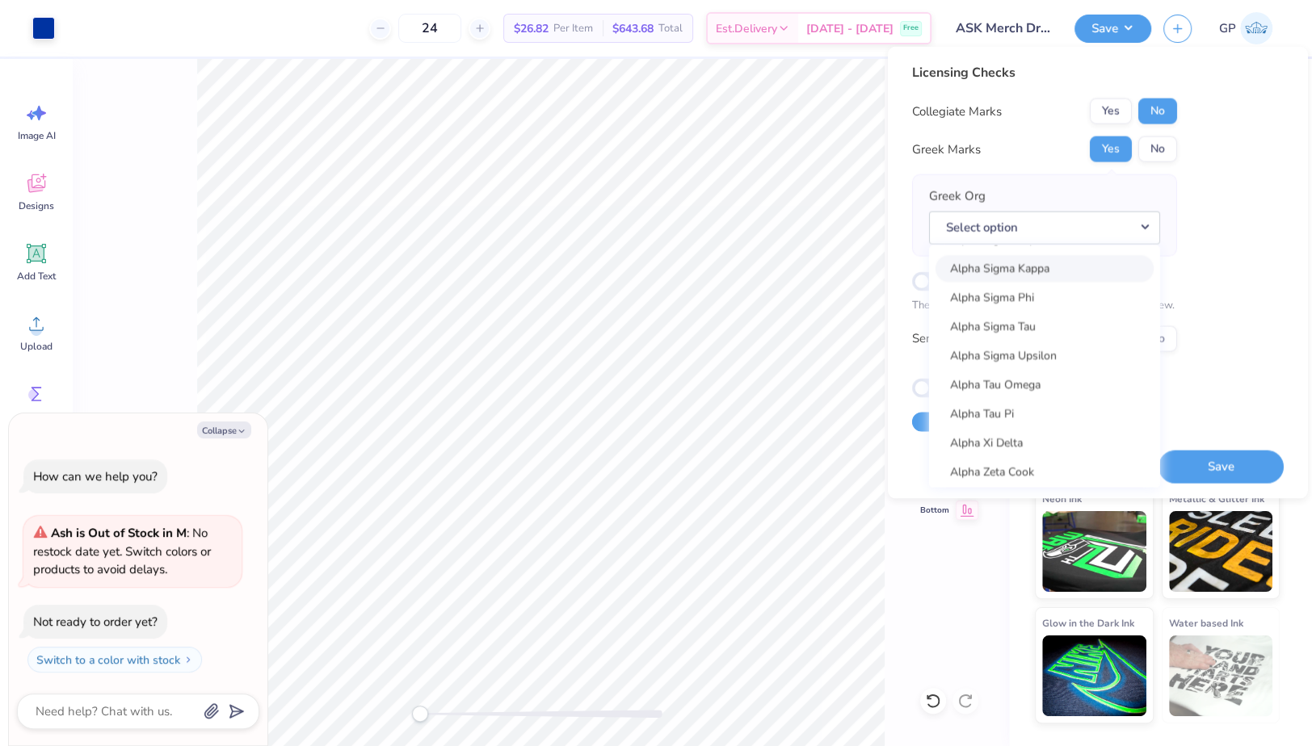
click at [1022, 267] on link "Alpha Sigma Kappa" at bounding box center [1044, 268] width 218 height 27
type textarea "x"
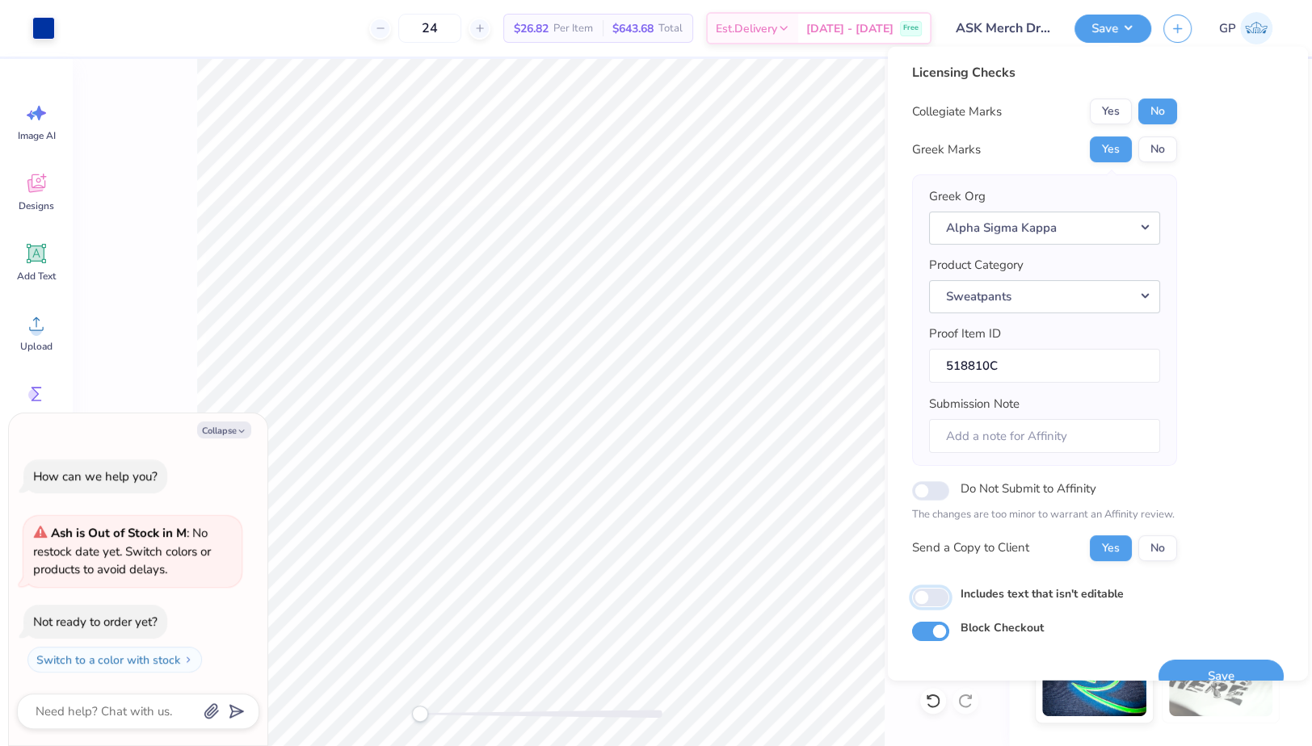
click at [931, 592] on input "Includes text that isn't editable" at bounding box center [930, 596] width 37 height 19
checkbox input "true"
click at [1205, 669] on button "Save" at bounding box center [1220, 675] width 125 height 33
type textarea "x"
